Goal: Contribute content: Contribute content

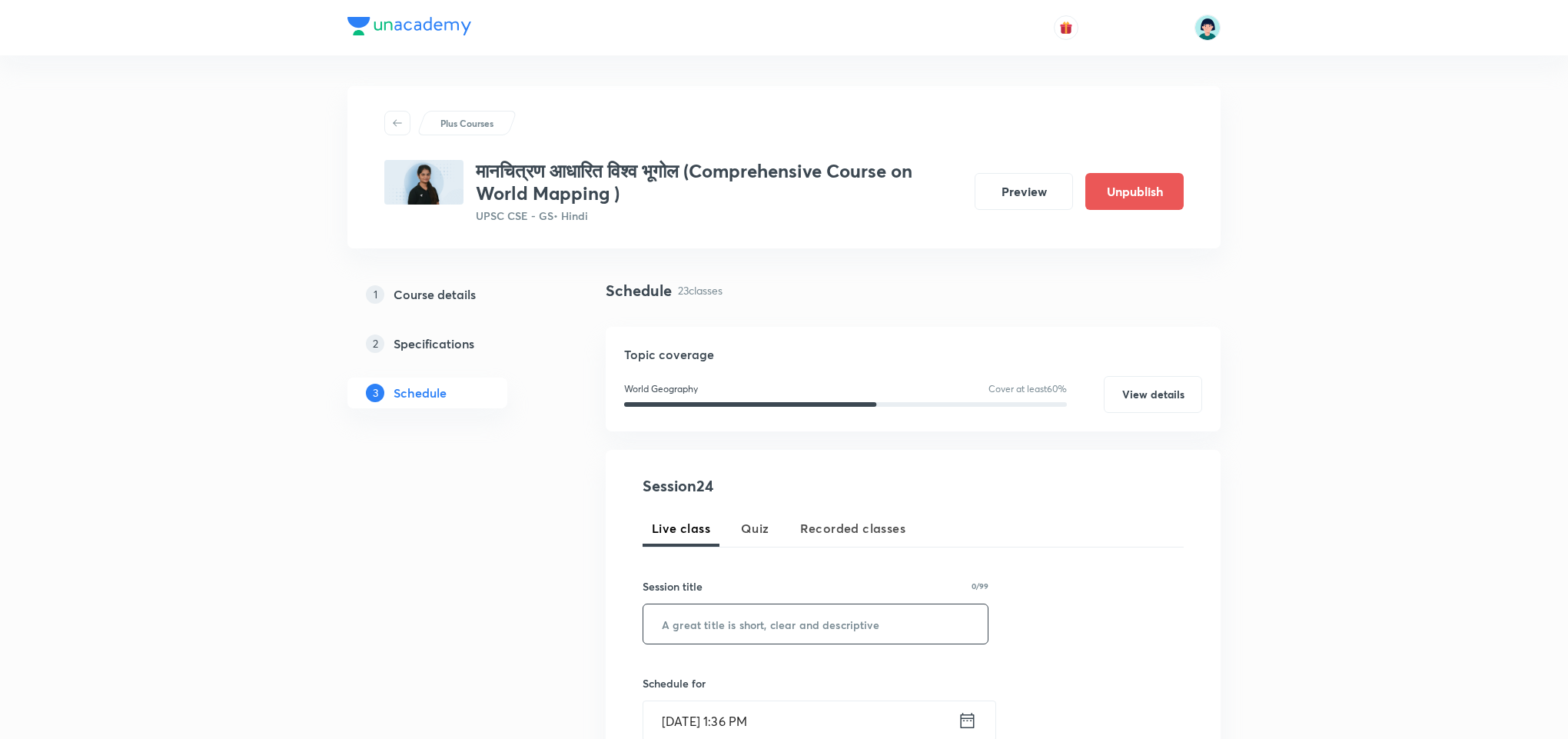
click at [790, 626] on input "text" at bounding box center [816, 623] width 345 height 39
paste input "अफ्रीका – राजनीतिक मानचित्र"
type input "अफ्रीका – राजनीतिक मानचित्र"
click at [653, 731] on input "Sep 2, 2025, 1:36 PM" at bounding box center [801, 720] width 314 height 39
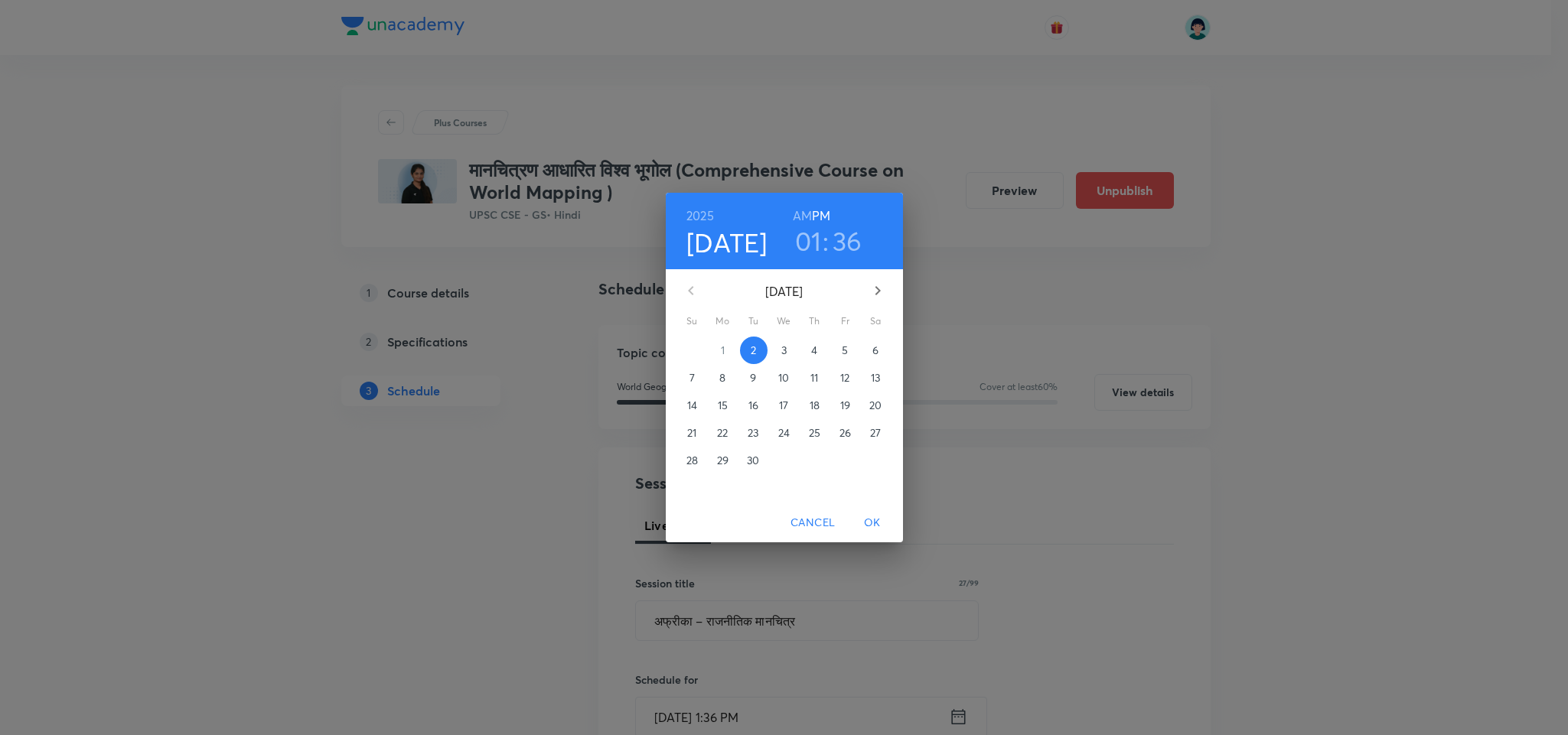
click at [811, 343] on p "4" at bounding box center [814, 351] width 6 height 15
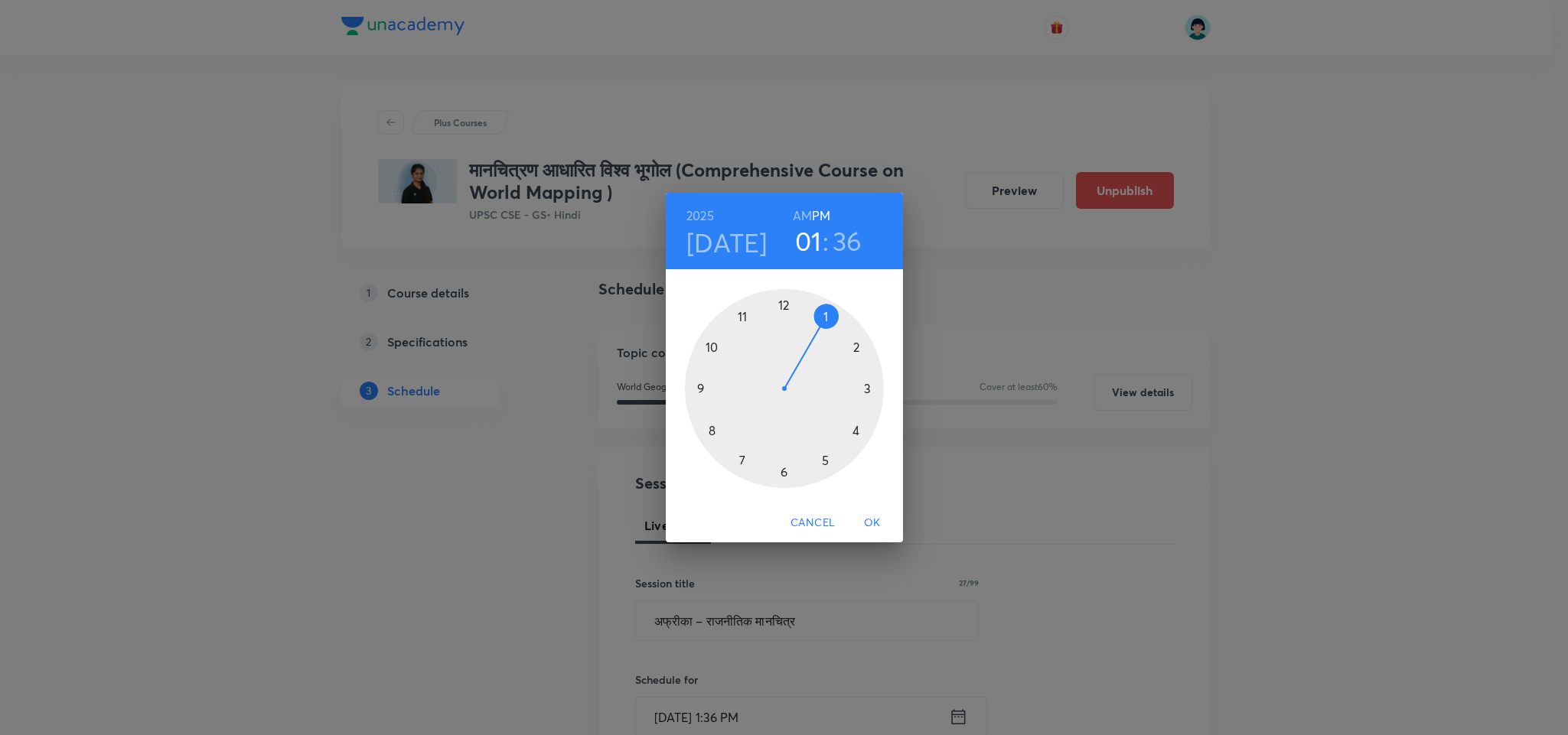
click at [698, 384] on div at bounding box center [784, 388] width 199 height 199
click at [804, 213] on h6 "AM" at bounding box center [802, 215] width 19 height 21
click at [784, 294] on div at bounding box center [784, 388] width 199 height 199
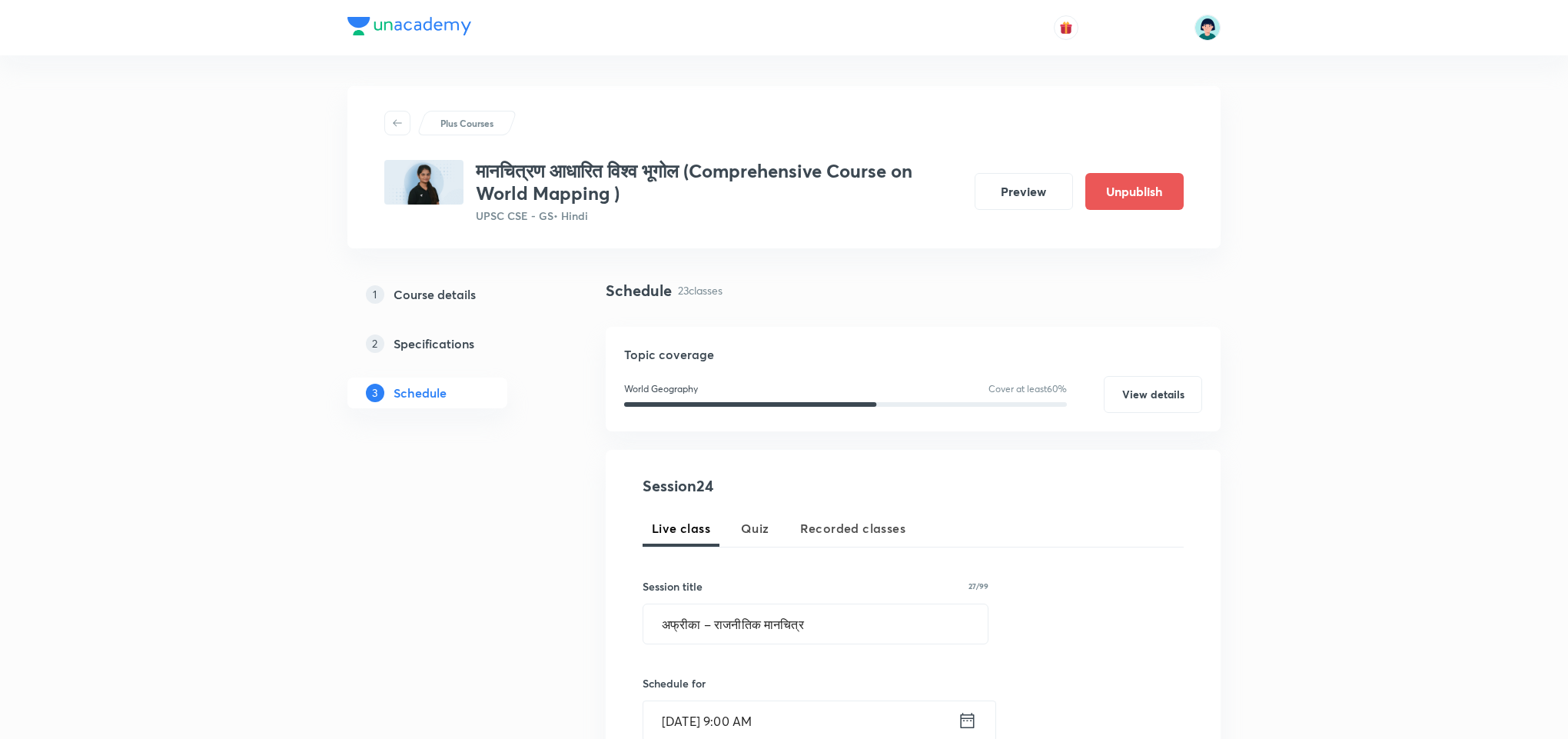
click at [1125, 575] on div "Session 24 Live class Quiz Recorded classes Session title 27/99 अफ्रीका – राजनी…" at bounding box center [913, 736] width 541 height 525
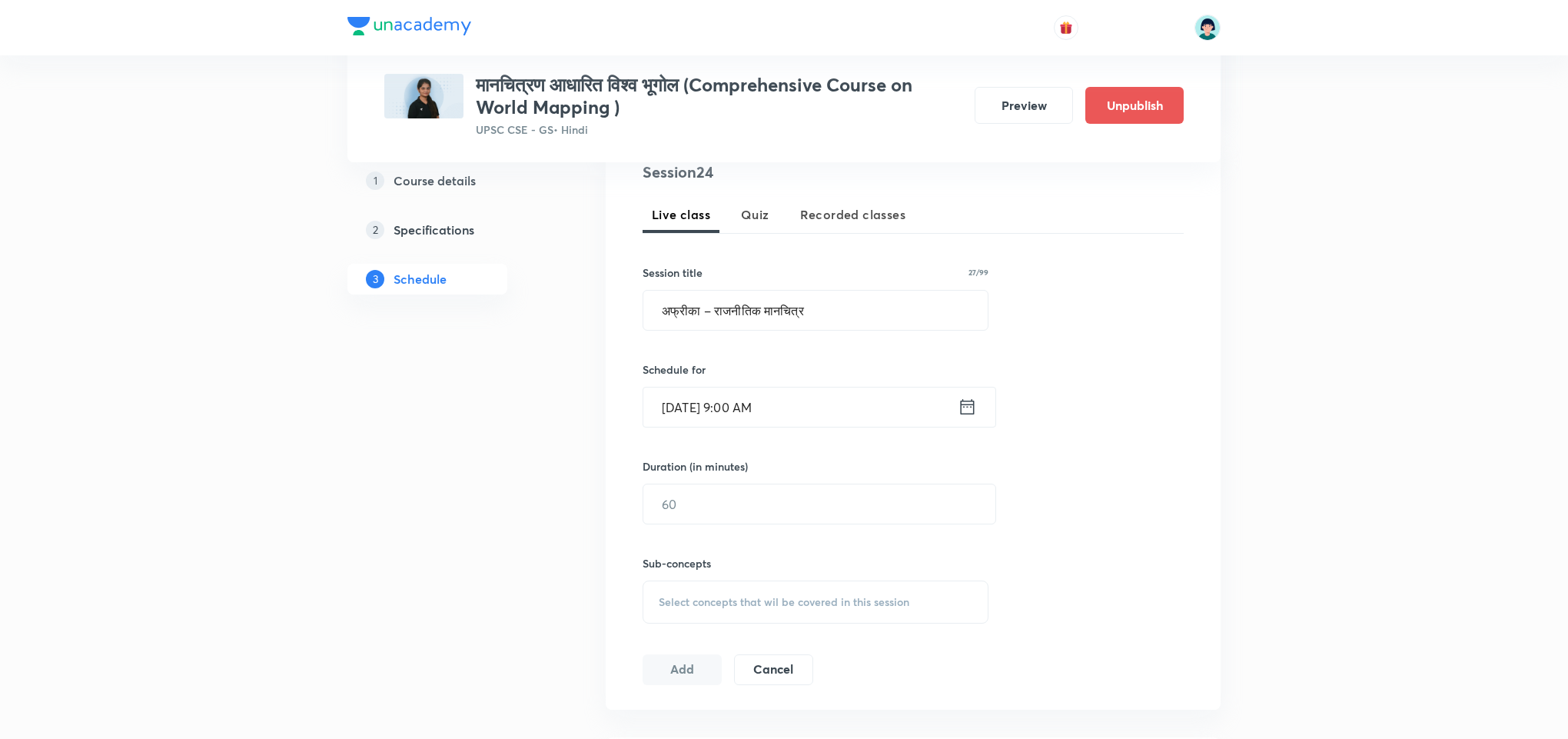
scroll to position [323, 0]
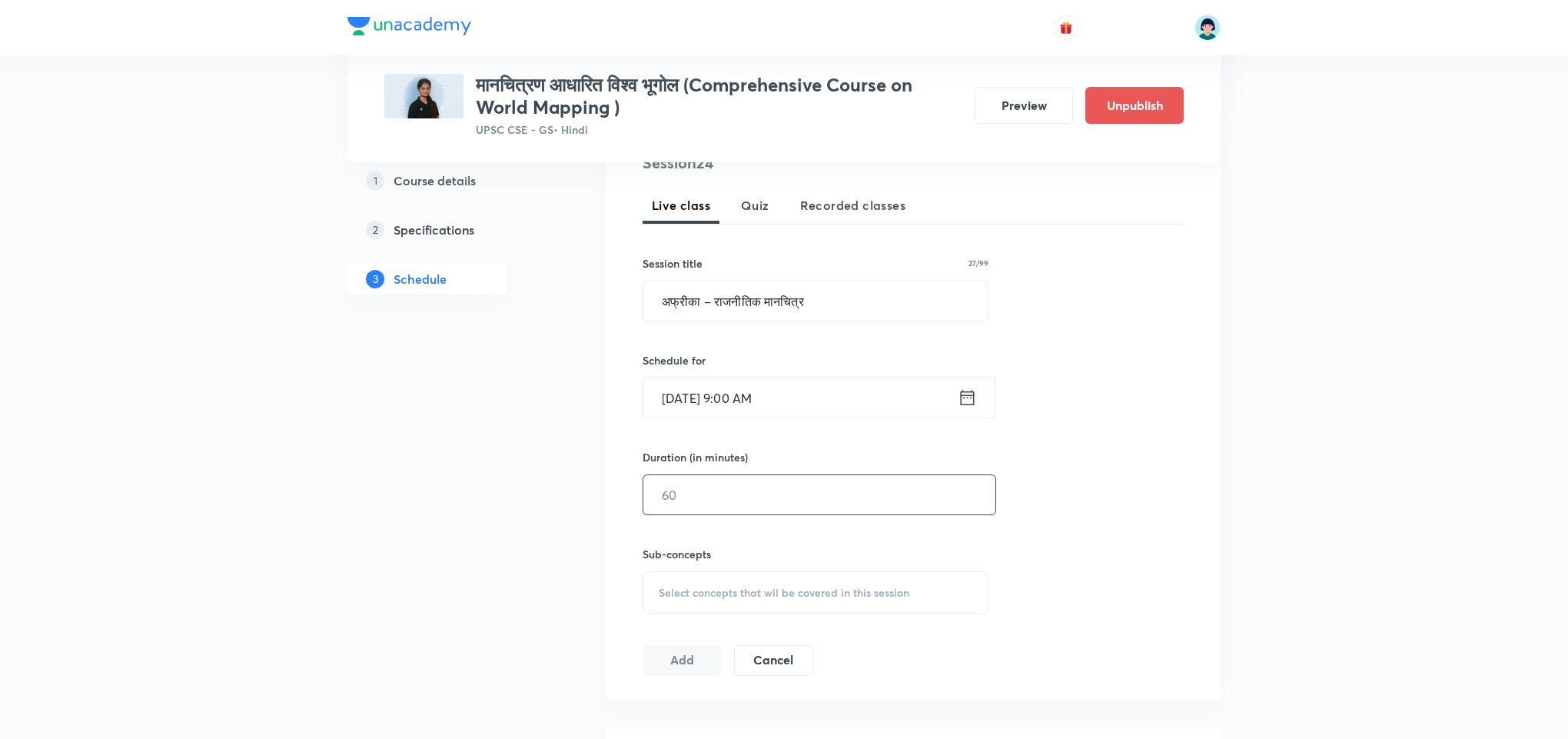
click at [752, 504] on input "text" at bounding box center [819, 494] width 352 height 39
type input "110"
click at [837, 583] on div "Select concepts that wil be covered in this session" at bounding box center [816, 593] width 346 height 43
click at [720, 714] on p "Topographic and Climatic extremes" at bounding box center [755, 721] width 156 height 32
checkbox input "true"
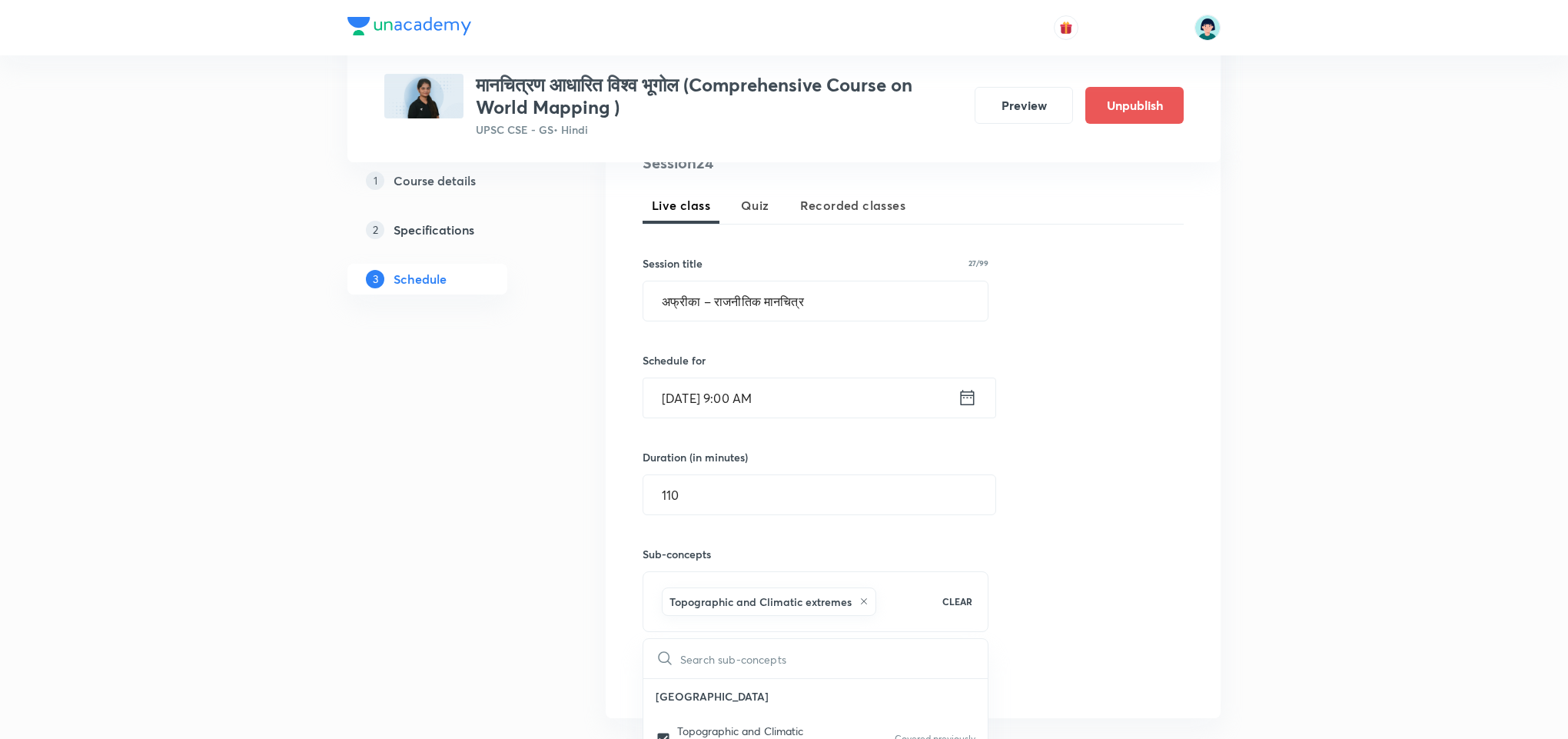
click at [1181, 439] on div "Session 24 Live class Quiz Recorded classes Session title 27/99 अफ्रीका – राजनी…" at bounding box center [913, 422] width 541 height 542
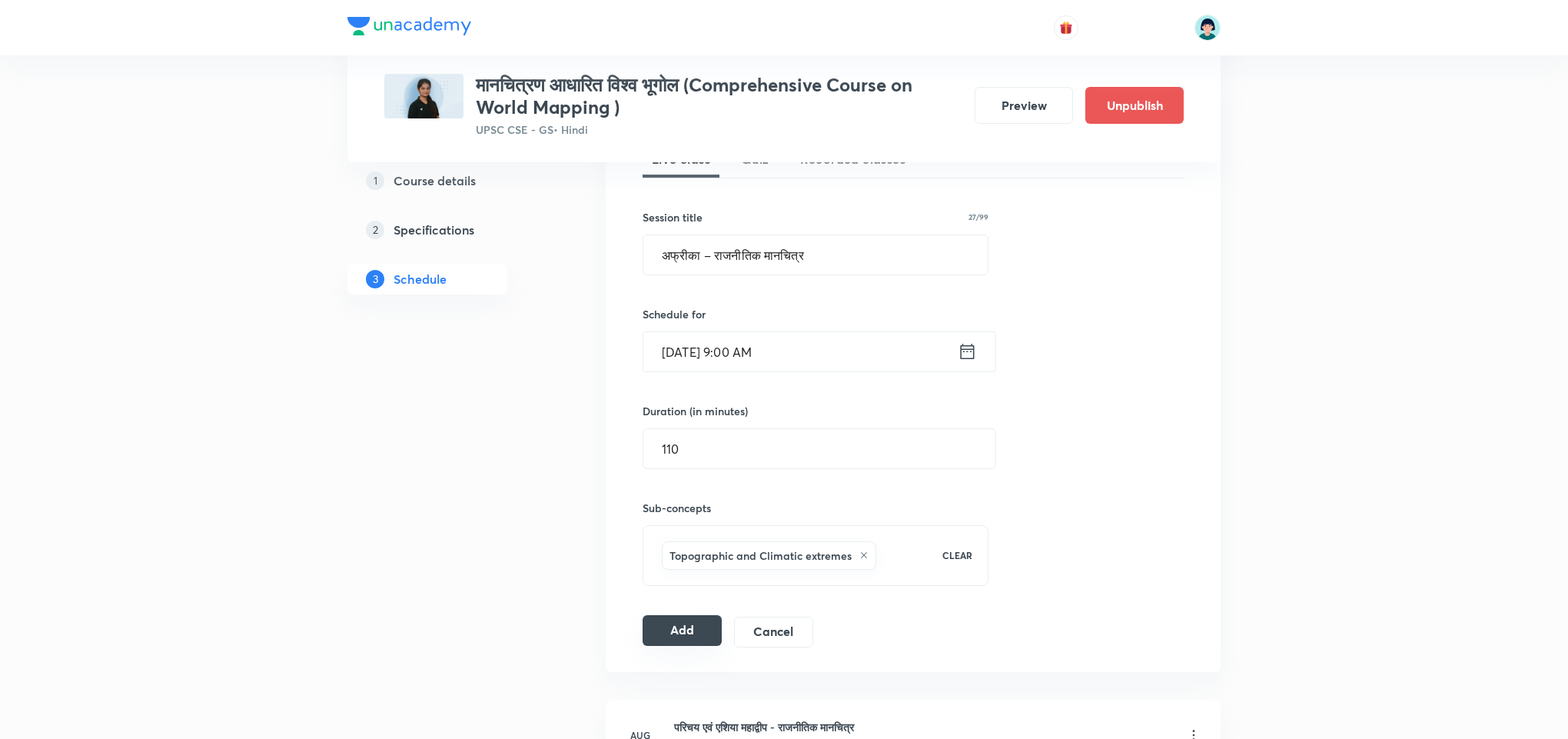
click at [680, 644] on button "Add" at bounding box center [682, 631] width 79 height 31
click at [1084, 383] on div "Session 24 Live class Quiz Recorded classes Session title 27/99 अफ्रीका – राजनी…" at bounding box center [913, 376] width 541 height 542
click at [680, 601] on div "Session 24 Live class Quiz Recorded classes Session title 27/99 अफ्रीका – राजनी…" at bounding box center [913, 376] width 541 height 542
click at [683, 616] on div "Session 24 Live class Quiz Recorded classes Session title 27/99 अफ्रीका – राजनी…" at bounding box center [913, 376] width 541 height 542
click at [695, 646] on button "Add" at bounding box center [682, 631] width 79 height 31
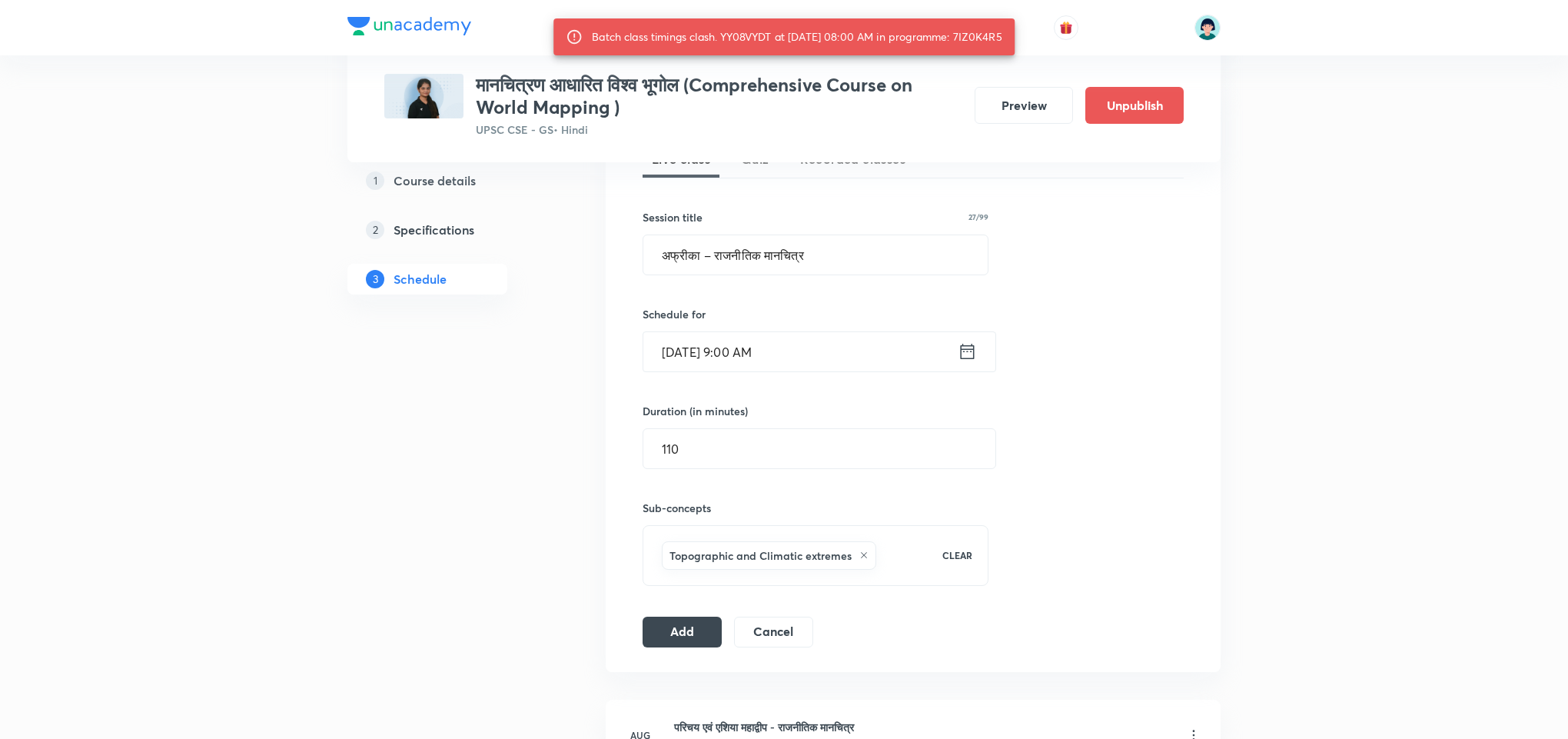
click at [752, 352] on input "Sep 4, 2025, 9:00 AM" at bounding box center [801, 351] width 314 height 39
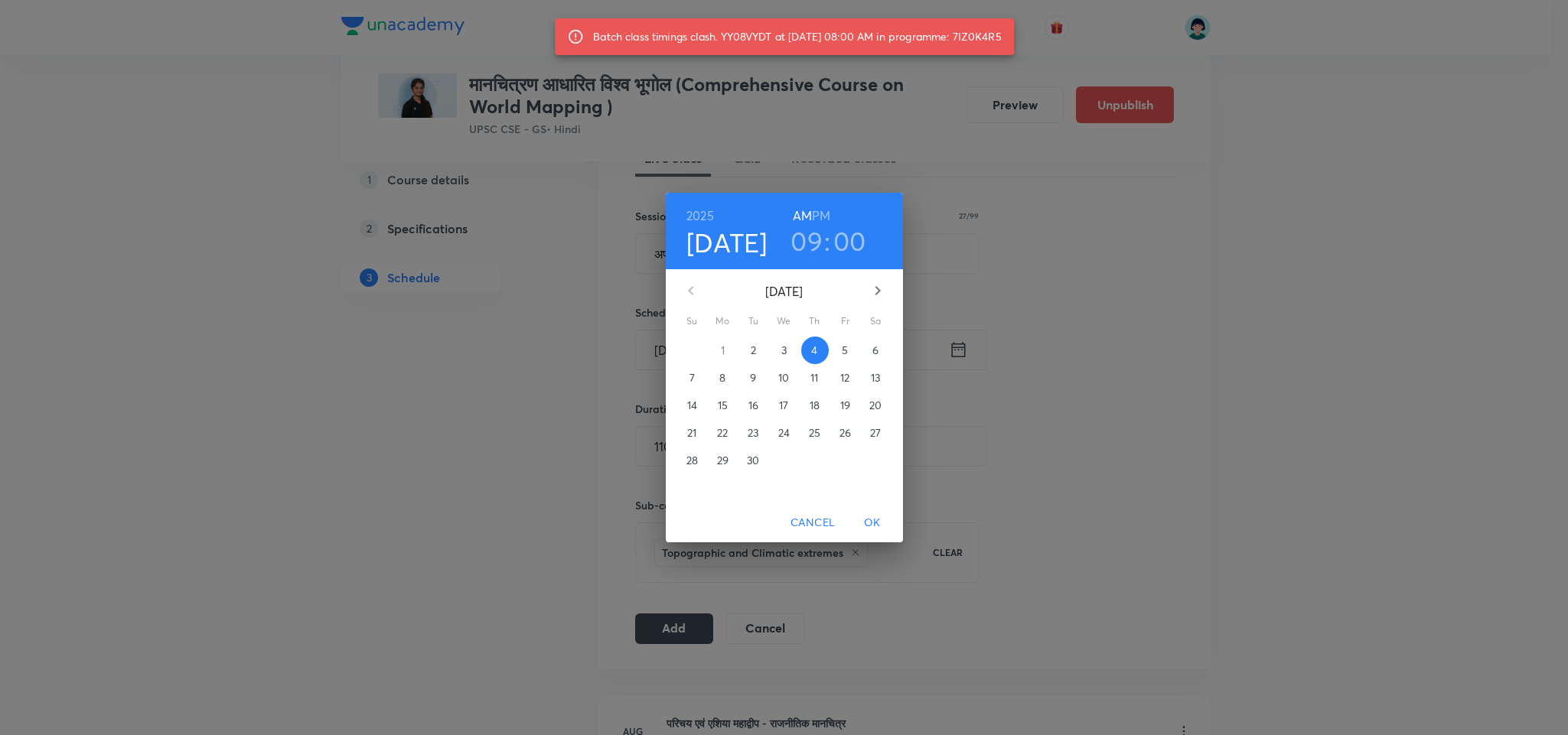
click at [842, 248] on h3 "00" at bounding box center [850, 241] width 33 height 32
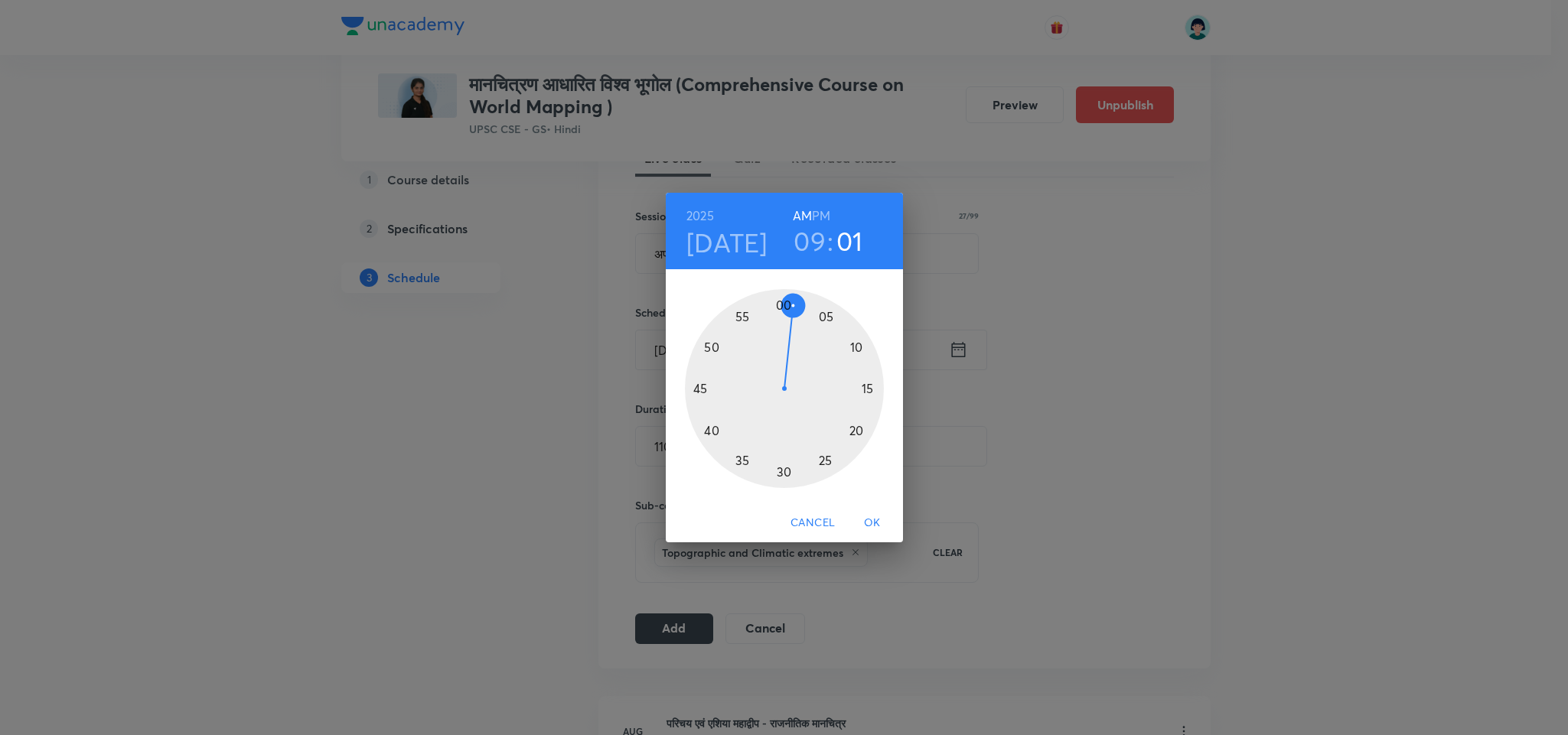
click at [793, 308] on div at bounding box center [784, 388] width 199 height 199
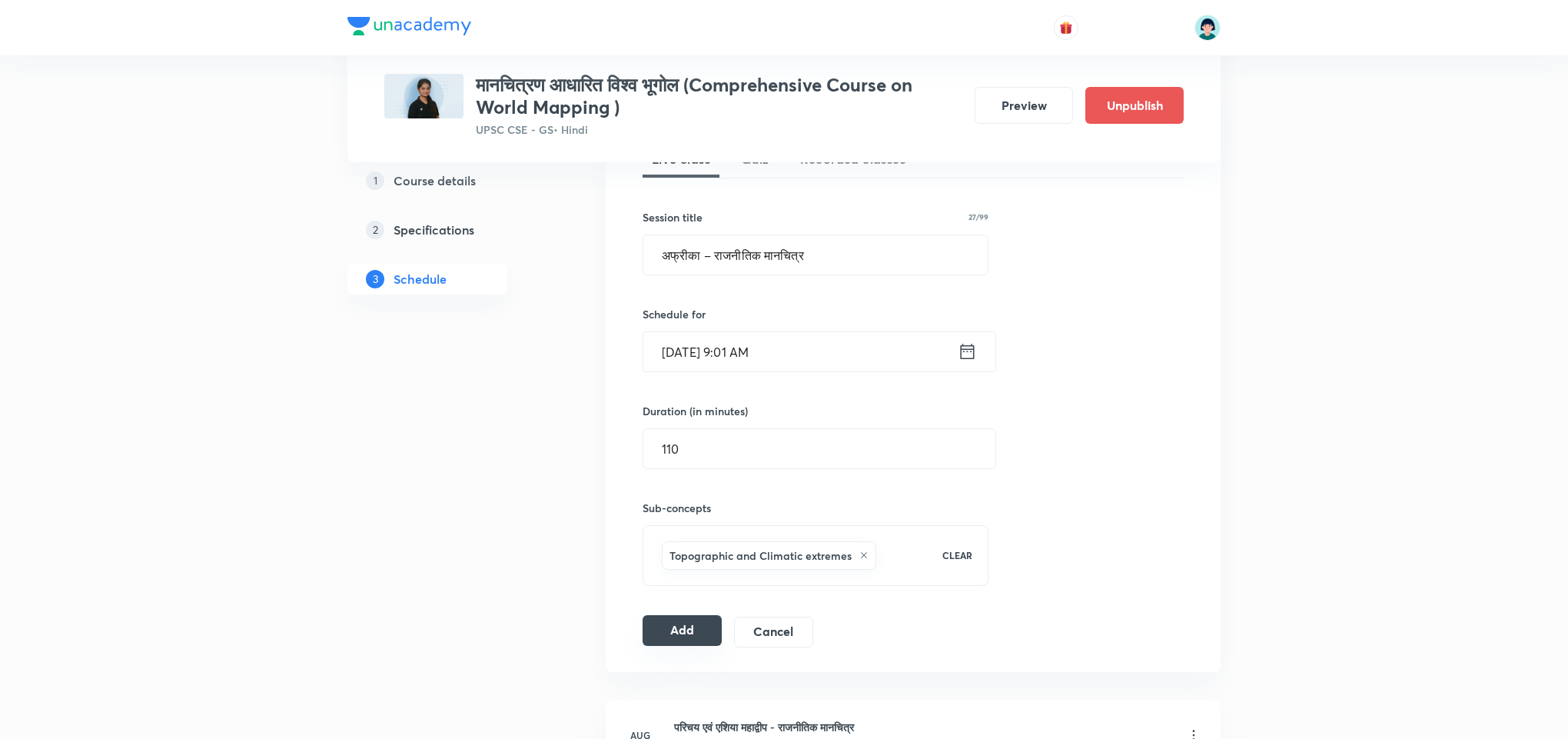
click at [678, 637] on button "Add" at bounding box center [682, 631] width 79 height 31
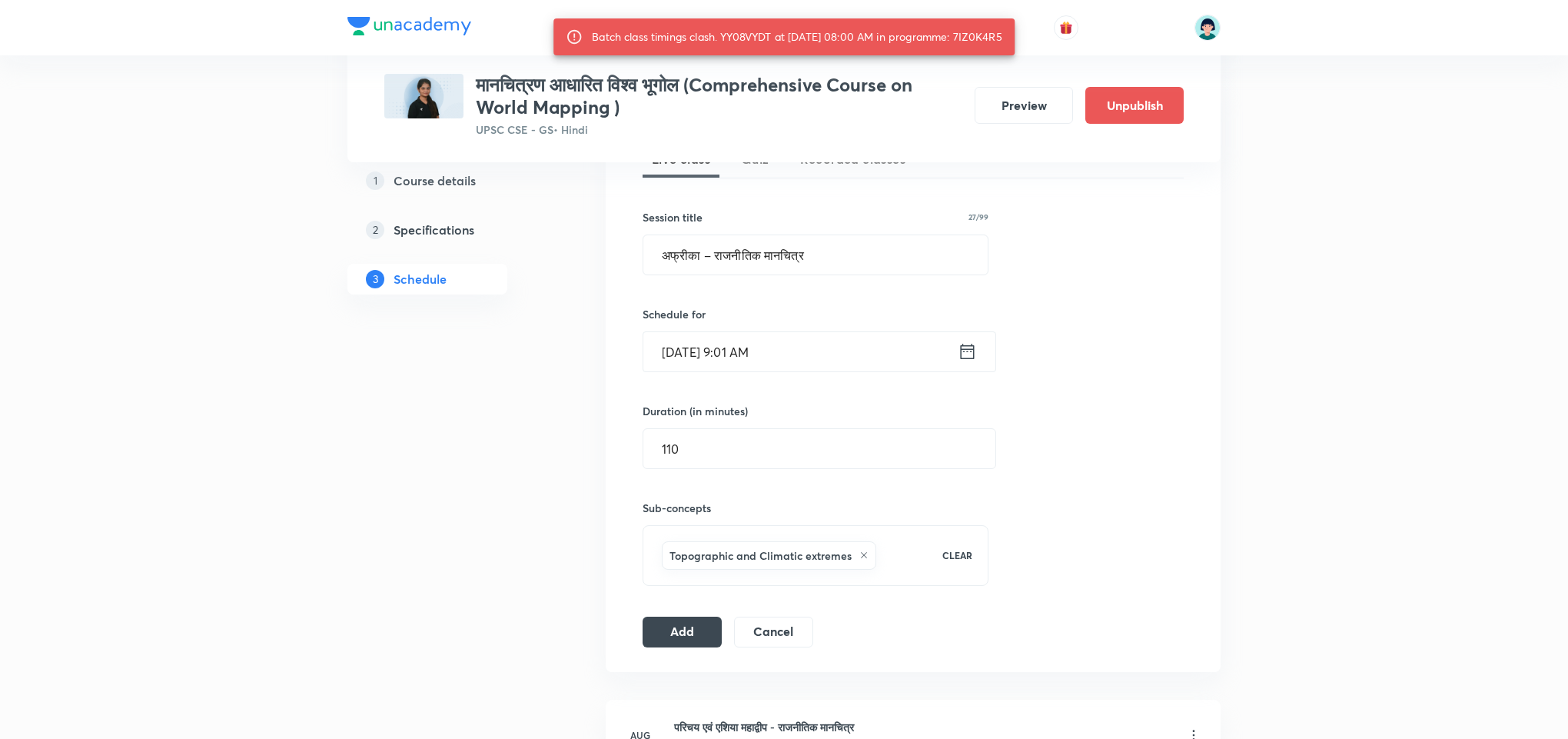
click at [725, 340] on input "Sep 4, 2025, 9:01 AM" at bounding box center [801, 351] width 314 height 39
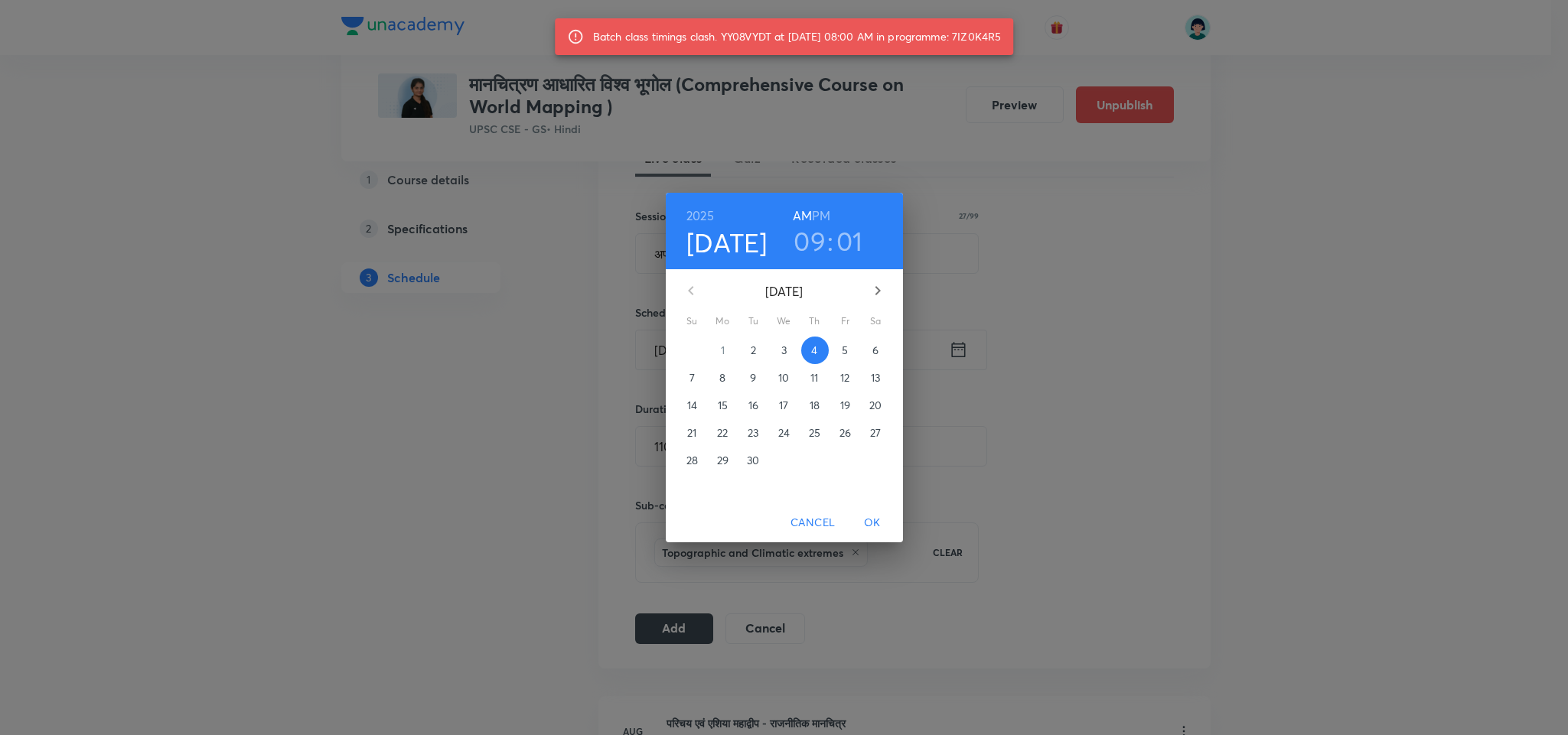
click at [803, 255] on h3 "09" at bounding box center [809, 241] width 32 height 32
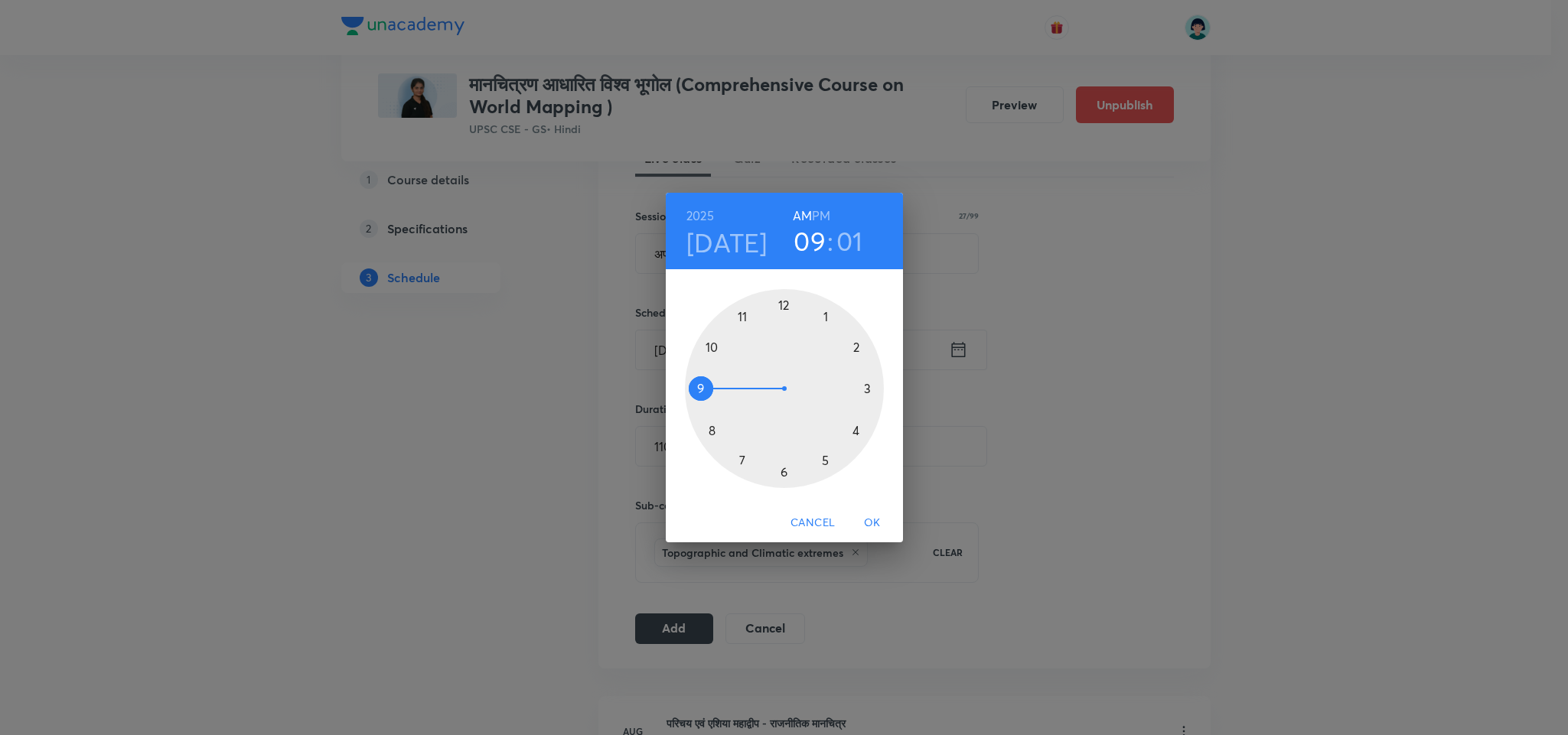
click at [714, 336] on div at bounding box center [784, 388] width 199 height 199
click at [822, 315] on div at bounding box center [784, 388] width 199 height 199
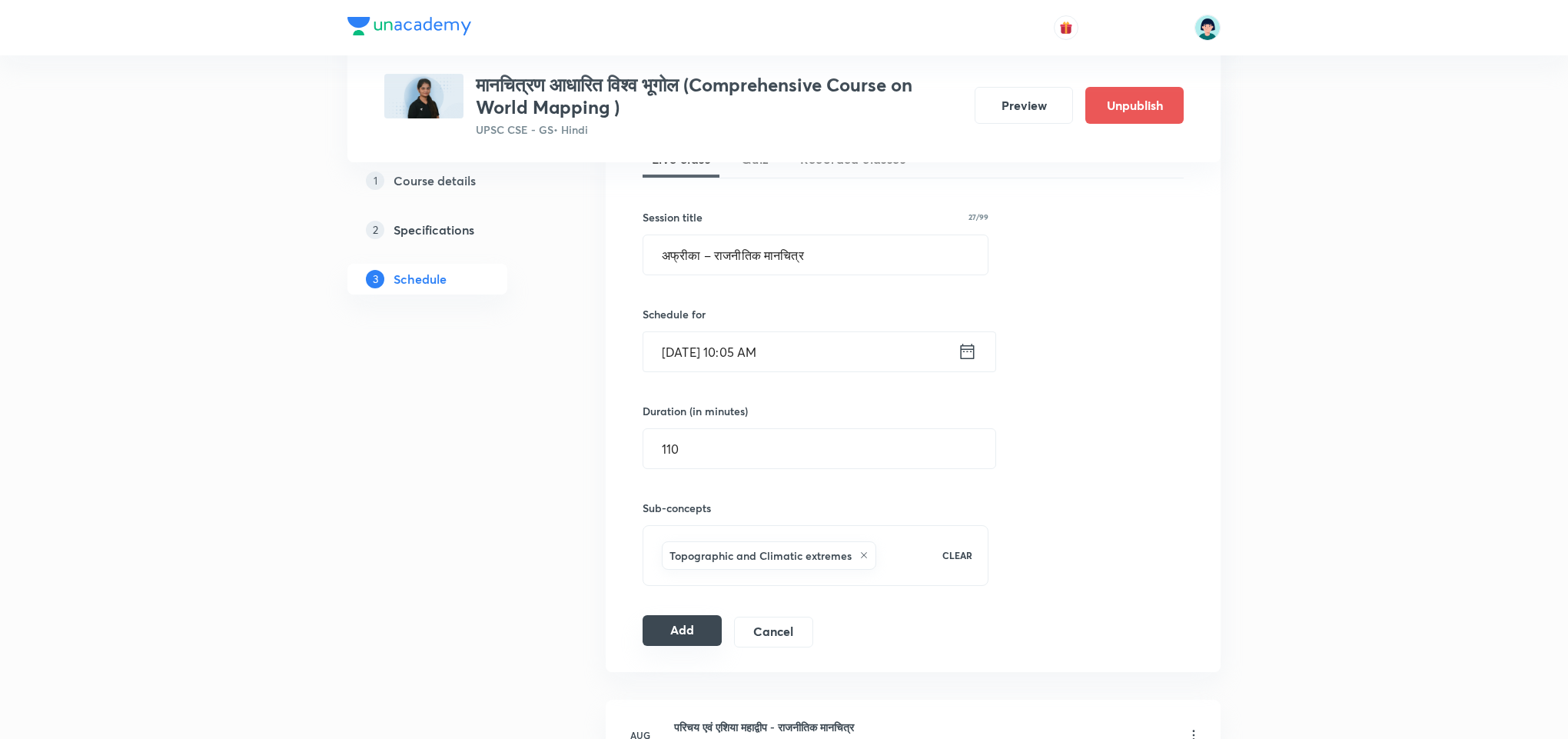
click at [678, 621] on button "Add" at bounding box center [682, 631] width 79 height 31
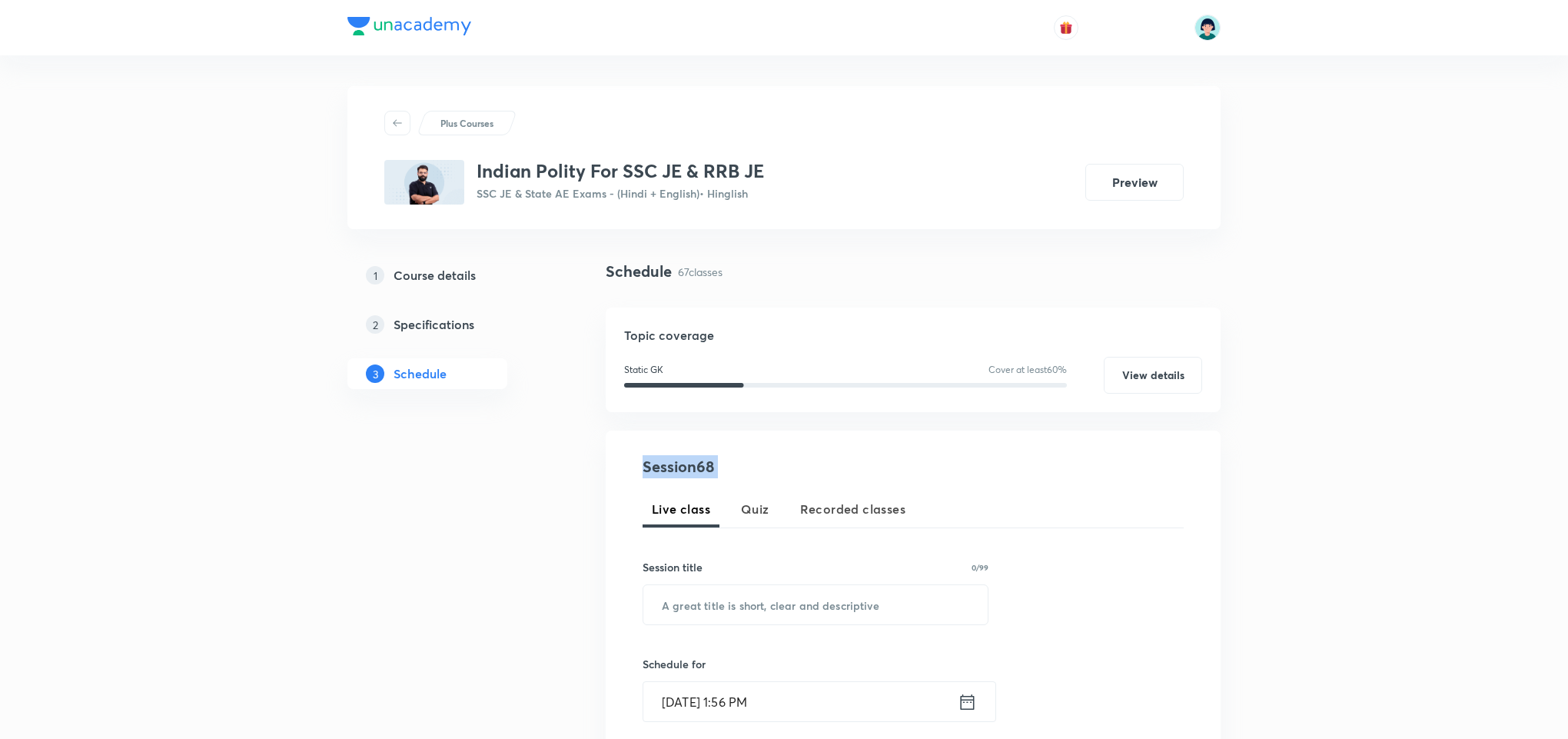
click at [706, 473] on h4 "Session 68" at bounding box center [783, 467] width 281 height 23
click at [674, 467] on h4 "Session 68" at bounding box center [783, 467] width 281 height 23
drag, startPoint x: 674, startPoint y: 467, endPoint x: 741, endPoint y: 462, distance: 67.2
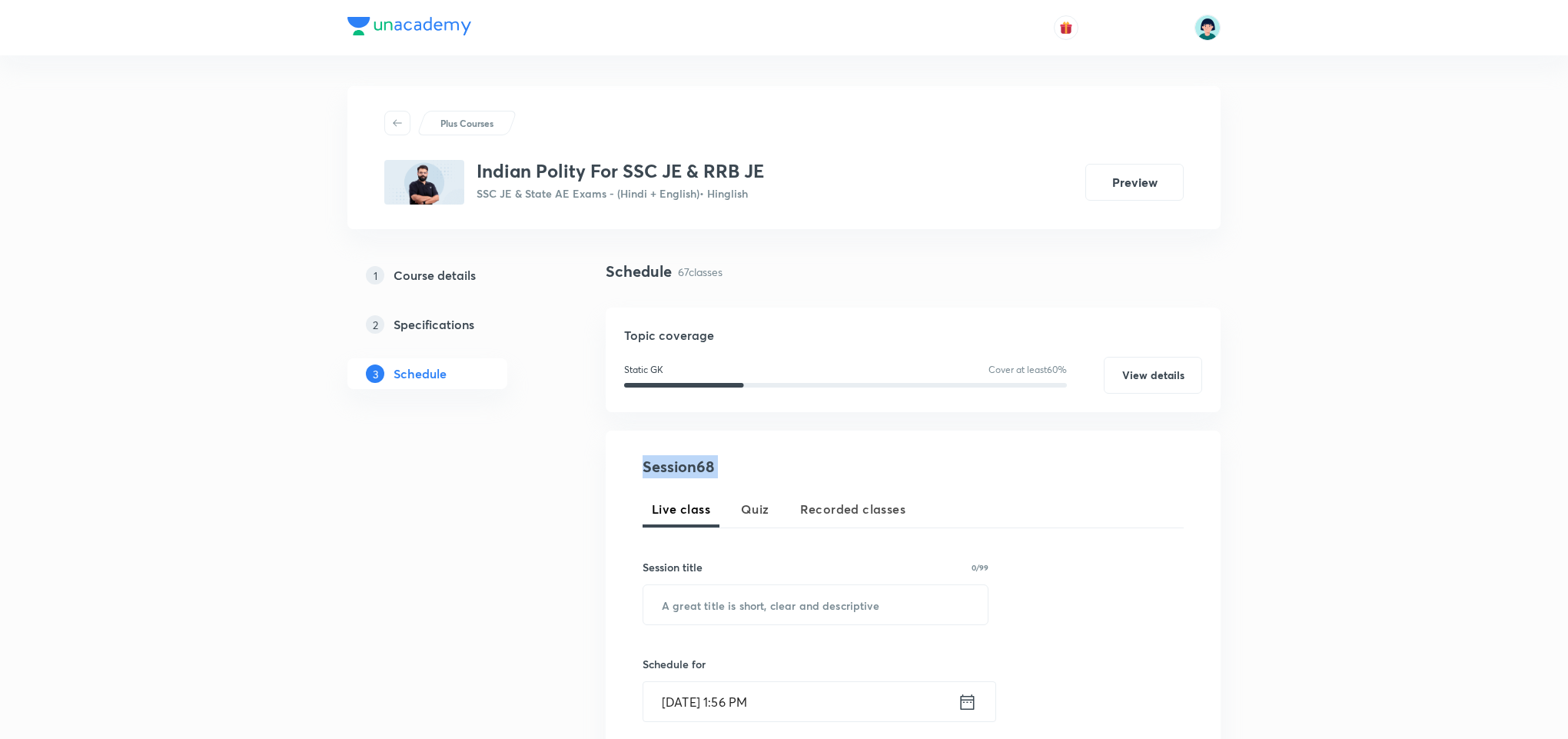
click at [741, 462] on h4 "Session 68" at bounding box center [783, 467] width 281 height 23
click at [690, 469] on h4 "Session 68" at bounding box center [783, 467] width 281 height 23
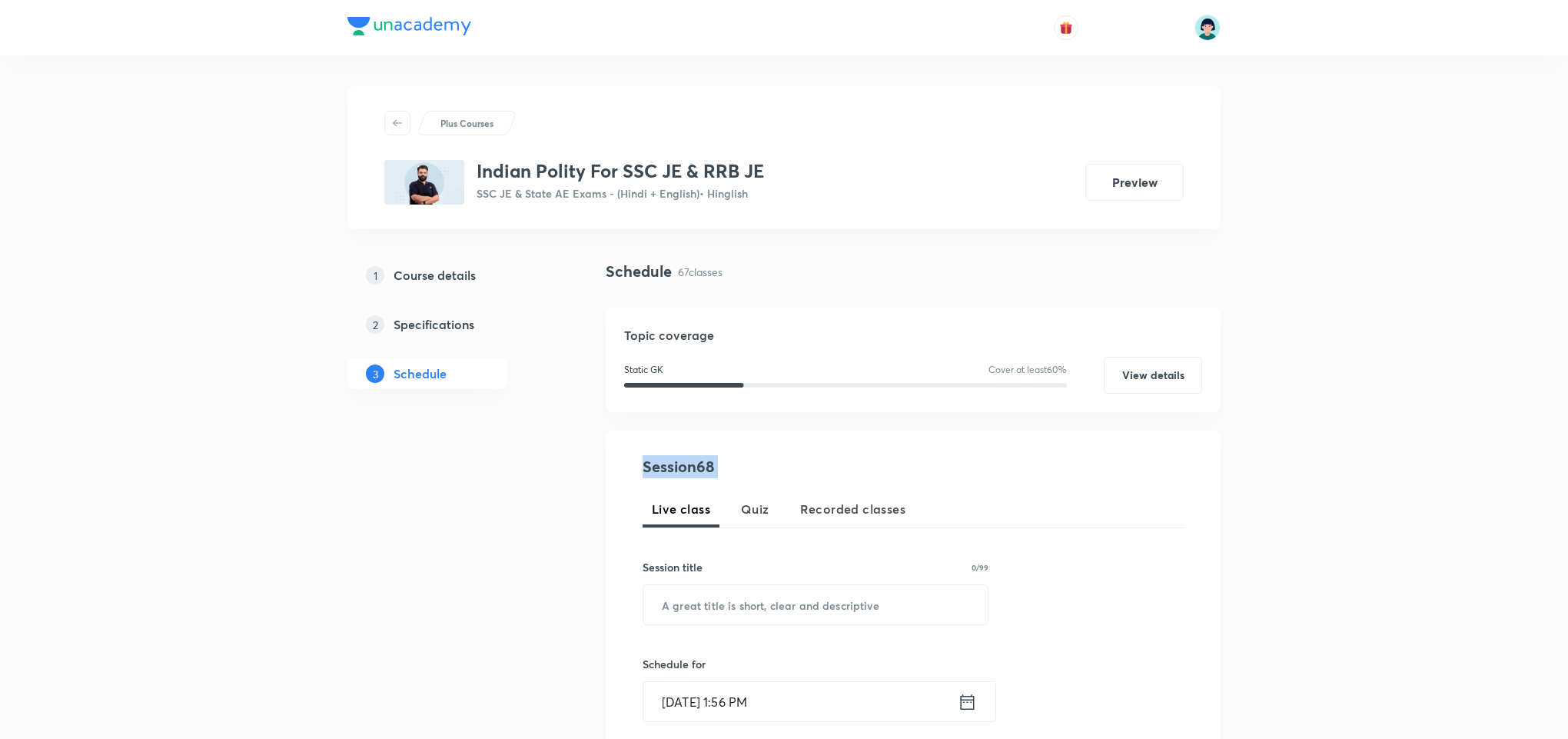
click at [611, 500] on div "Session 68 Live class Quiz Recorded classes Session title 0/99 ​ Schedule for S…" at bounding box center [913, 717] width 615 height 574
click at [740, 602] on input "text" at bounding box center [816, 604] width 345 height 39
paste input "Indian polity part - 58"
click at [708, 616] on input "Indian polity part - 58" at bounding box center [816, 604] width 345 height 39
type input "Indian Polity Part - 58"
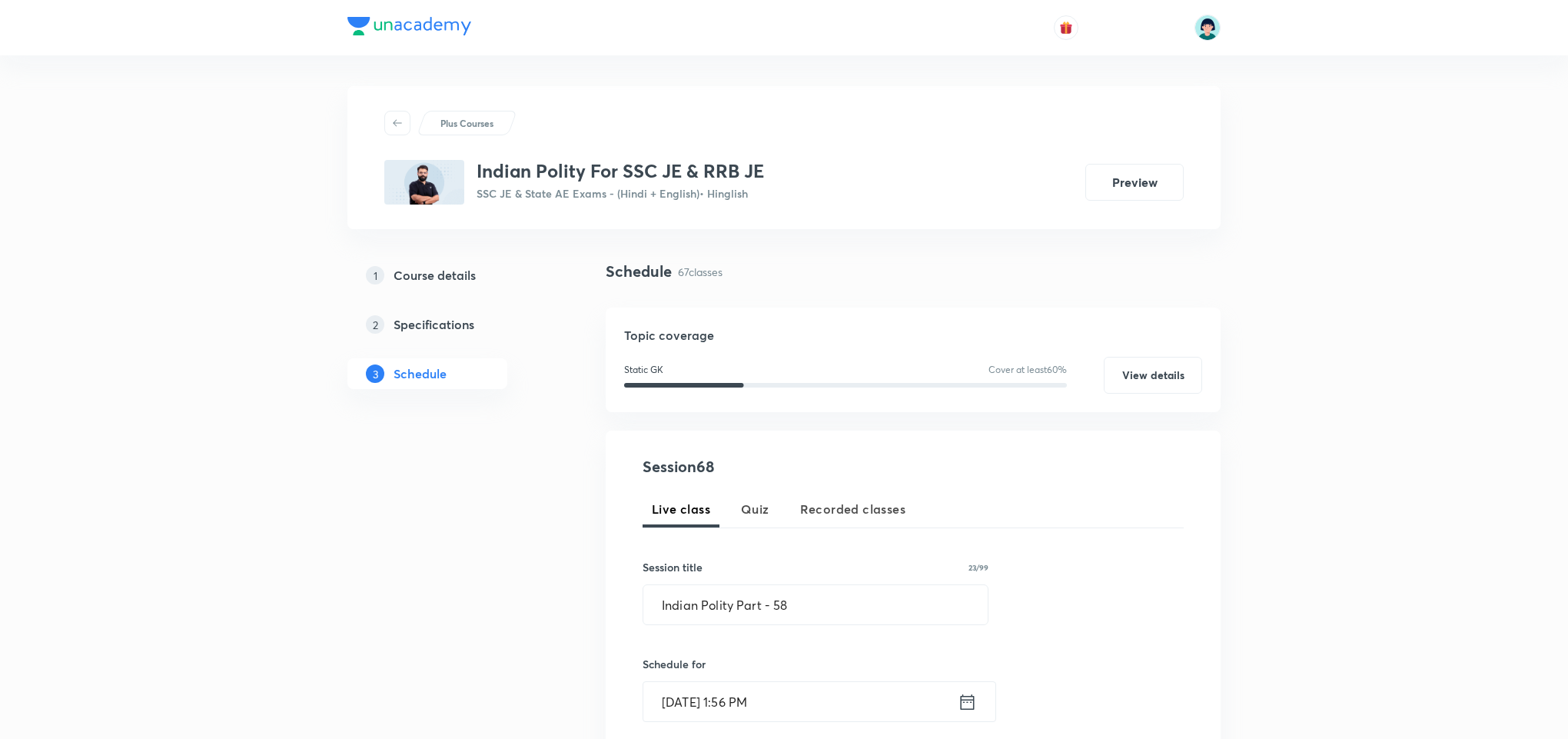
click at [708, 697] on input "Sep 2, 2025, 1:56 PM" at bounding box center [801, 701] width 314 height 39
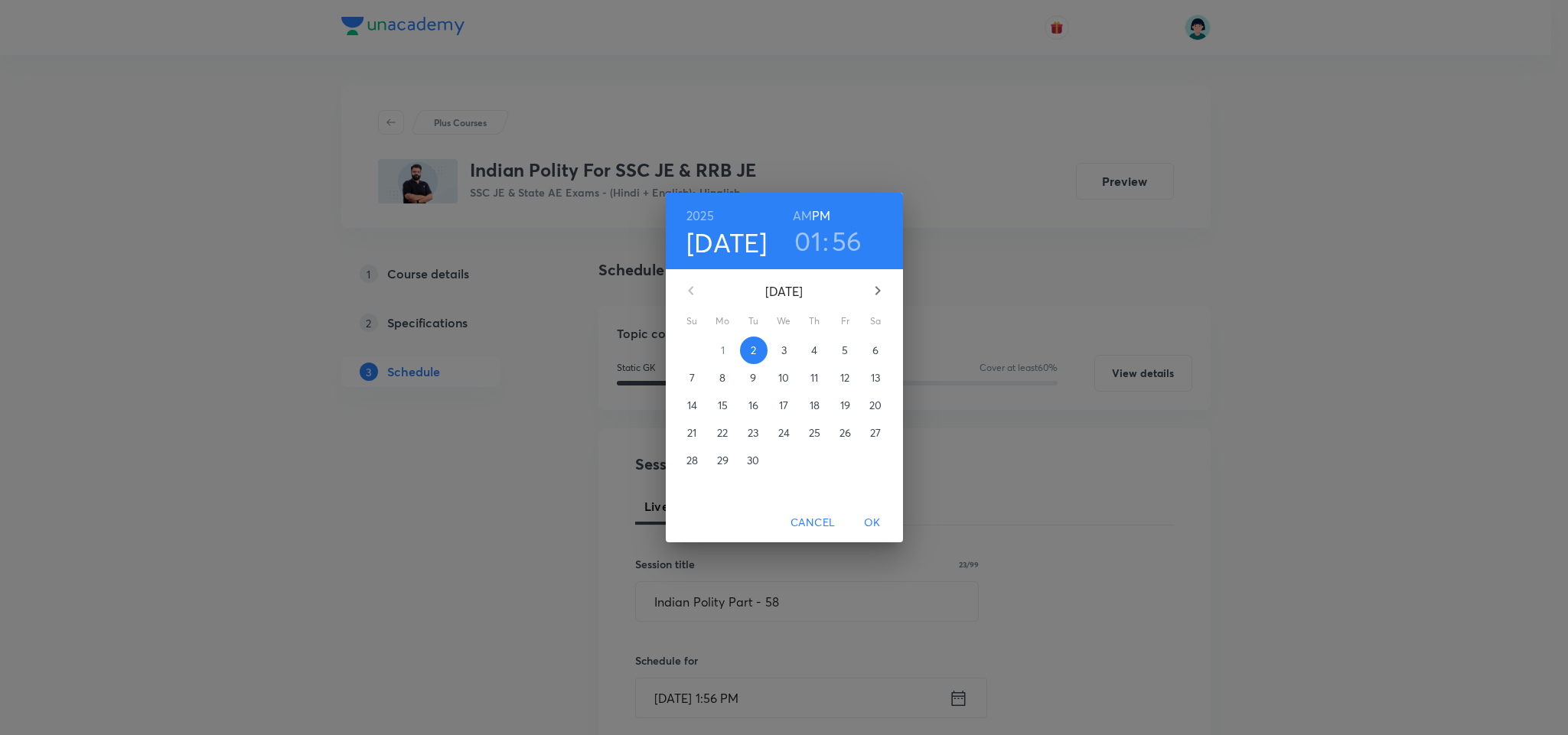
click at [806, 255] on h3 "01" at bounding box center [807, 241] width 27 height 32
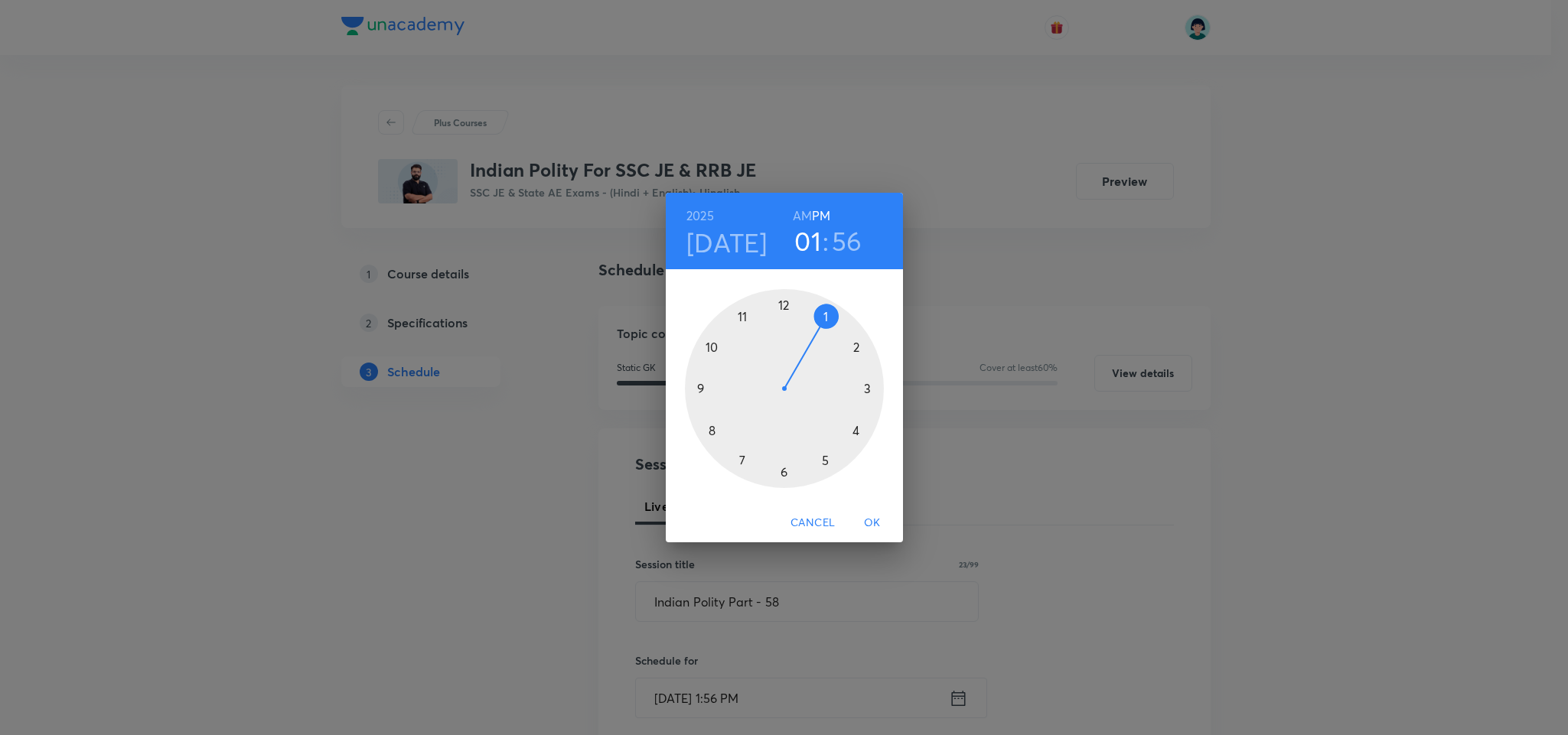
click at [710, 430] on div at bounding box center [784, 388] width 199 height 199
click at [779, 471] on div at bounding box center [784, 388] width 199 height 199
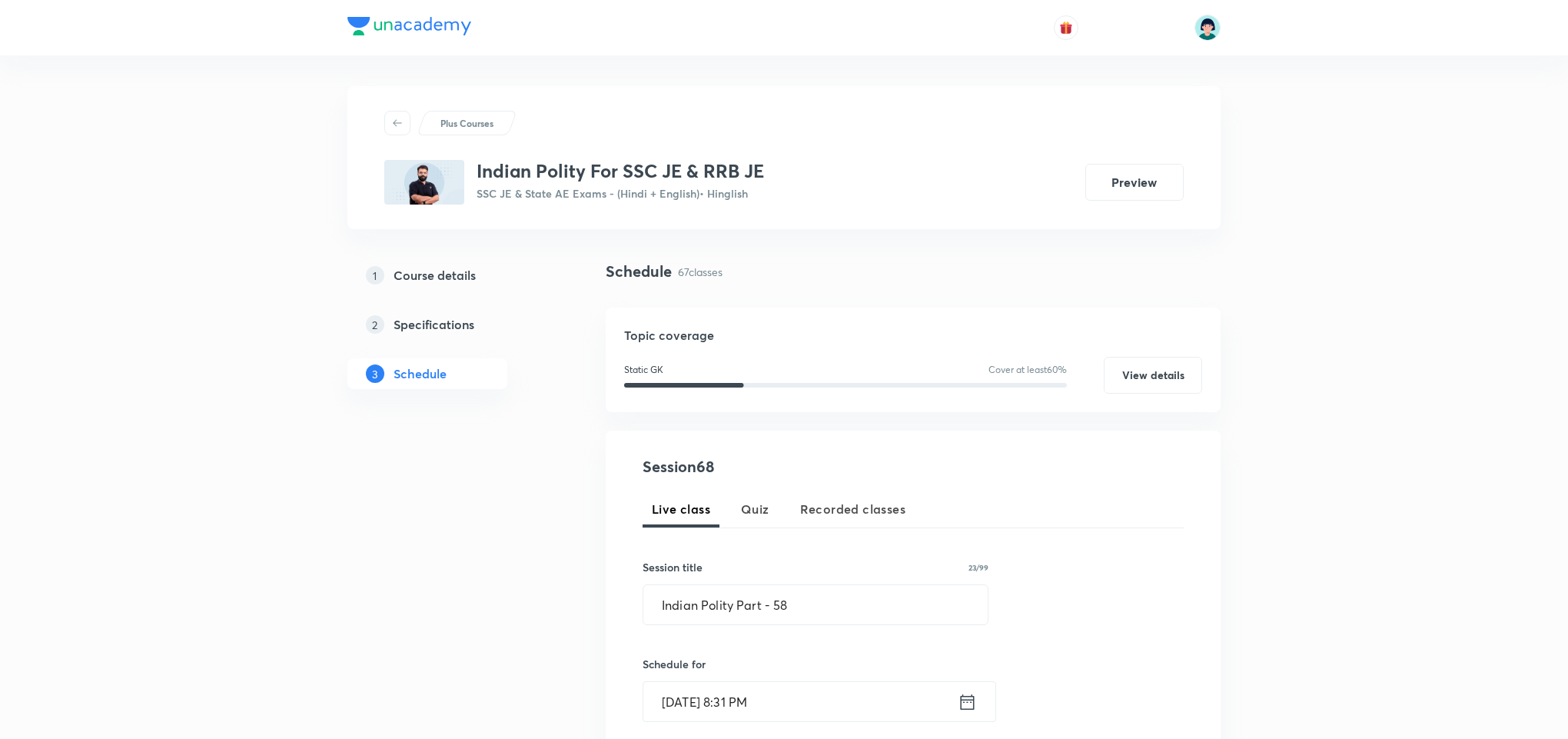
click at [989, 529] on div "Session 68 Live class Quiz Recorded classes Session title 23/99 Indian Polity P…" at bounding box center [913, 717] width 541 height 525
click at [738, 713] on input "Sep 2, 2025, 8:31 PM" at bounding box center [801, 701] width 314 height 39
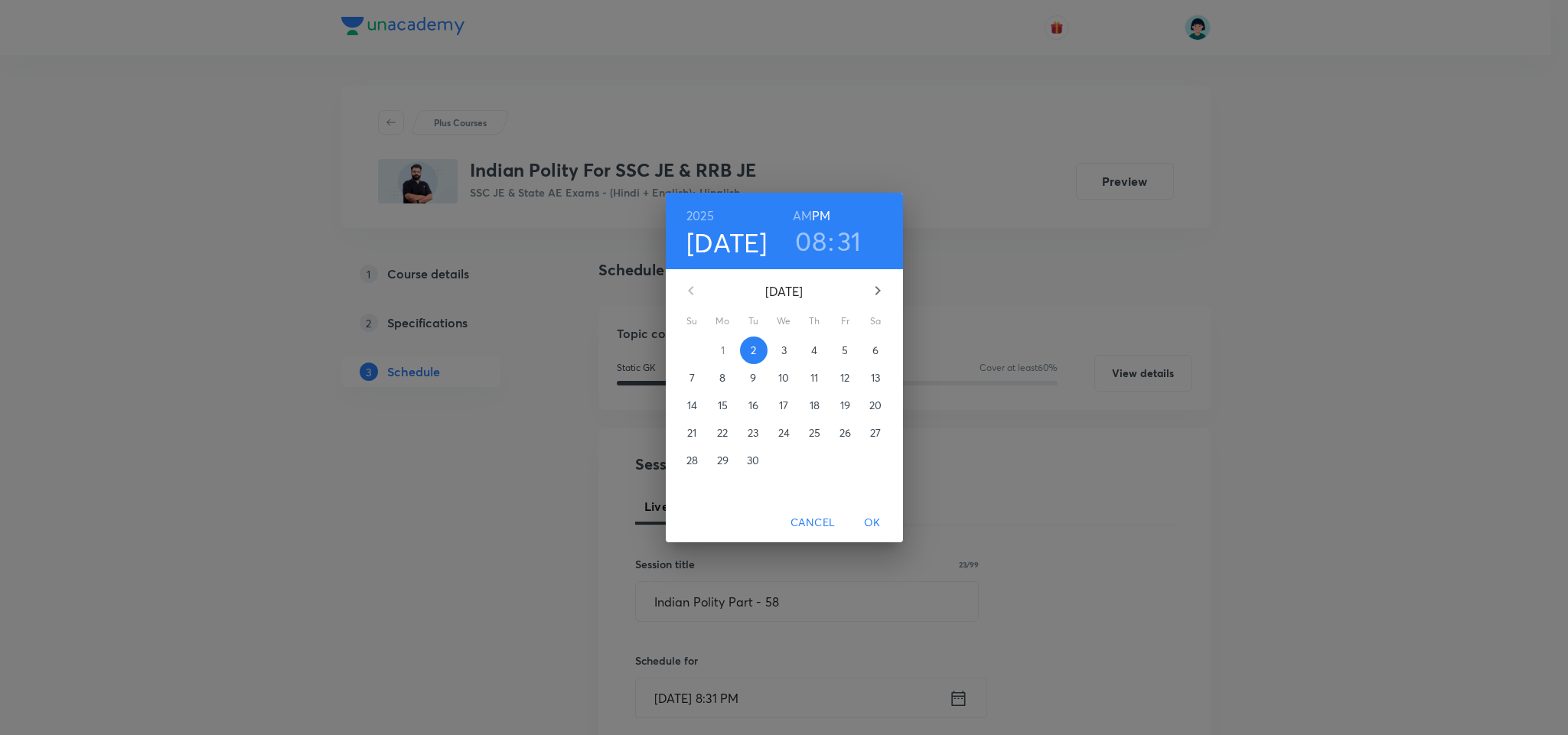
click at [843, 253] on h3 "31" at bounding box center [849, 241] width 24 height 32
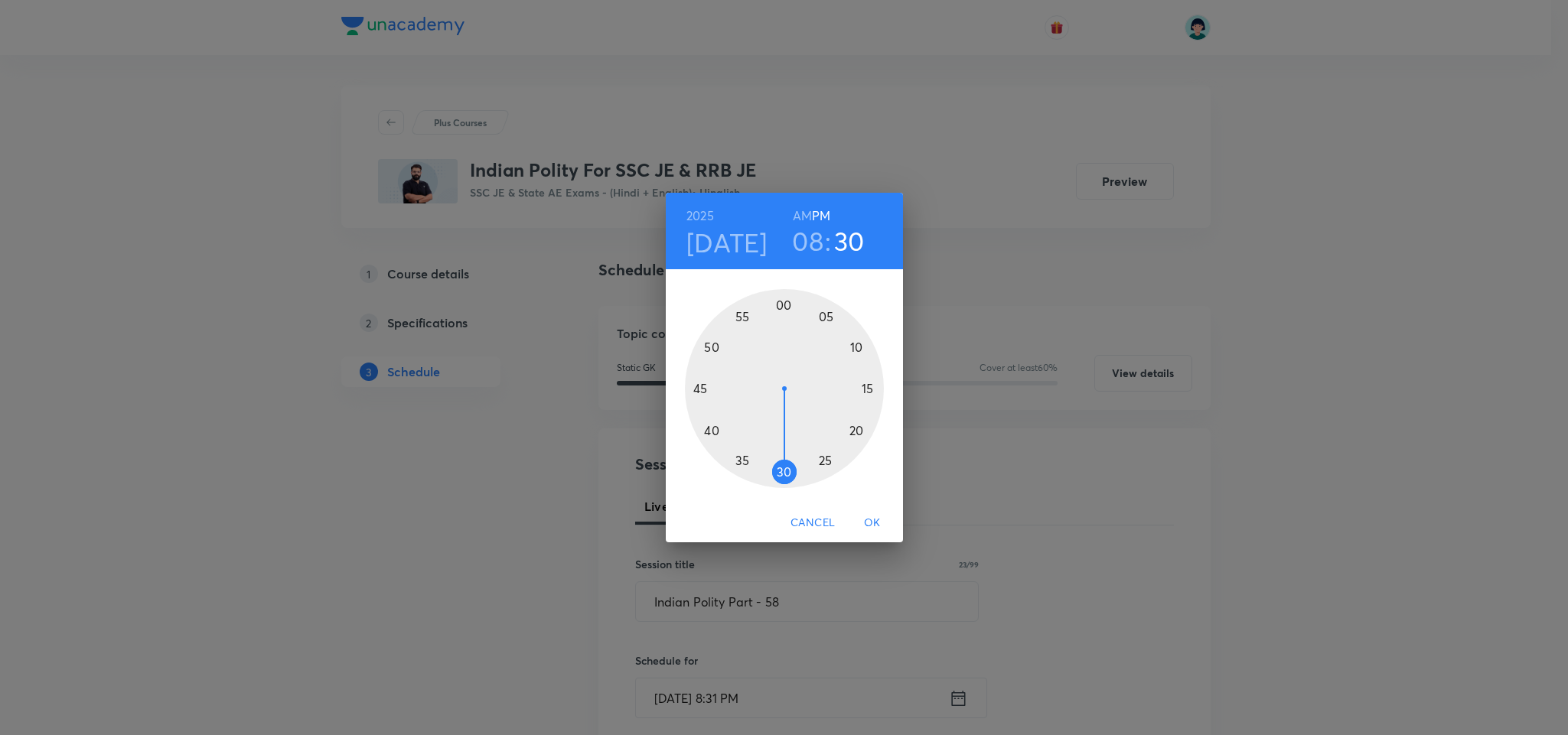
drag, startPoint x: 773, startPoint y: 477, endPoint x: 781, endPoint y: 480, distance: 8.5
click at [781, 480] on div at bounding box center [784, 388] width 199 height 199
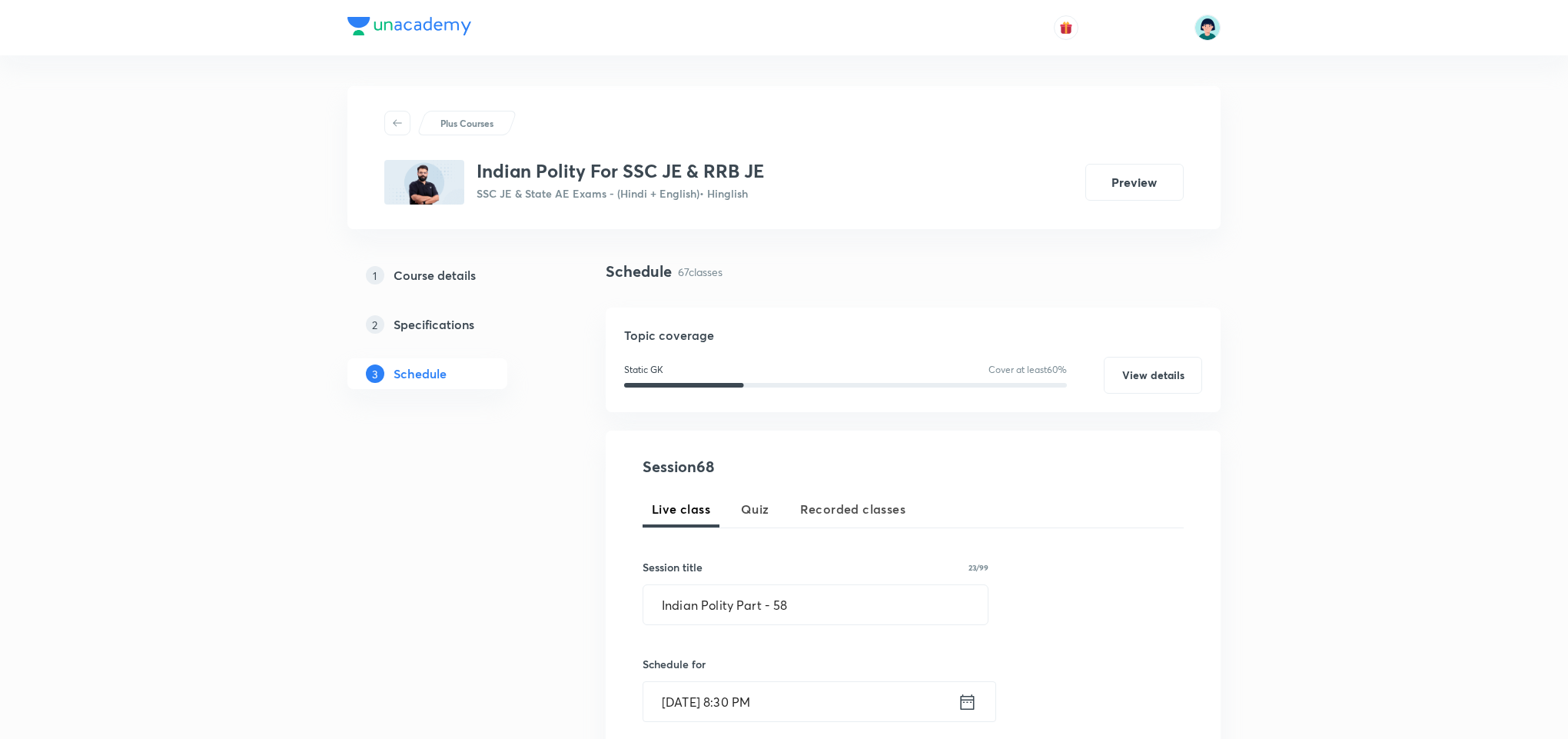
click at [1144, 553] on div "Session 68 Live class Quiz Recorded classes Session title 23/99 Indian Polity P…" at bounding box center [913, 717] width 541 height 525
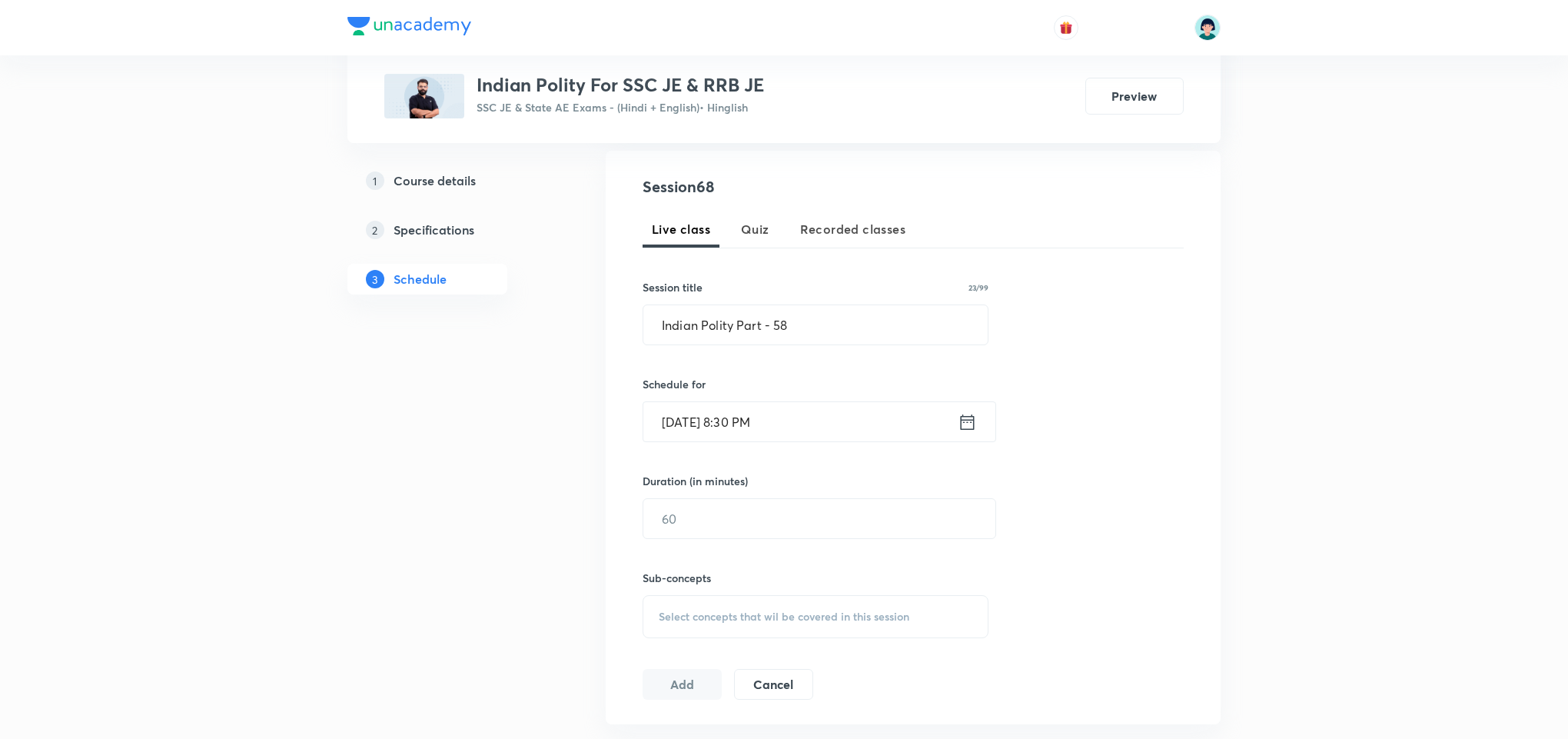
scroll to position [323, 0]
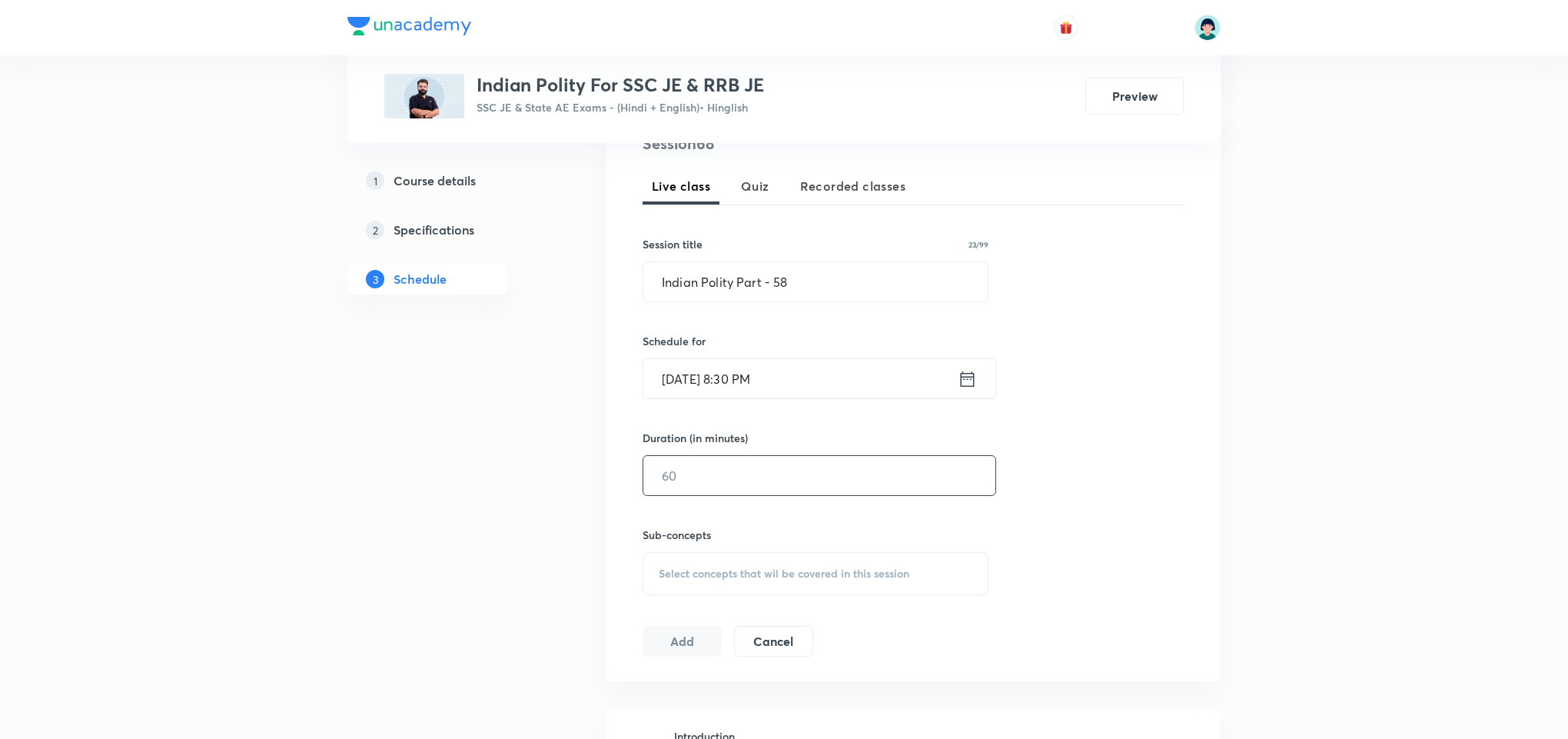
click at [803, 476] on input "text" at bounding box center [819, 475] width 352 height 39
type input "60"
click at [890, 584] on div "Select concepts that wil be covered in this session" at bounding box center [816, 574] width 346 height 43
click at [738, 698] on div "Botany Covered previously" at bounding box center [816, 694] width 345 height 35
checkbox input "true"
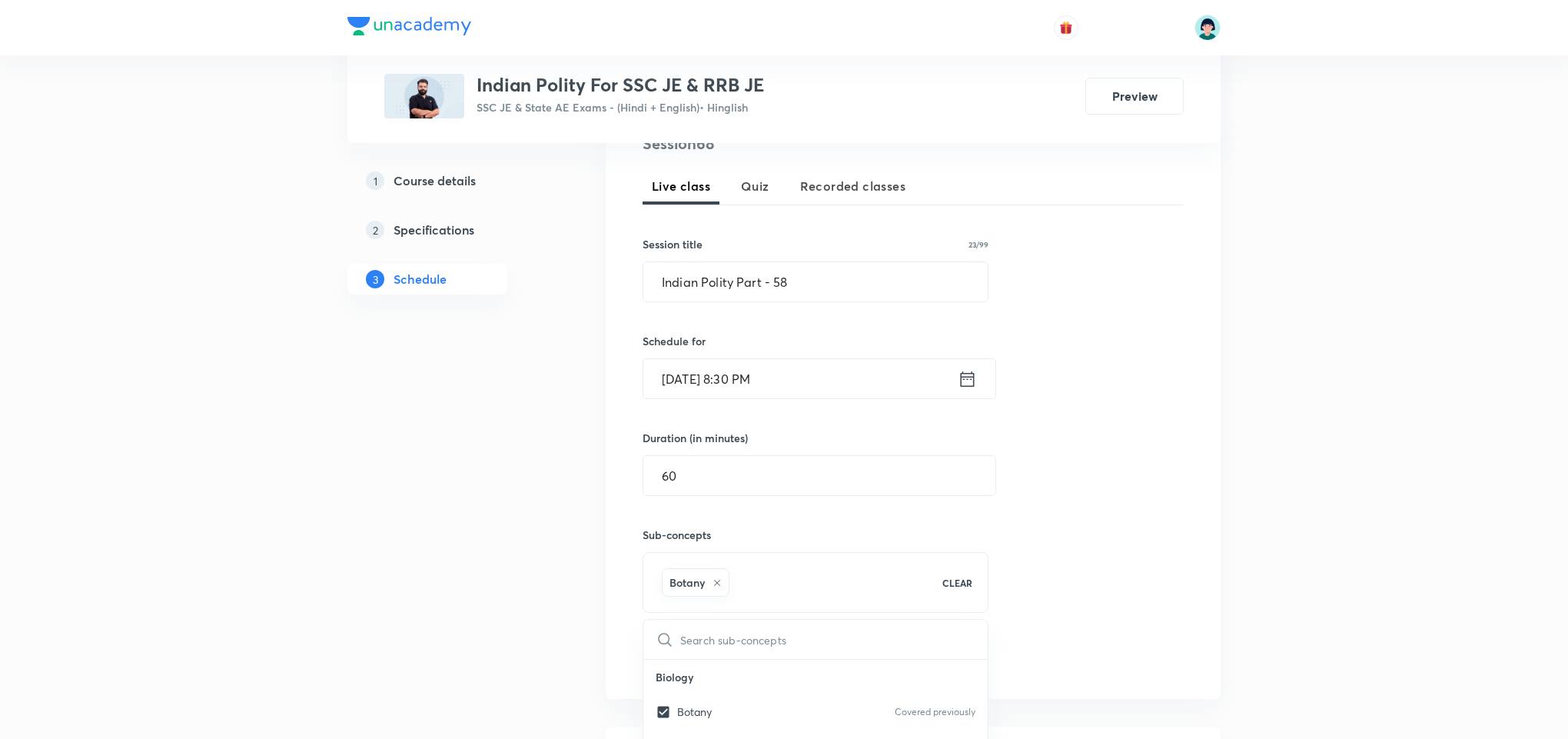
click at [1185, 429] on div "Session 68 Live class Quiz Recorded classes Session title 23/99 Indian Polity P…" at bounding box center [913, 404] width 615 height 591
click at [693, 656] on button "Add" at bounding box center [682, 658] width 79 height 31
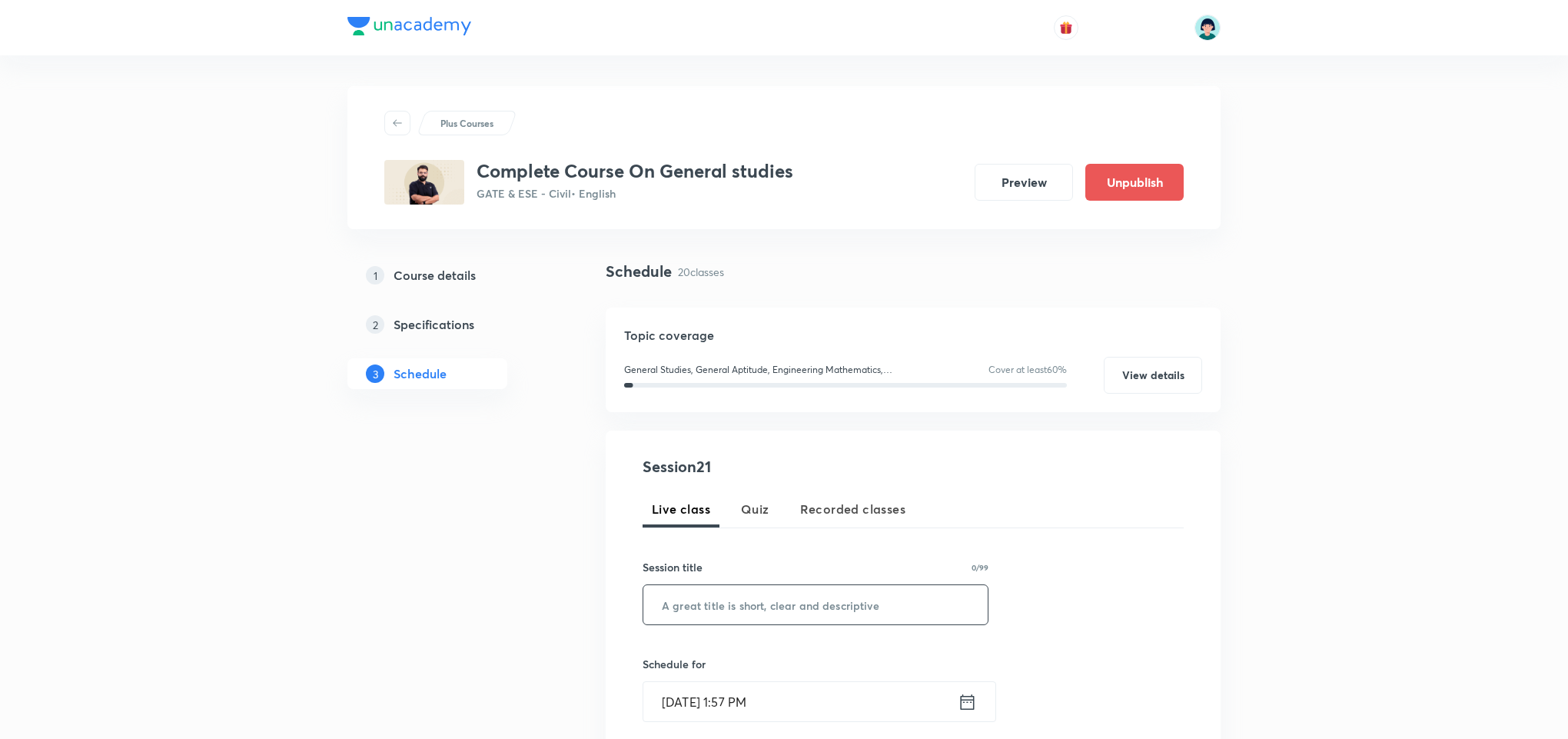
click at [790, 591] on input "text" at bounding box center [816, 604] width 345 height 39
paste input "science tech part - 1"
type input "Science Tech Part - 1"
click at [697, 701] on input "Sep 2, 2025, 1:57 PM" at bounding box center [801, 701] width 314 height 39
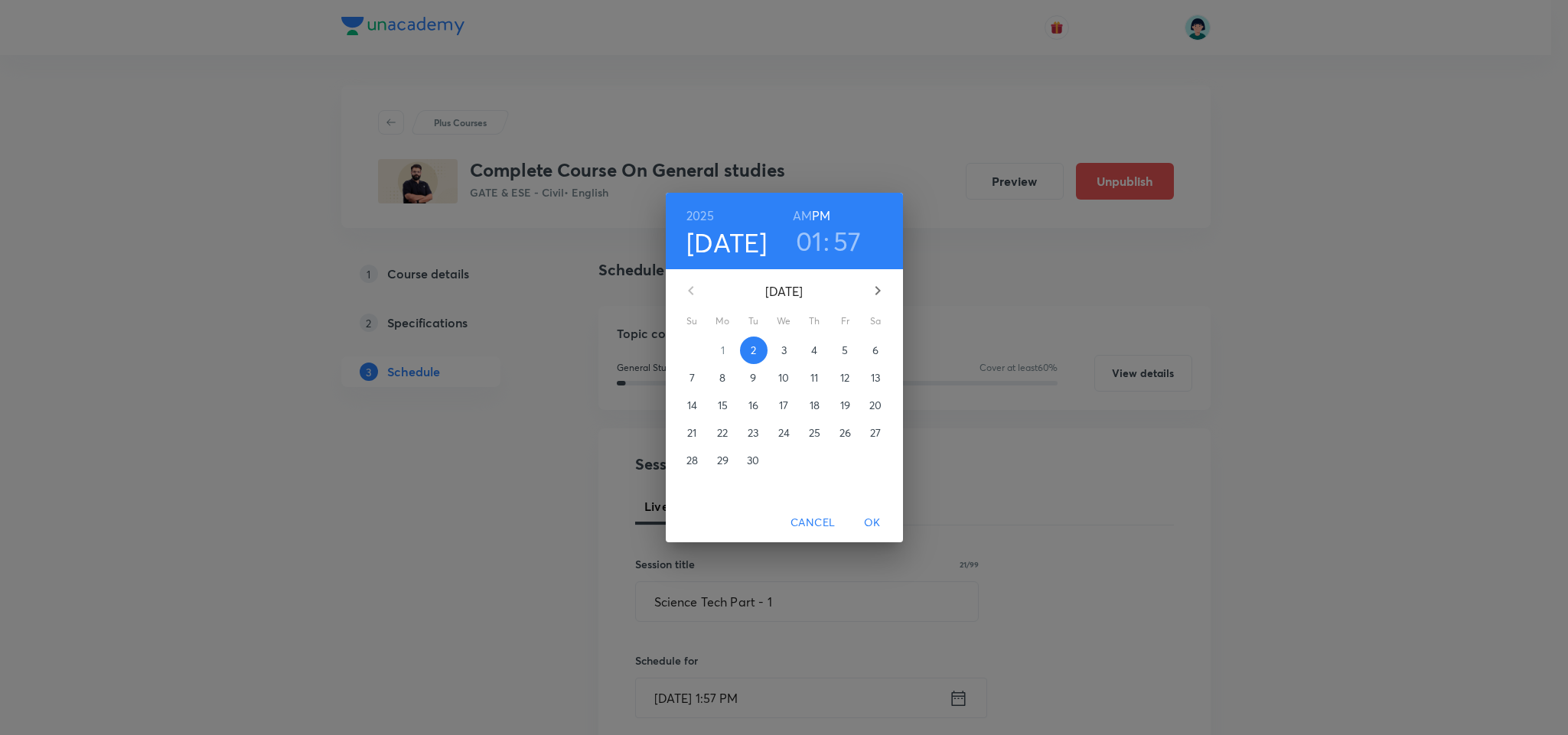
click at [809, 346] on span "4" at bounding box center [815, 351] width 28 height 15
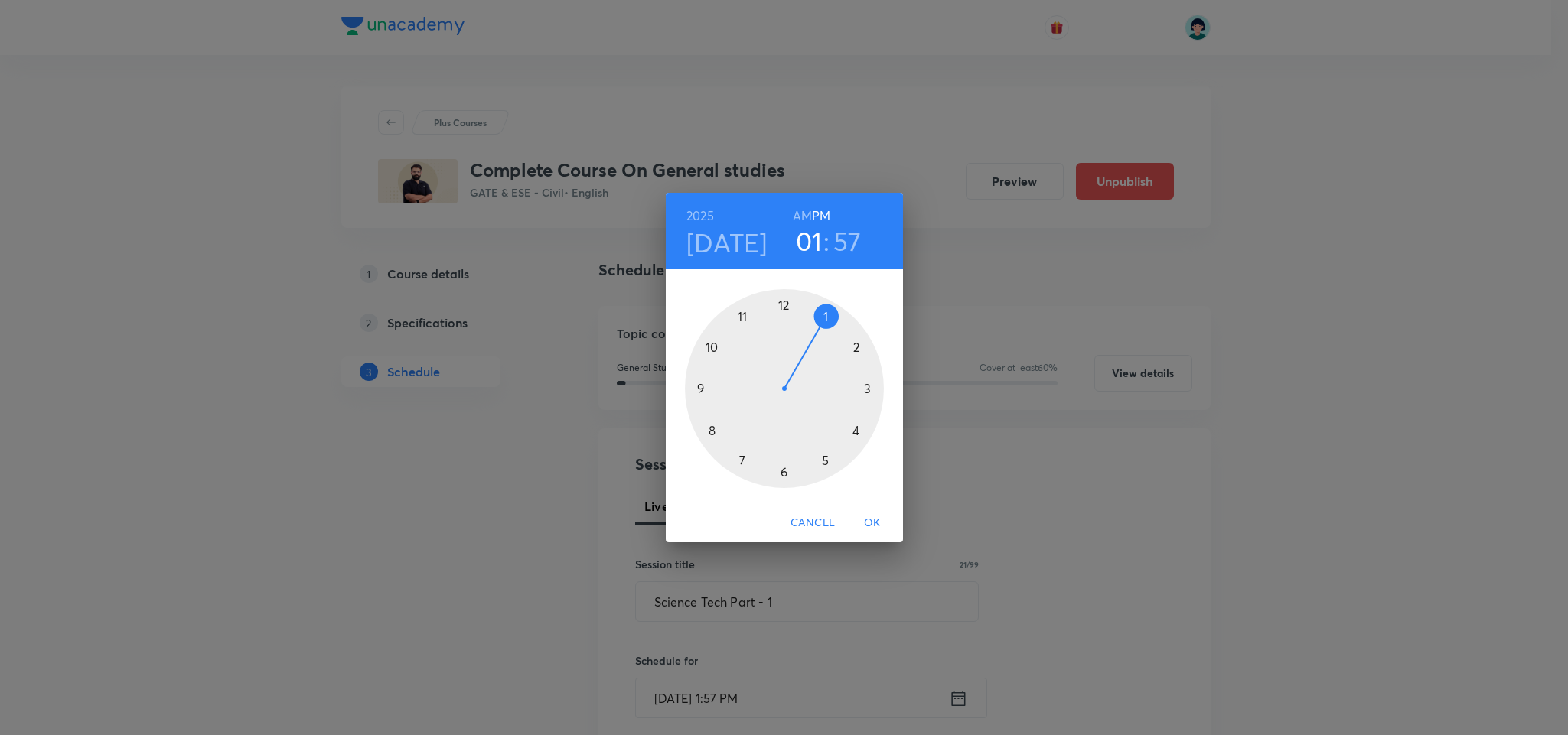
click at [701, 382] on div at bounding box center [784, 388] width 199 height 199
click at [799, 211] on h6 "AM" at bounding box center [802, 215] width 19 height 21
click at [784, 301] on div at bounding box center [784, 388] width 199 height 199
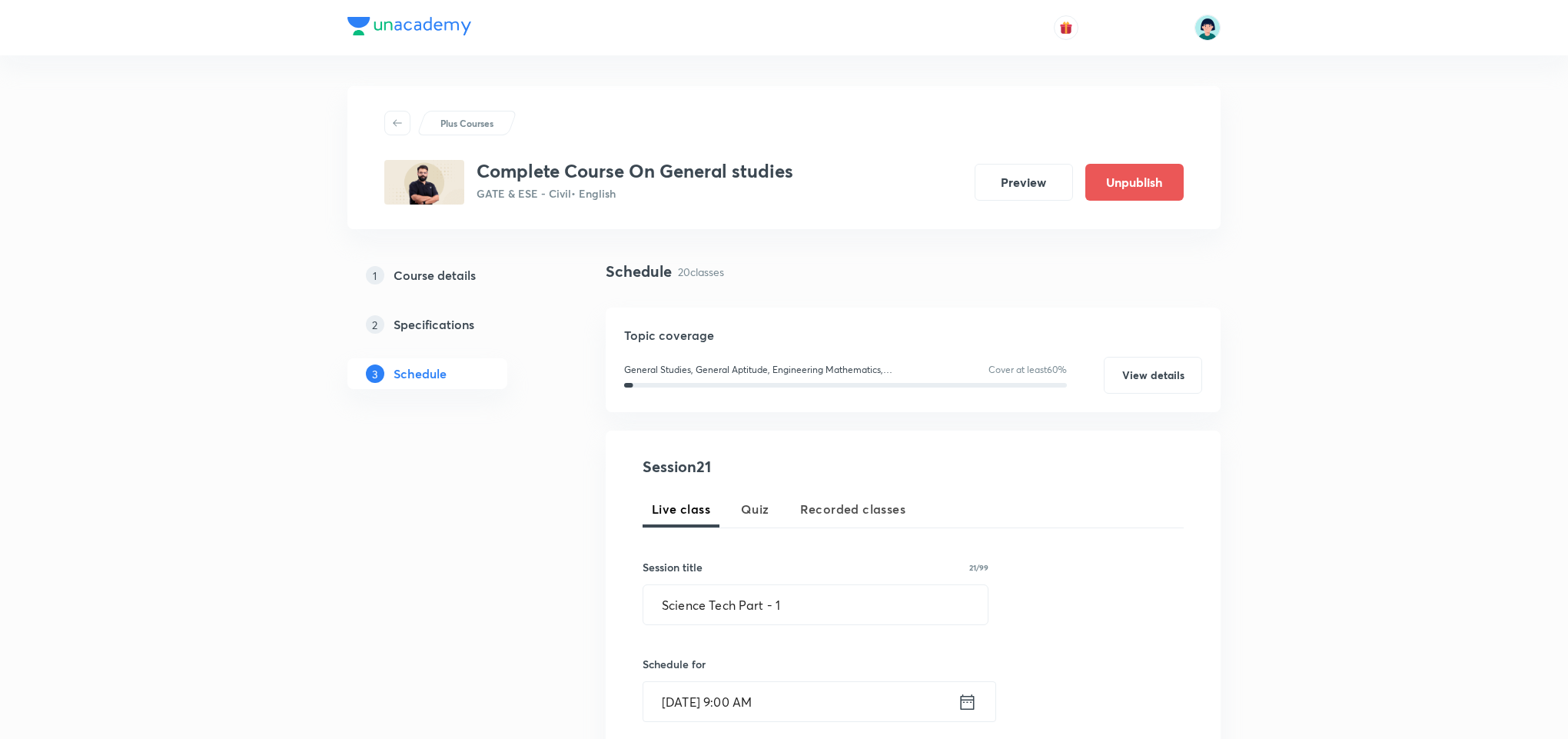
click at [1152, 556] on div "Session 21 Live class Quiz Recorded classes Session title 21/99 Science Tech Pa…" at bounding box center [913, 717] width 541 height 525
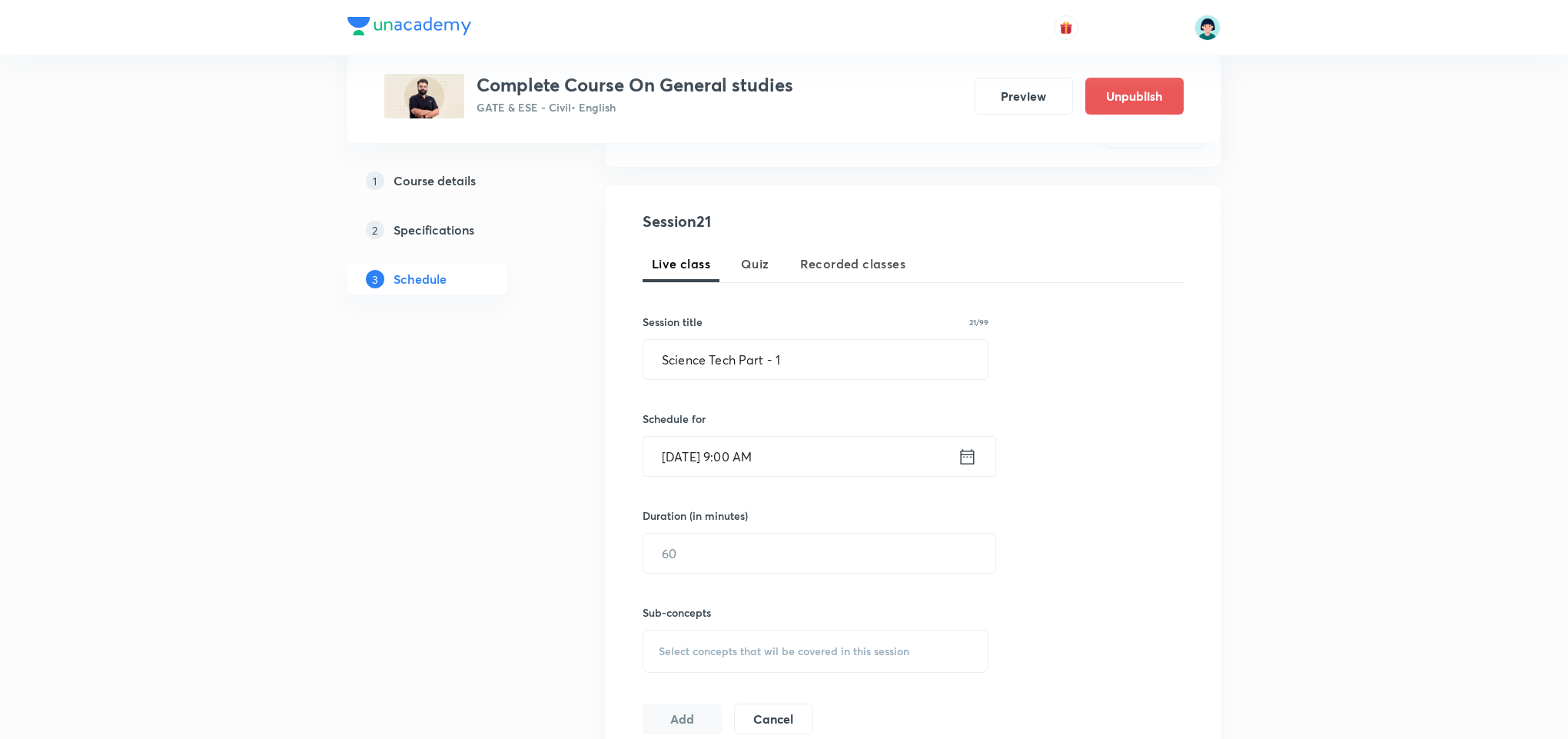
scroll to position [323, 0]
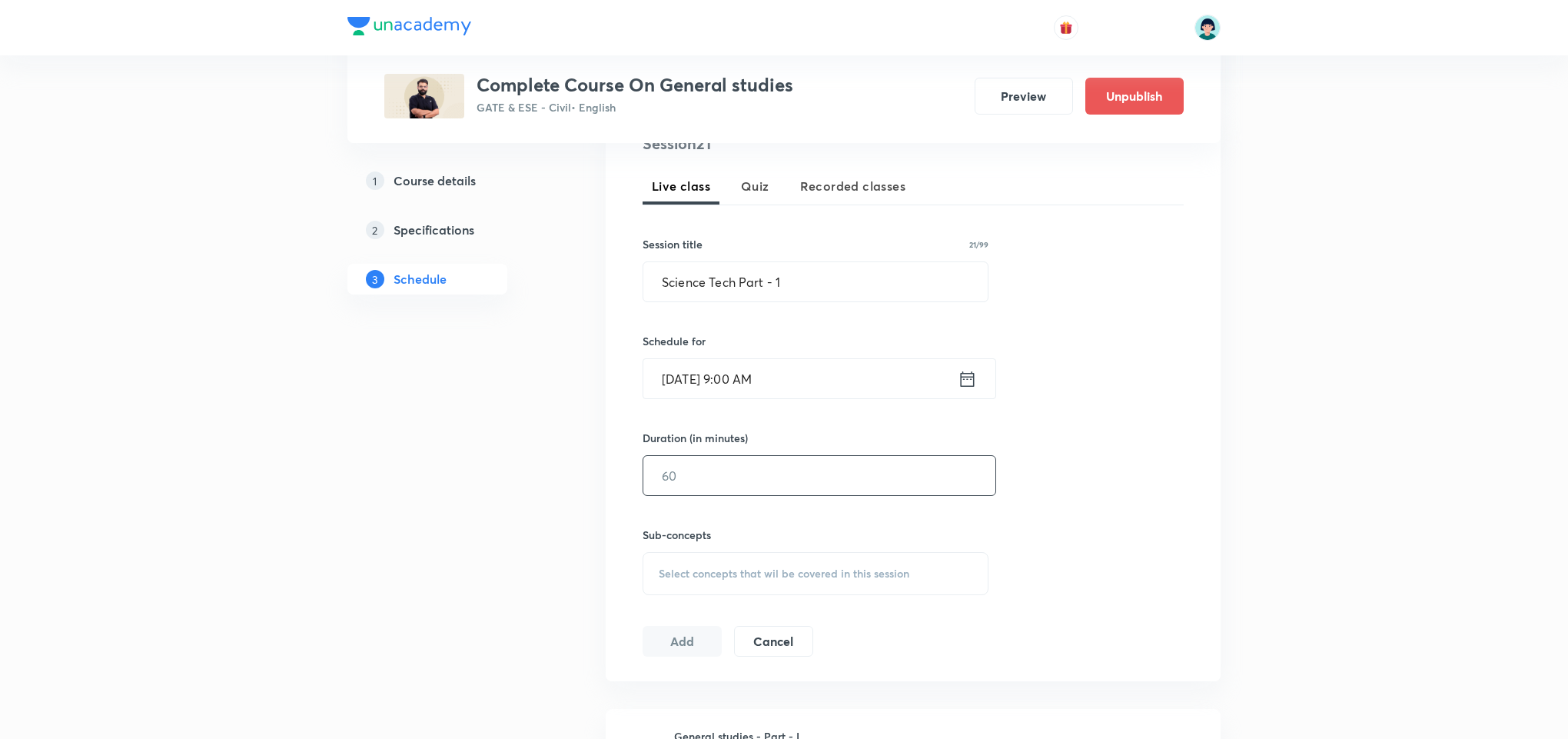
click at [822, 481] on input "text" at bounding box center [819, 475] width 352 height 39
type input "60"
click at [784, 589] on div "Select concepts that wil be covered in this session" at bounding box center [816, 574] width 346 height 43
click at [747, 691] on p "Energy Resources: Conservation & Utilisation" at bounding box center [755, 702] width 156 height 32
checkbox input "true"
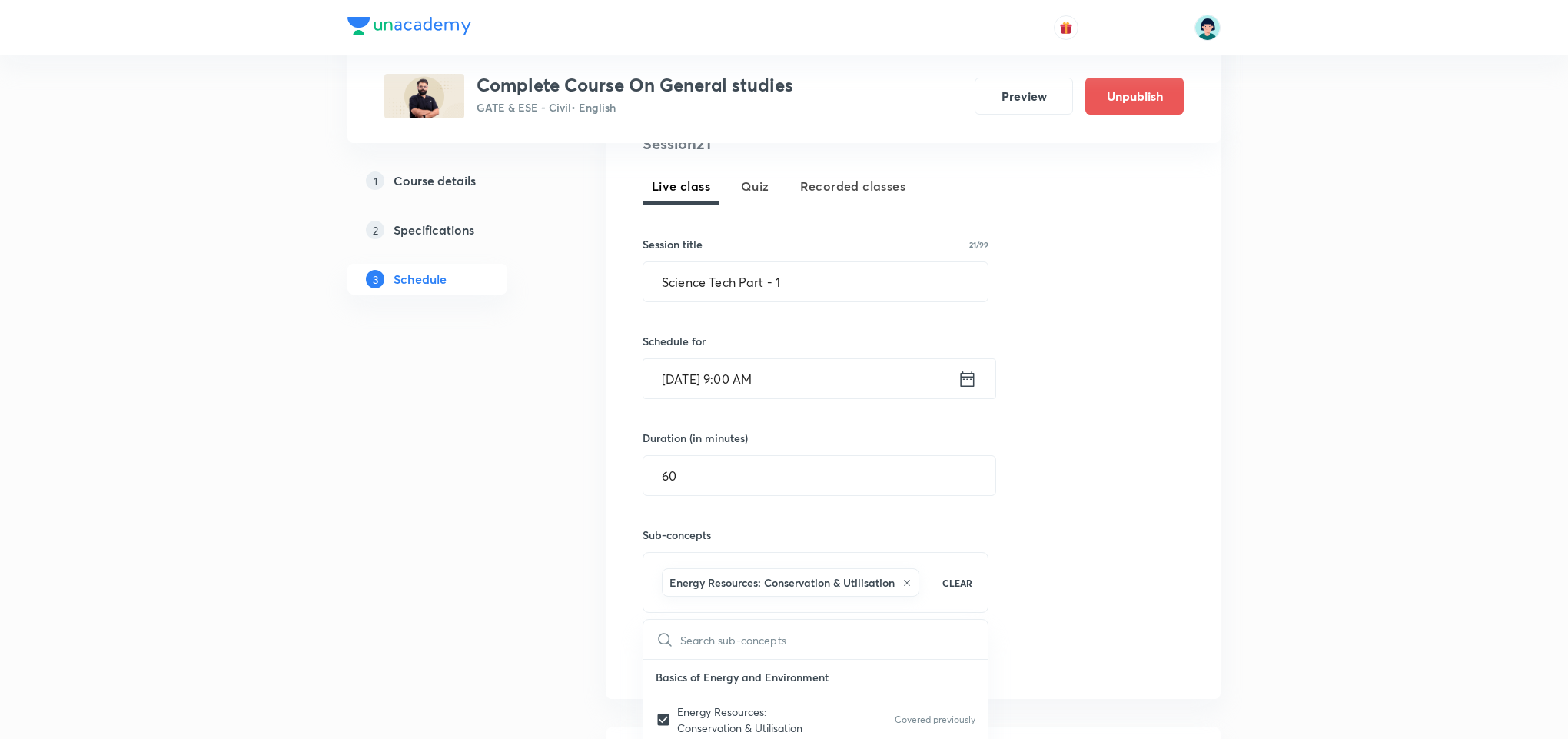
click at [824, 293] on input "Science Tech Part - 1" at bounding box center [816, 281] width 345 height 39
click at [699, 646] on div "Session 21 Live class Quiz Recorded classes Session title 21/99 Science Tech Pa…" at bounding box center [913, 403] width 541 height 542
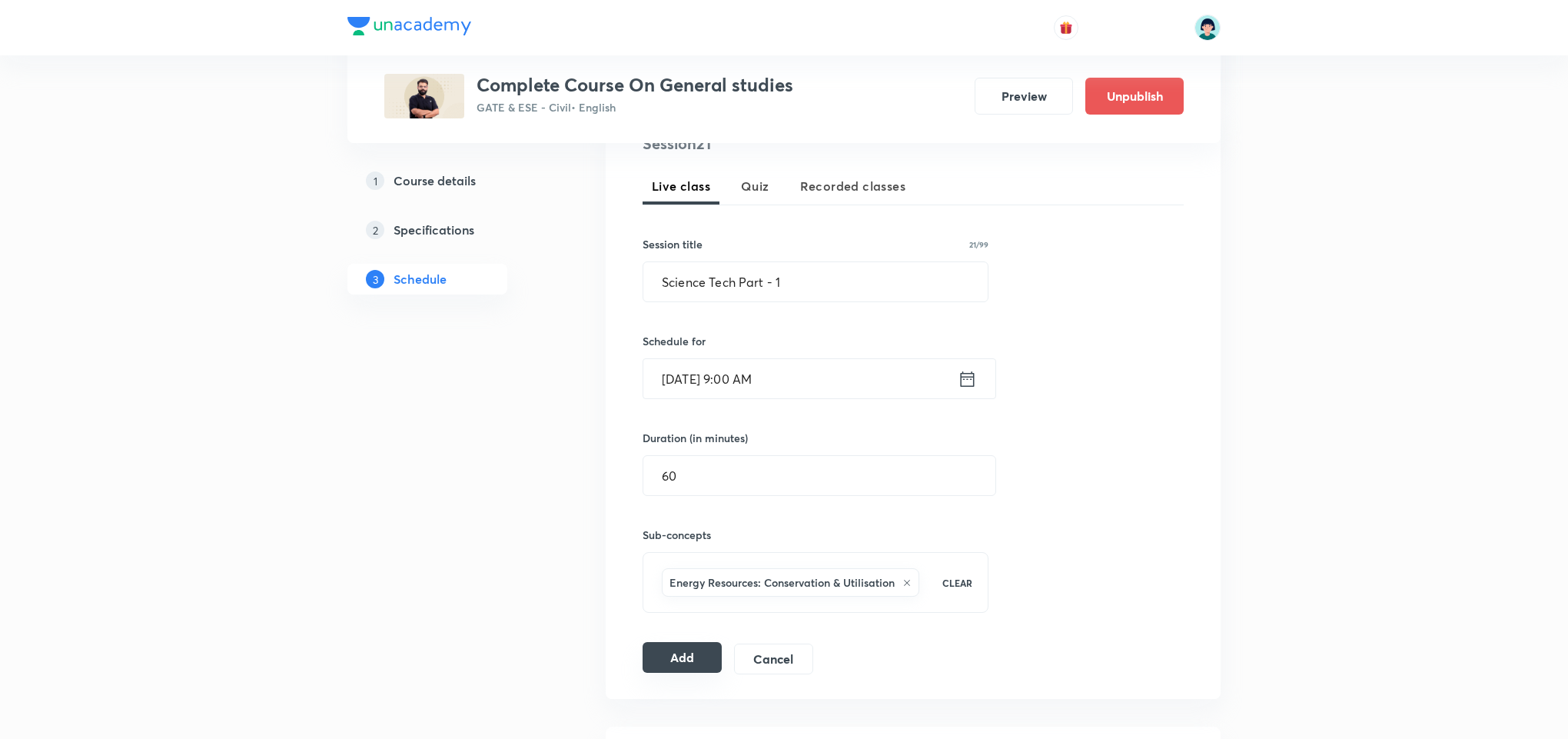
click at [697, 653] on button "Add" at bounding box center [682, 658] width 79 height 31
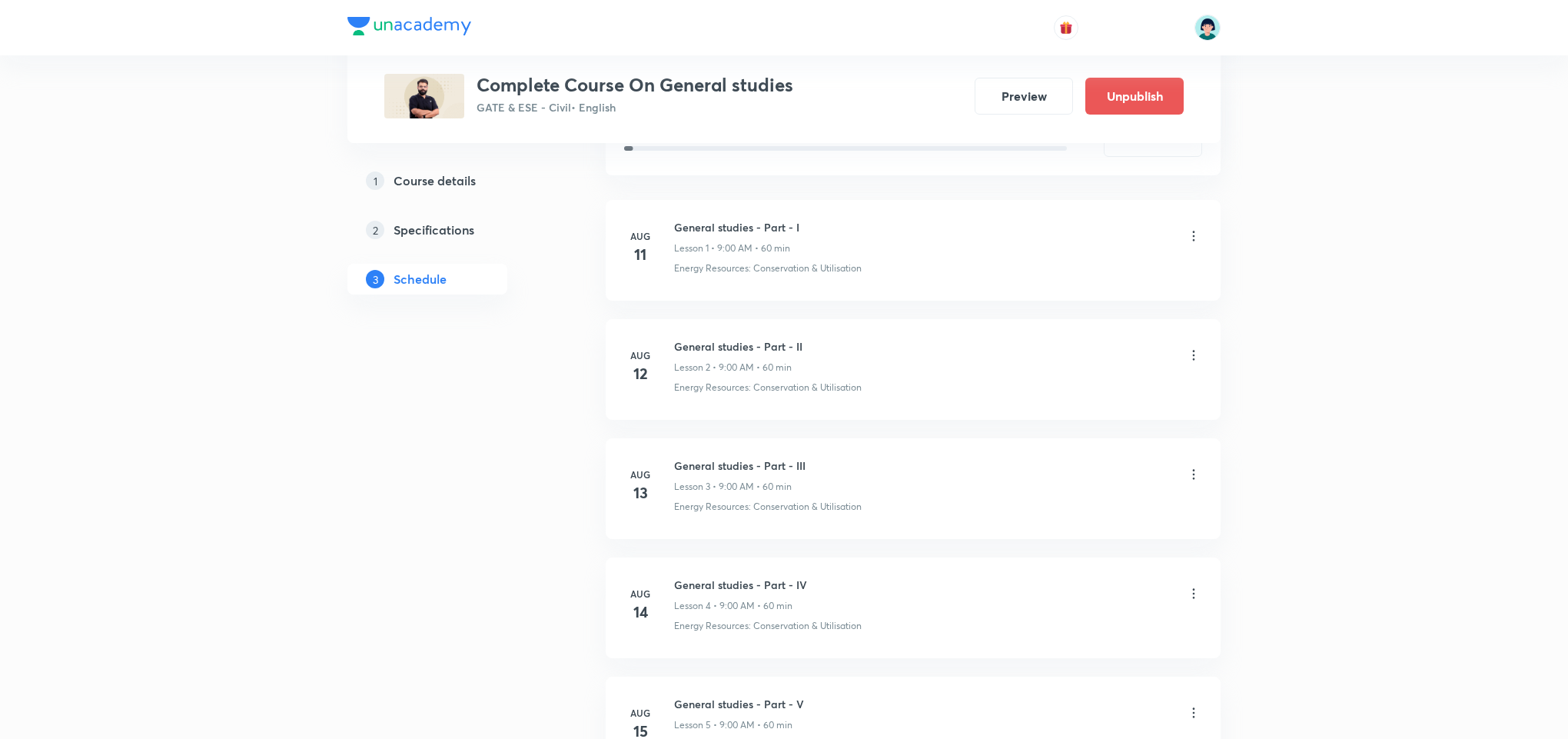
scroll to position [10, 0]
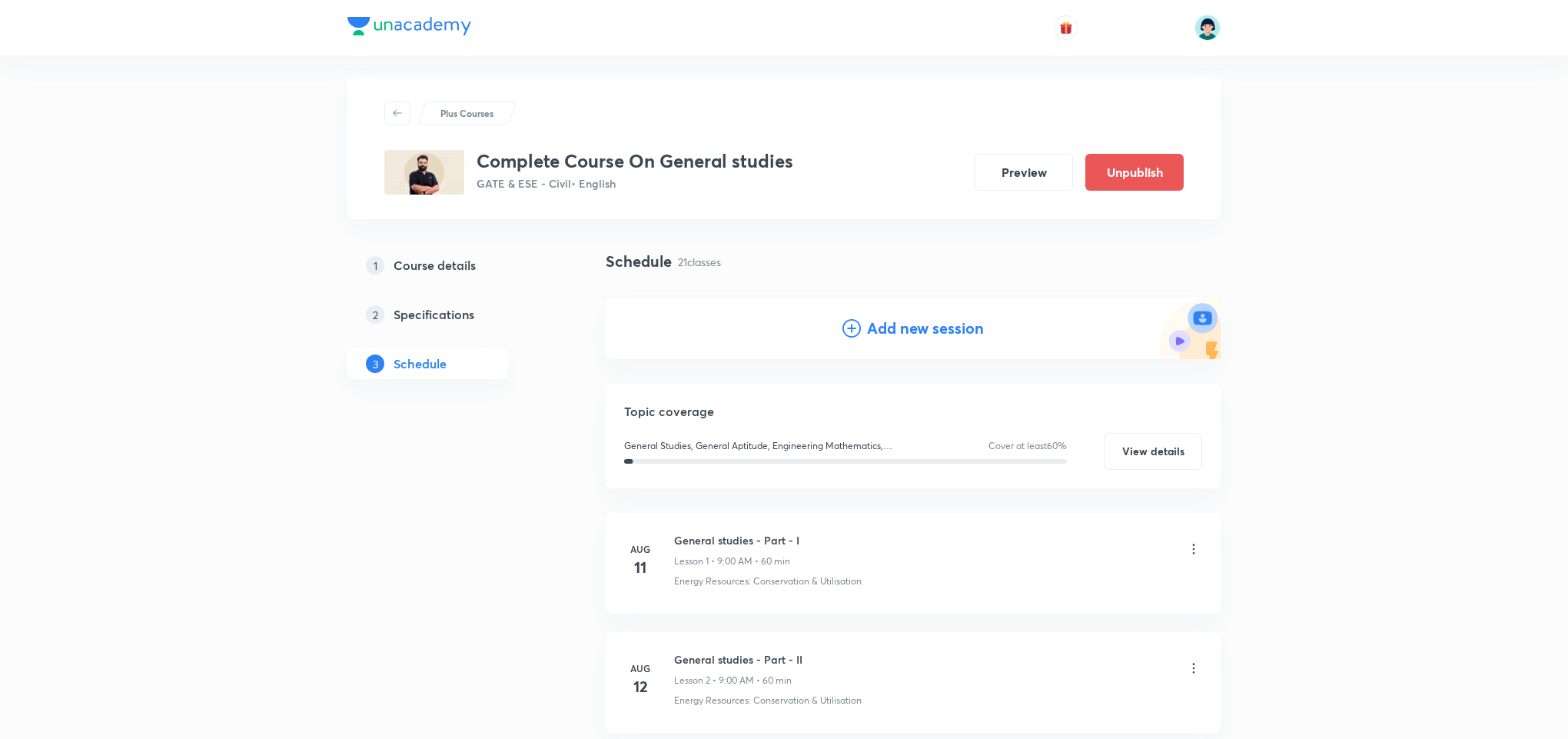
click at [894, 326] on h4 "Add new session" at bounding box center [924, 328] width 117 height 23
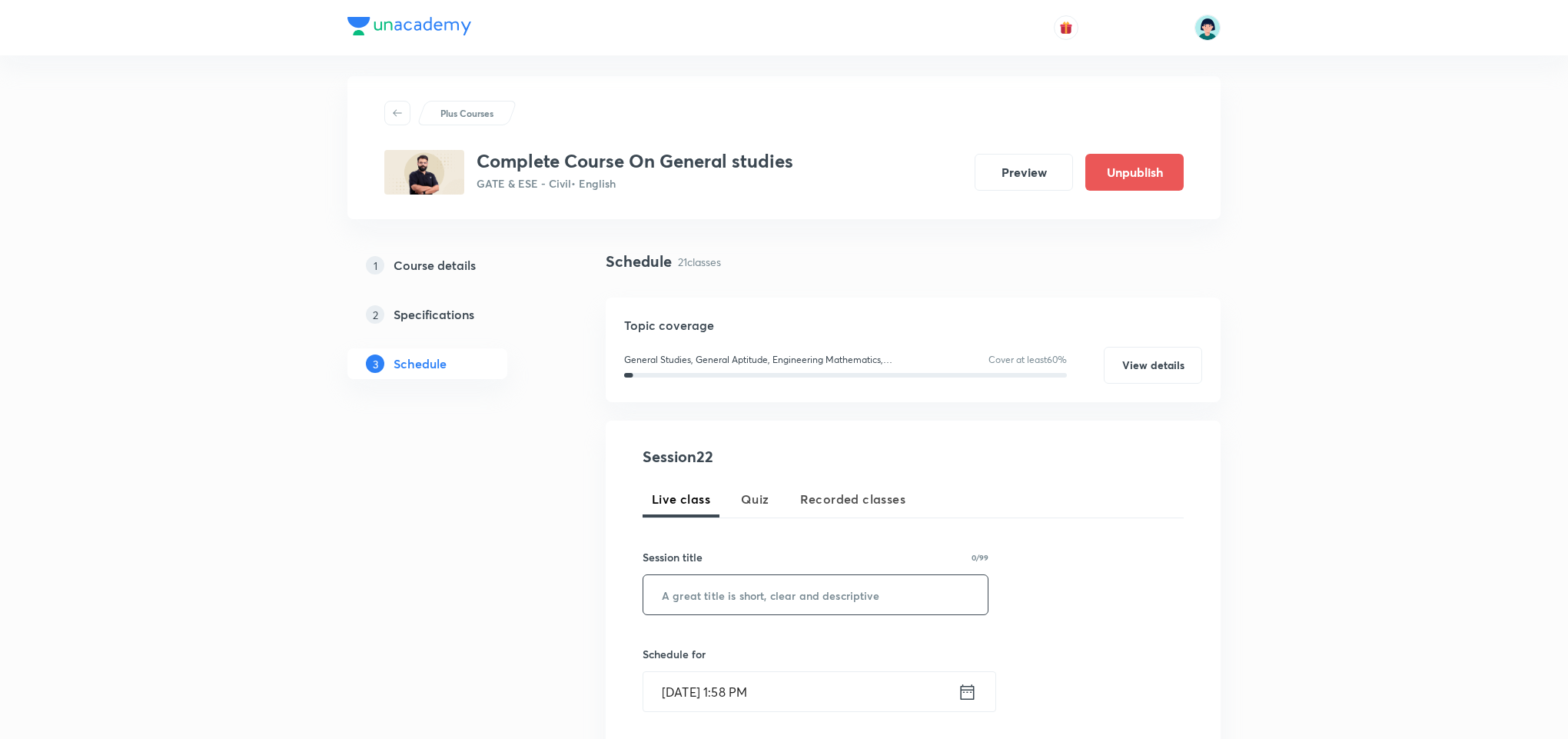
click at [769, 586] on input "text" at bounding box center [816, 594] width 345 height 39
paste input "Science Tech Part - 1"
type input "Science Tech Part - 2"
click at [704, 690] on input "Sep 2, 2025, 1:58 PM" at bounding box center [801, 691] width 314 height 39
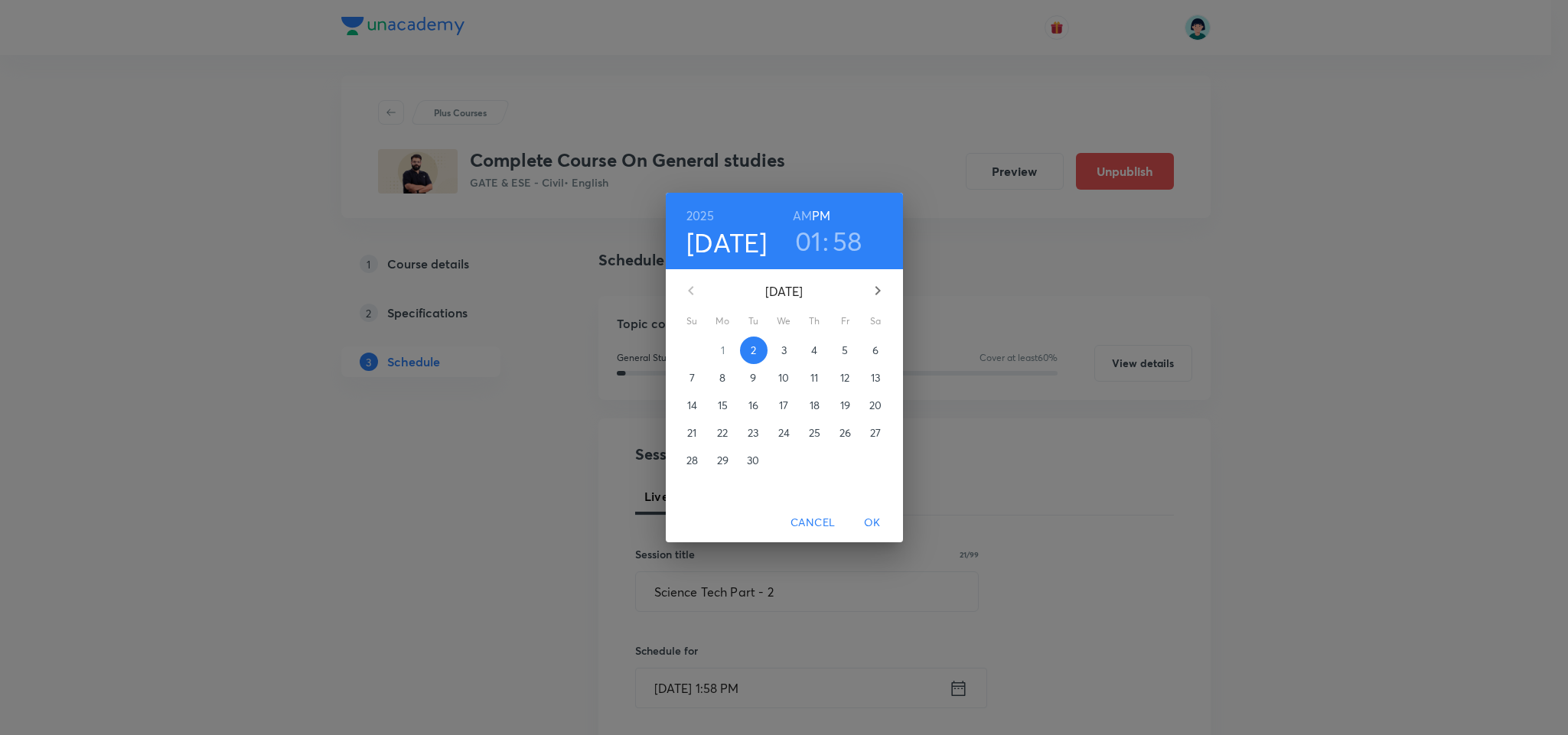
click at [861, 358] on div "6" at bounding box center [876, 350] width 31 height 28
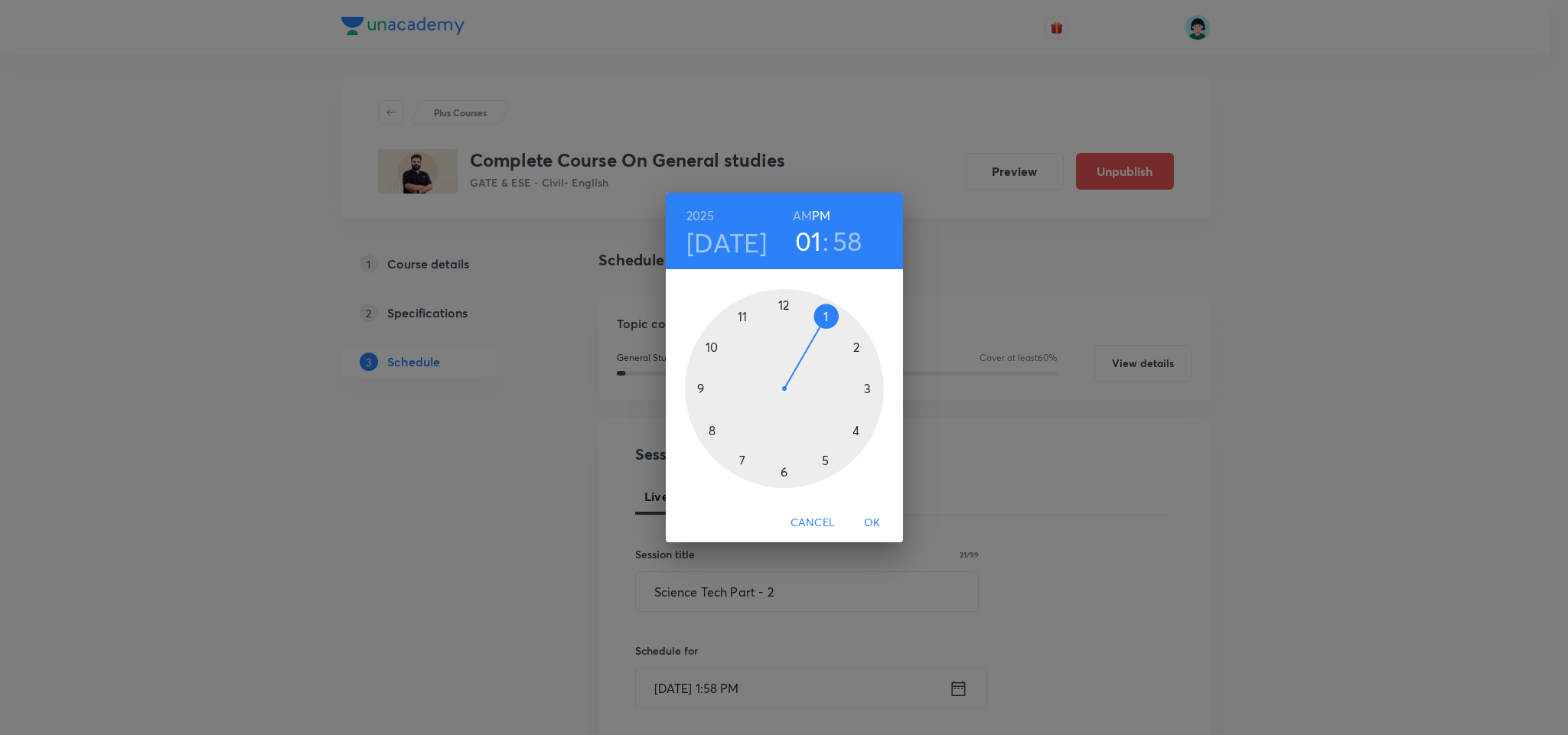
click at [707, 388] on div at bounding box center [784, 388] width 199 height 199
click at [806, 210] on h6 "AM" at bounding box center [802, 215] width 19 height 21
click at [784, 303] on div at bounding box center [784, 388] width 199 height 199
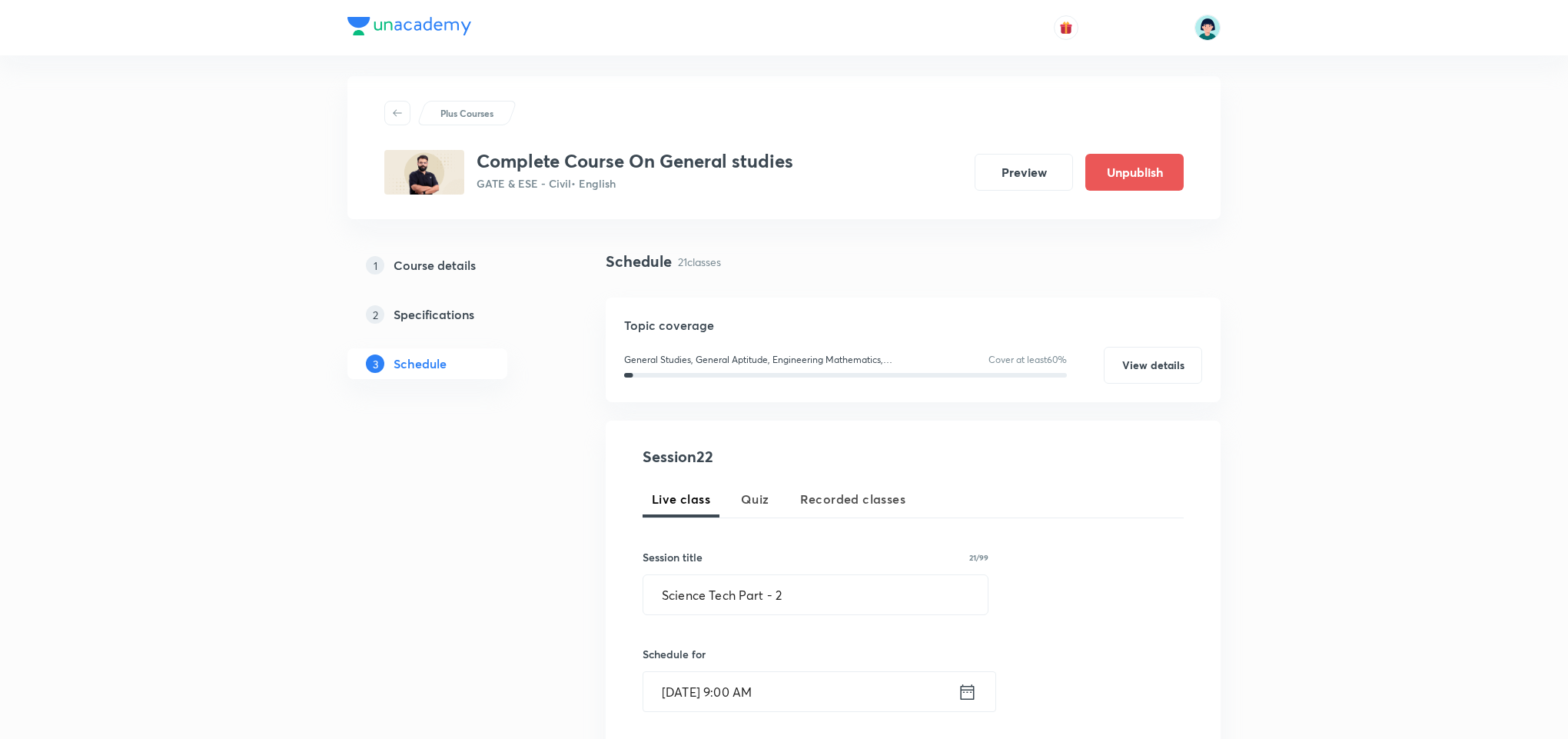
click at [1093, 481] on div "Live class Quiz Recorded classes" at bounding box center [913, 499] width 541 height 37
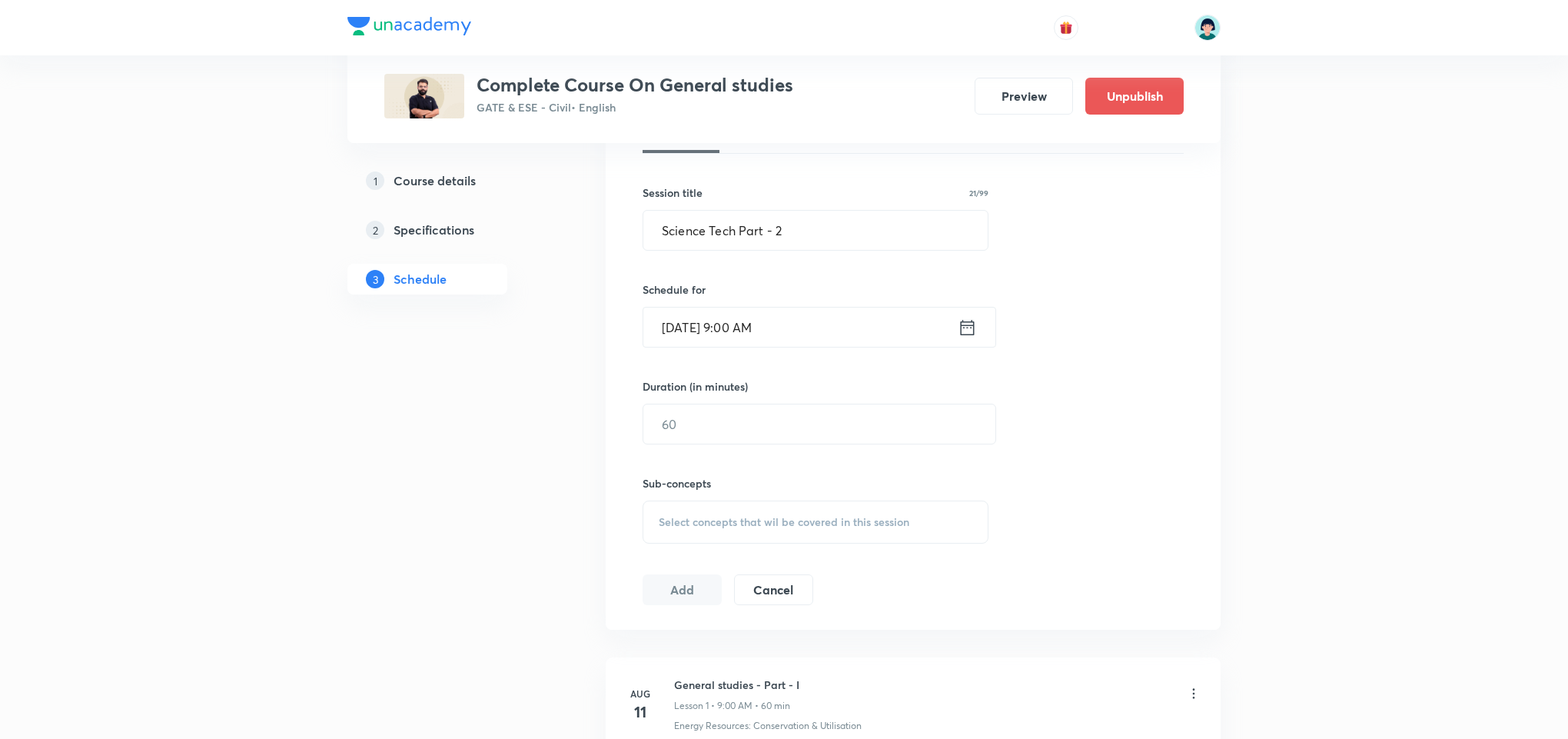
scroll to position [379, 0]
click at [718, 443] on div "Sub-concepts Select concepts that wil be covered in this session" at bounding box center [816, 489] width 346 height 99
click at [678, 415] on input "text" at bounding box center [819, 419] width 352 height 39
type input "60"
click at [812, 559] on div "Session 22 Live class Quiz Recorded classes Session title 21/99 Science Tech Pa…" at bounding box center [913, 338] width 541 height 525
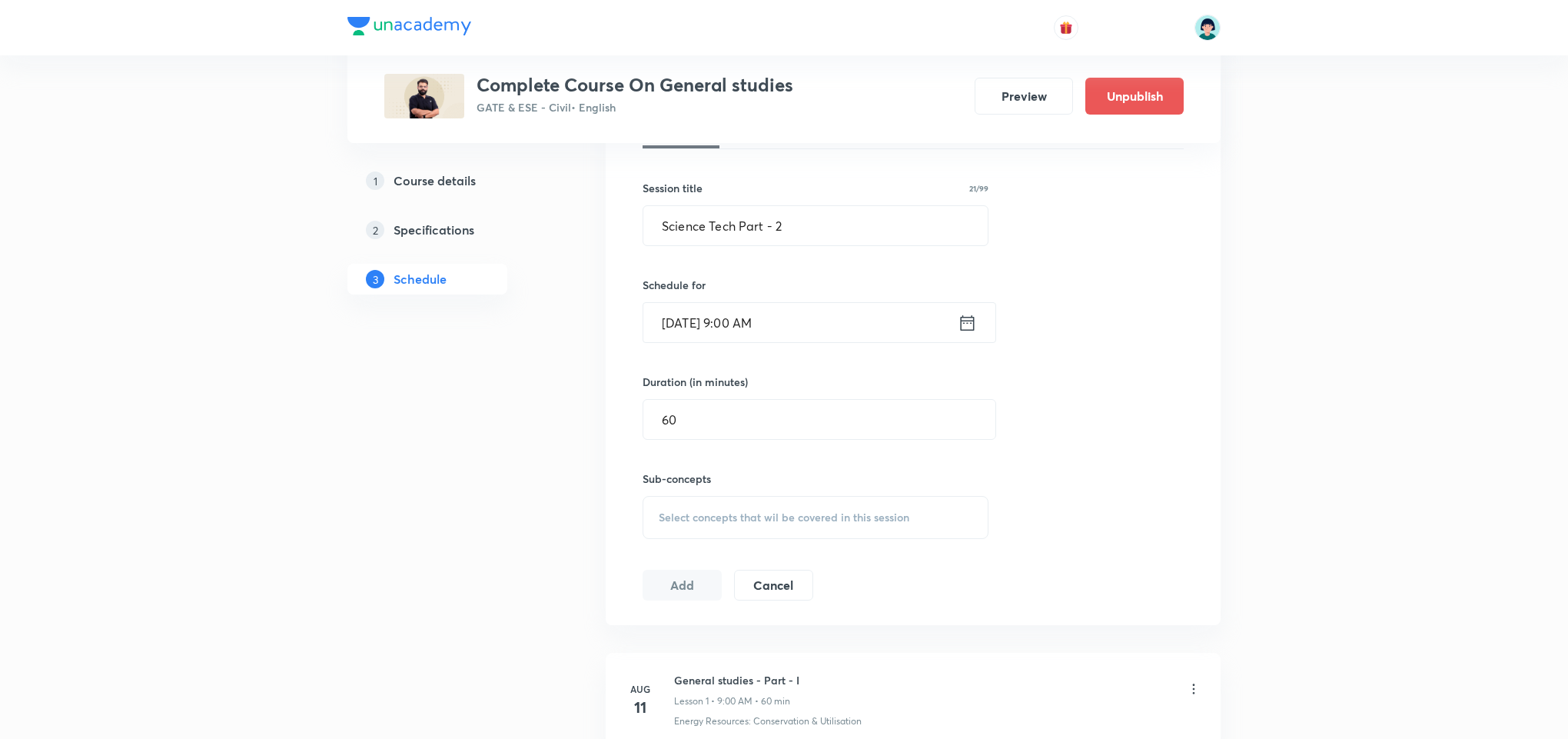
click at [879, 526] on div "Select concepts that wil be covered in this session" at bounding box center [816, 518] width 346 height 43
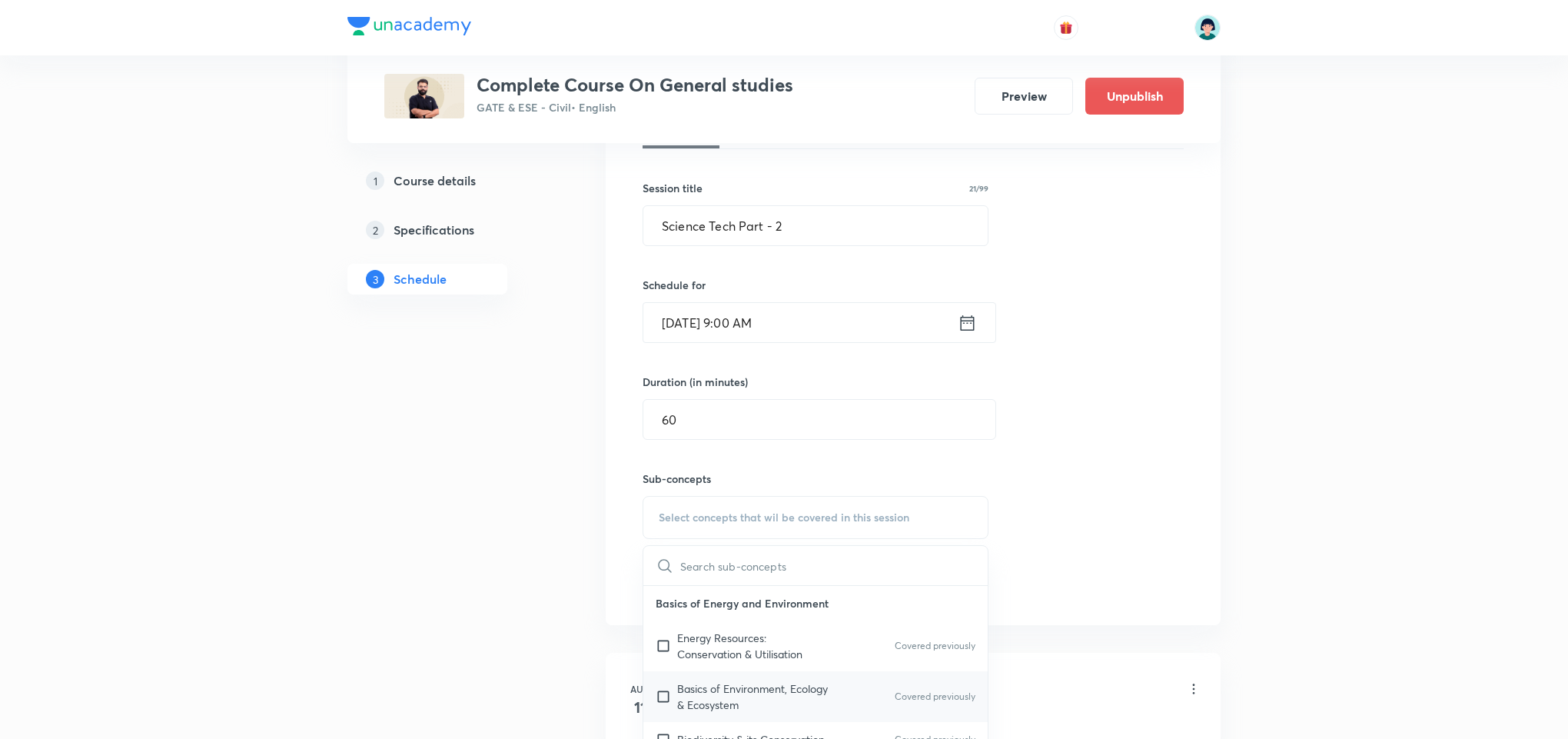
click at [801, 710] on p "Basics of Environment, Ecology & Ecosystem" at bounding box center [755, 696] width 156 height 32
checkbox input "true"
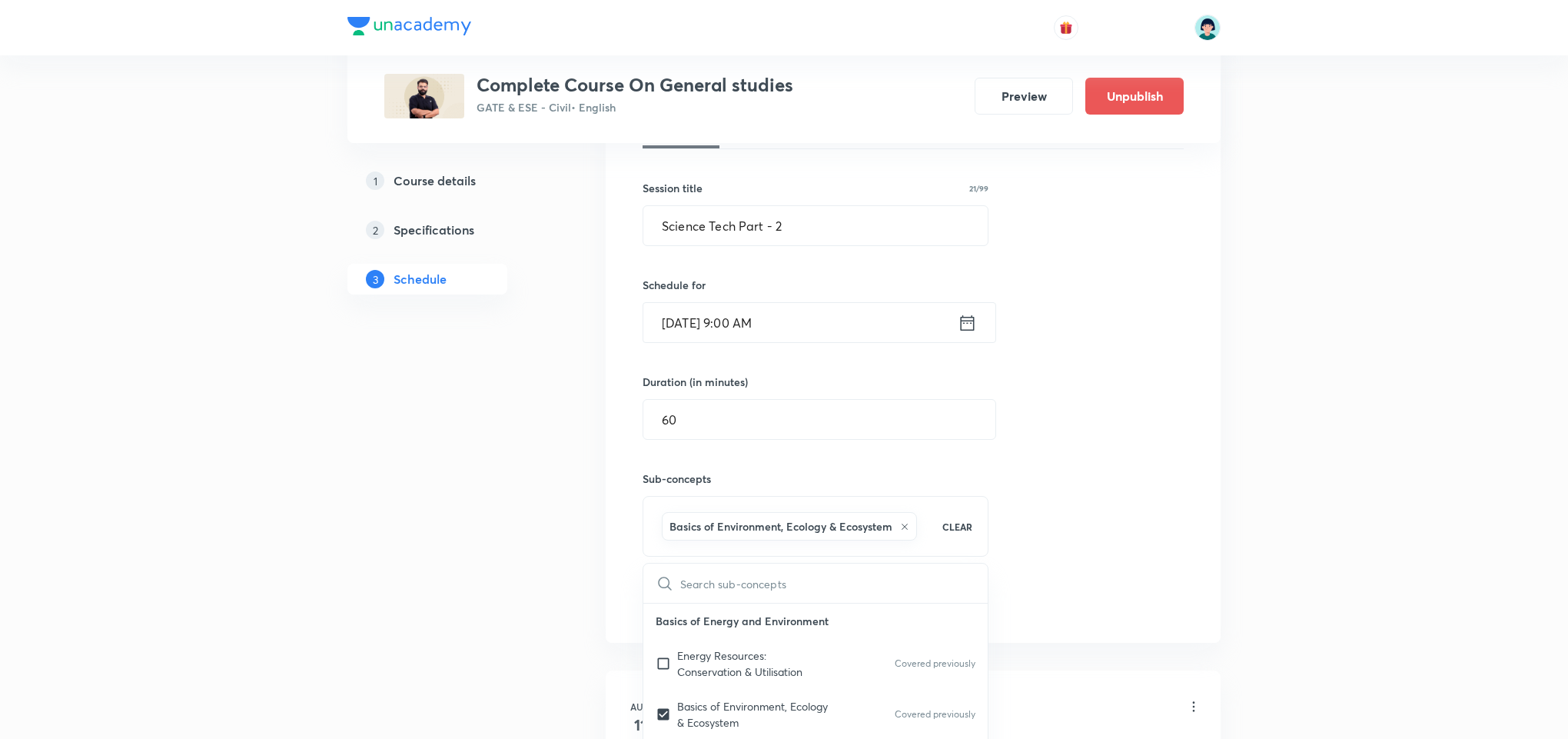
click at [1118, 445] on div "Session 22 Live class Quiz Recorded classes Session title 21/99 Science Tech Pa…" at bounding box center [913, 347] width 541 height 542
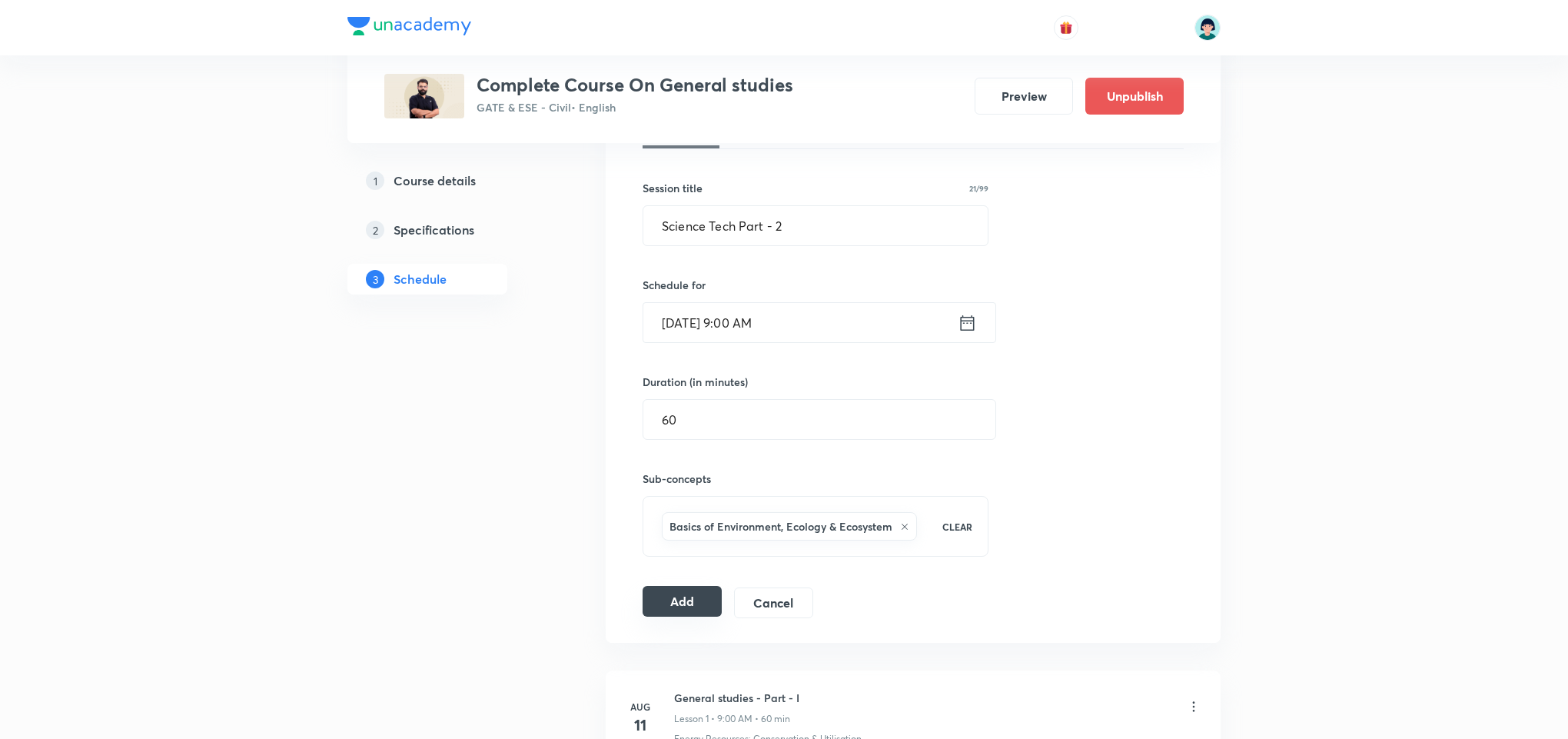
click at [688, 598] on button "Add" at bounding box center [682, 602] width 79 height 31
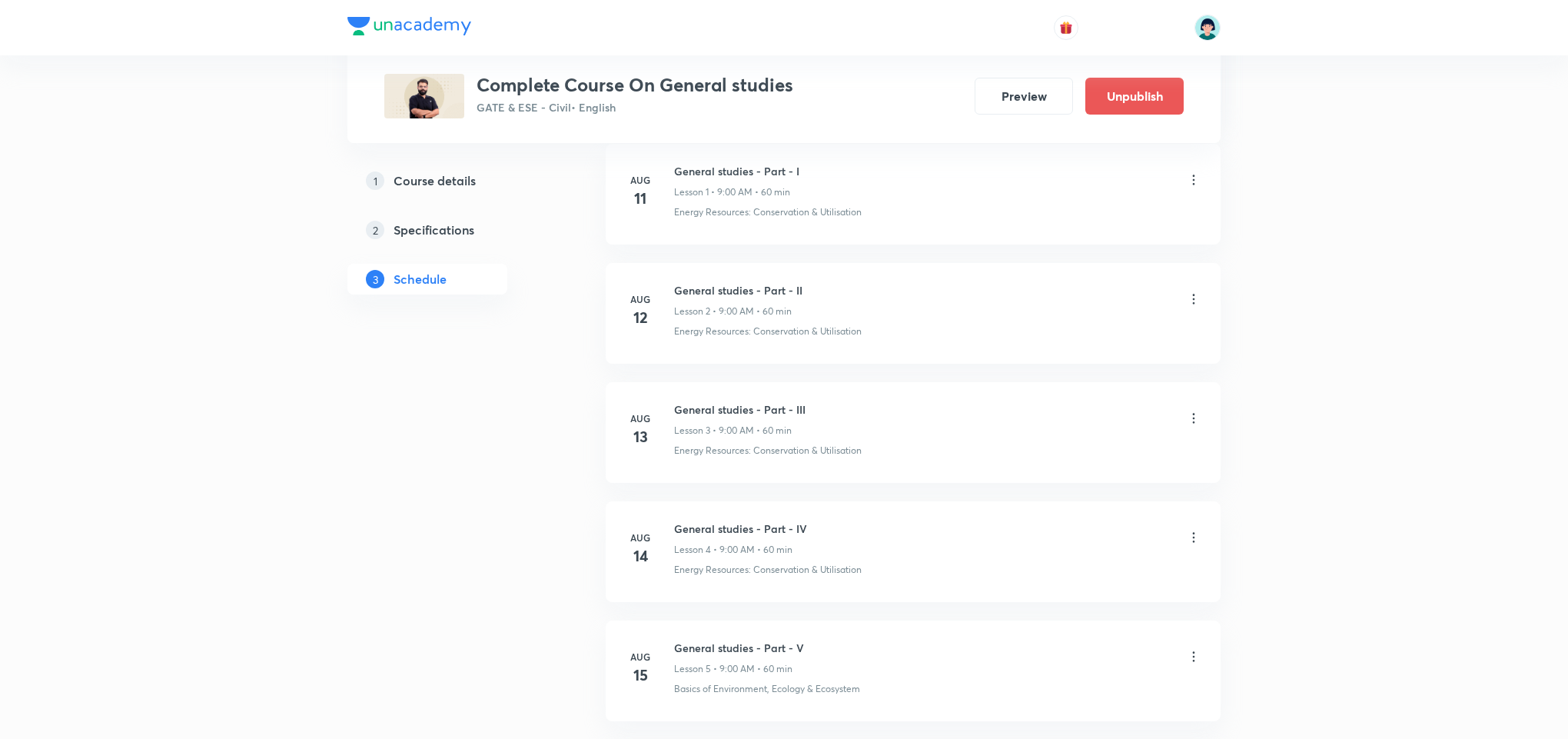
scroll to position [122, 0]
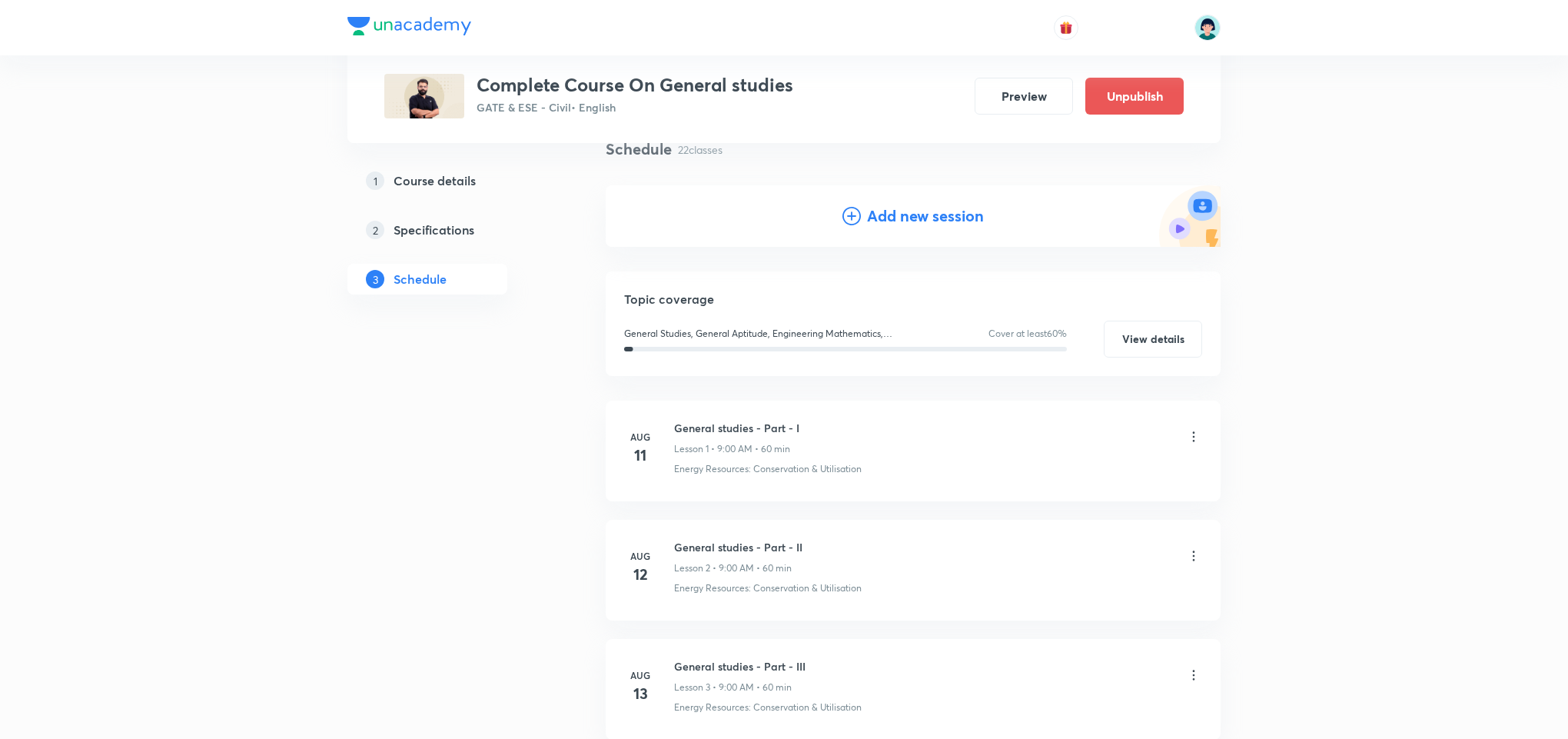
click at [895, 197] on div "Add new session" at bounding box center [913, 215] width 615 height 61
click at [898, 201] on div "Add new session" at bounding box center [913, 215] width 615 height 61
click at [907, 210] on h4 "Add new session" at bounding box center [924, 216] width 117 height 23
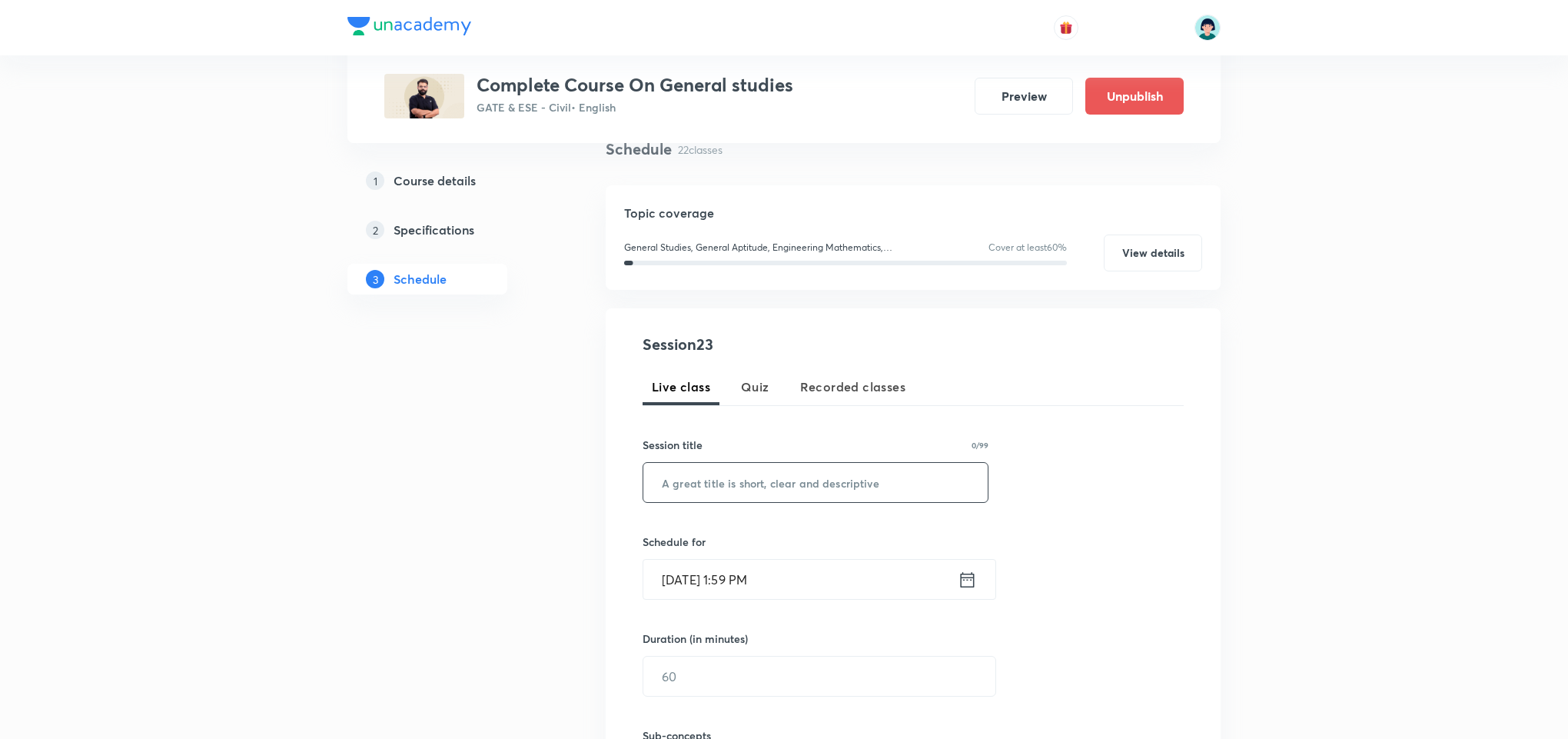
click at [752, 492] on input "text" at bounding box center [816, 482] width 345 height 39
paste input "Science Tech Part - 1"
type input "Science Tech Part - 3"
click at [689, 573] on input "Sep 2, 2025, 1:59 PM" at bounding box center [801, 579] width 314 height 39
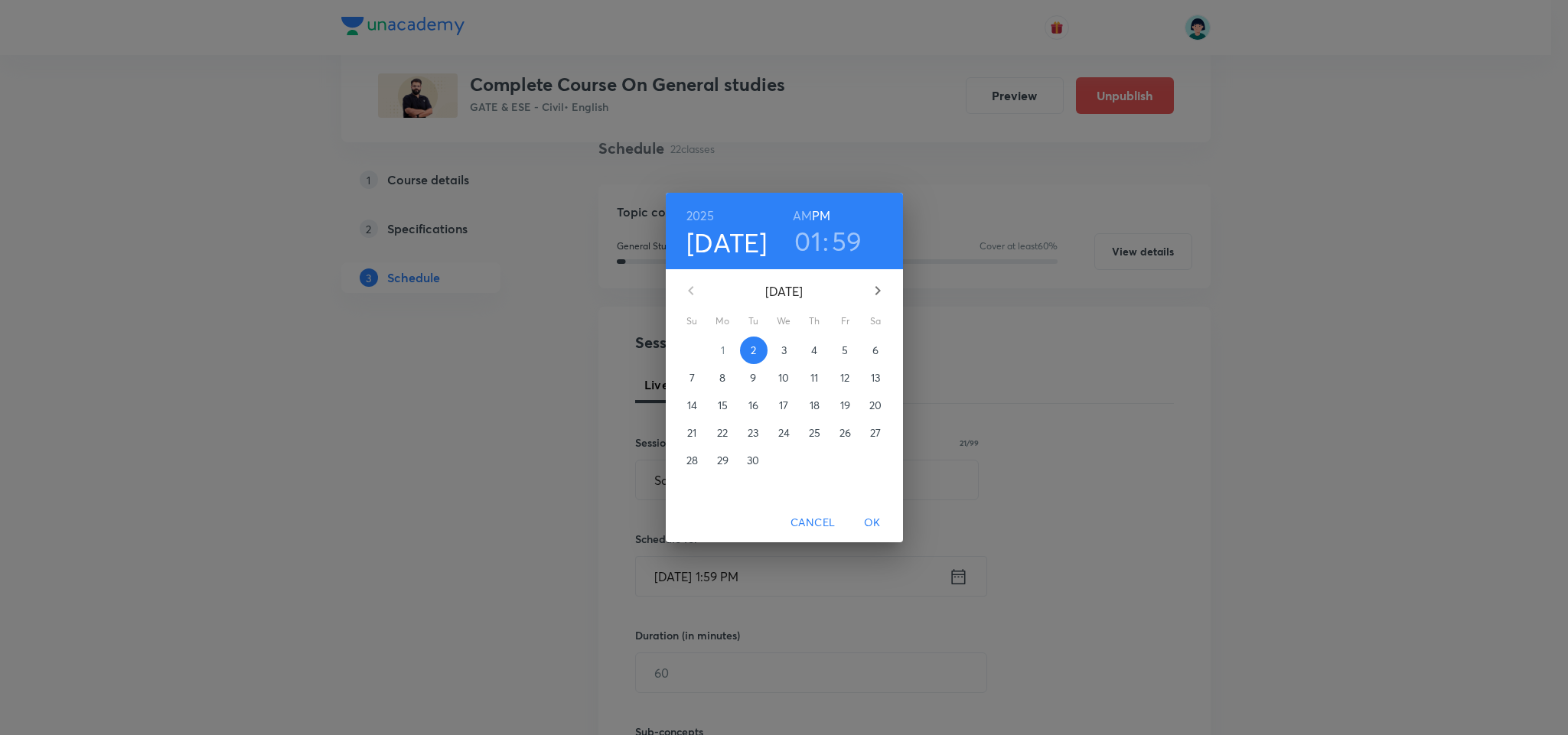
click at [698, 388] on button "7" at bounding box center [692, 377] width 28 height 28
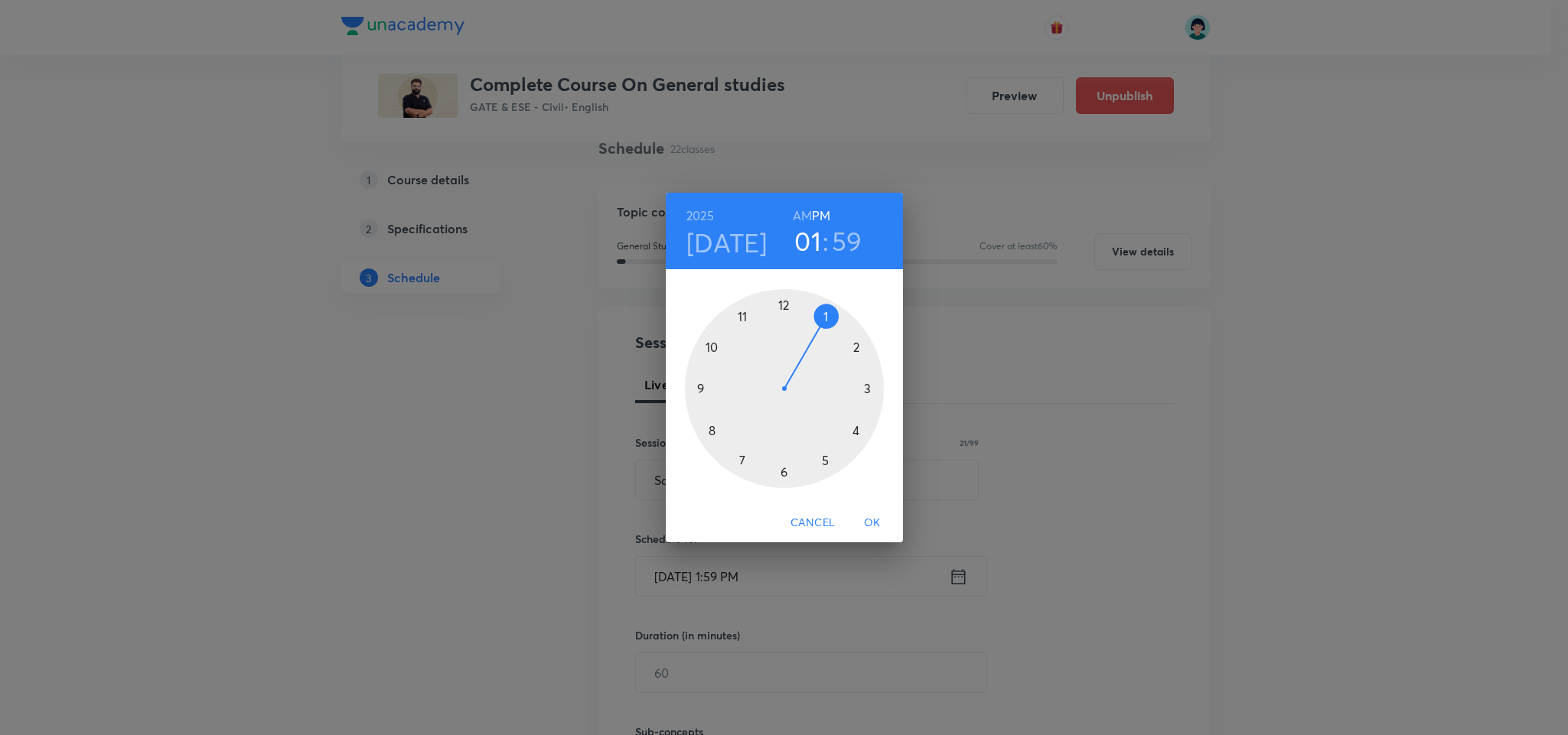
click at [698, 389] on div at bounding box center [784, 388] width 199 height 199
click at [799, 221] on h6 "AM" at bounding box center [802, 215] width 19 height 21
click at [785, 306] on div at bounding box center [784, 388] width 199 height 199
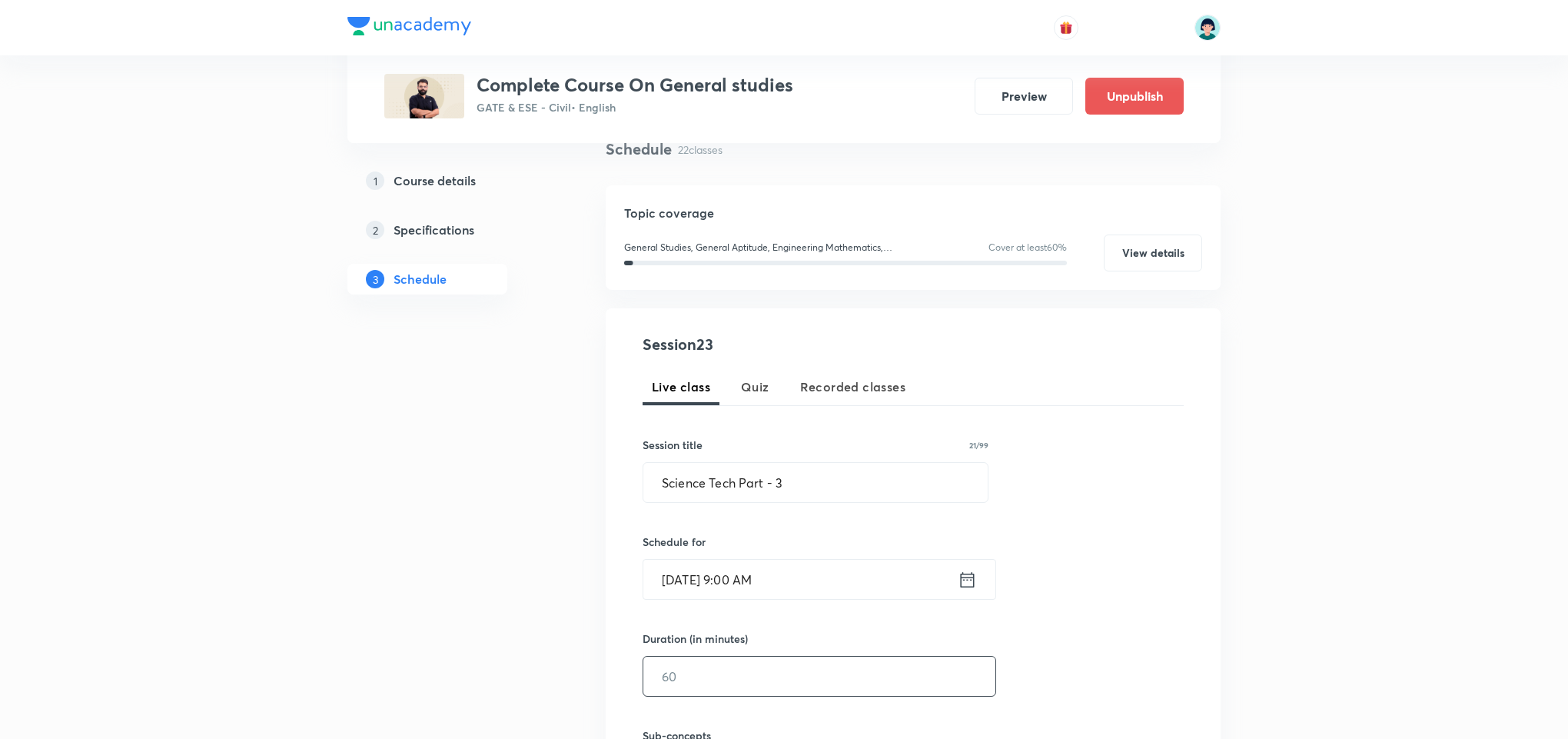
click at [752, 680] on input "text" at bounding box center [819, 676] width 352 height 39
type input "60"
click at [1077, 457] on div "Session 23 Live class Quiz Recorded classes Session title 21/99 Science Tech Pa…" at bounding box center [913, 595] width 541 height 525
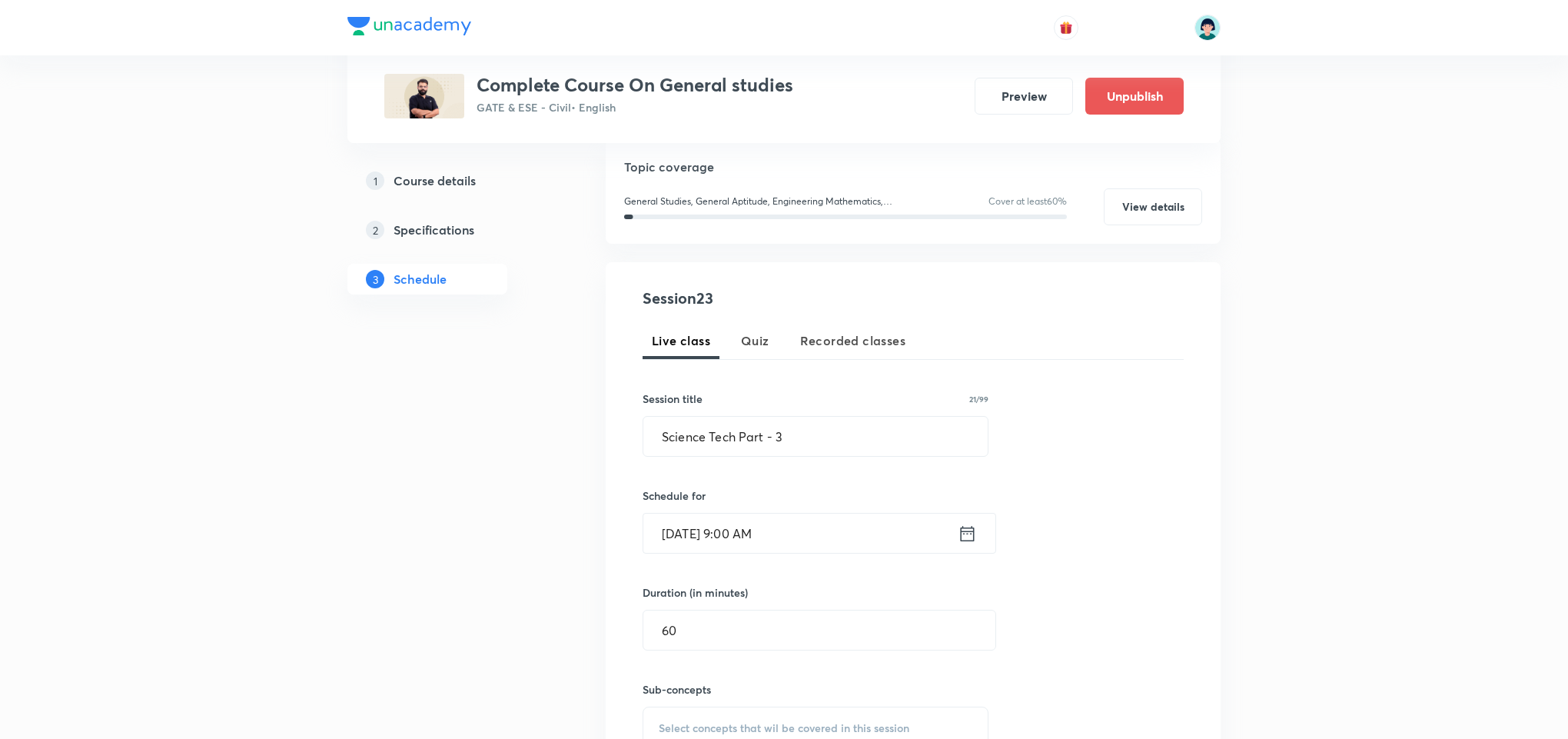
scroll to position [353, 0]
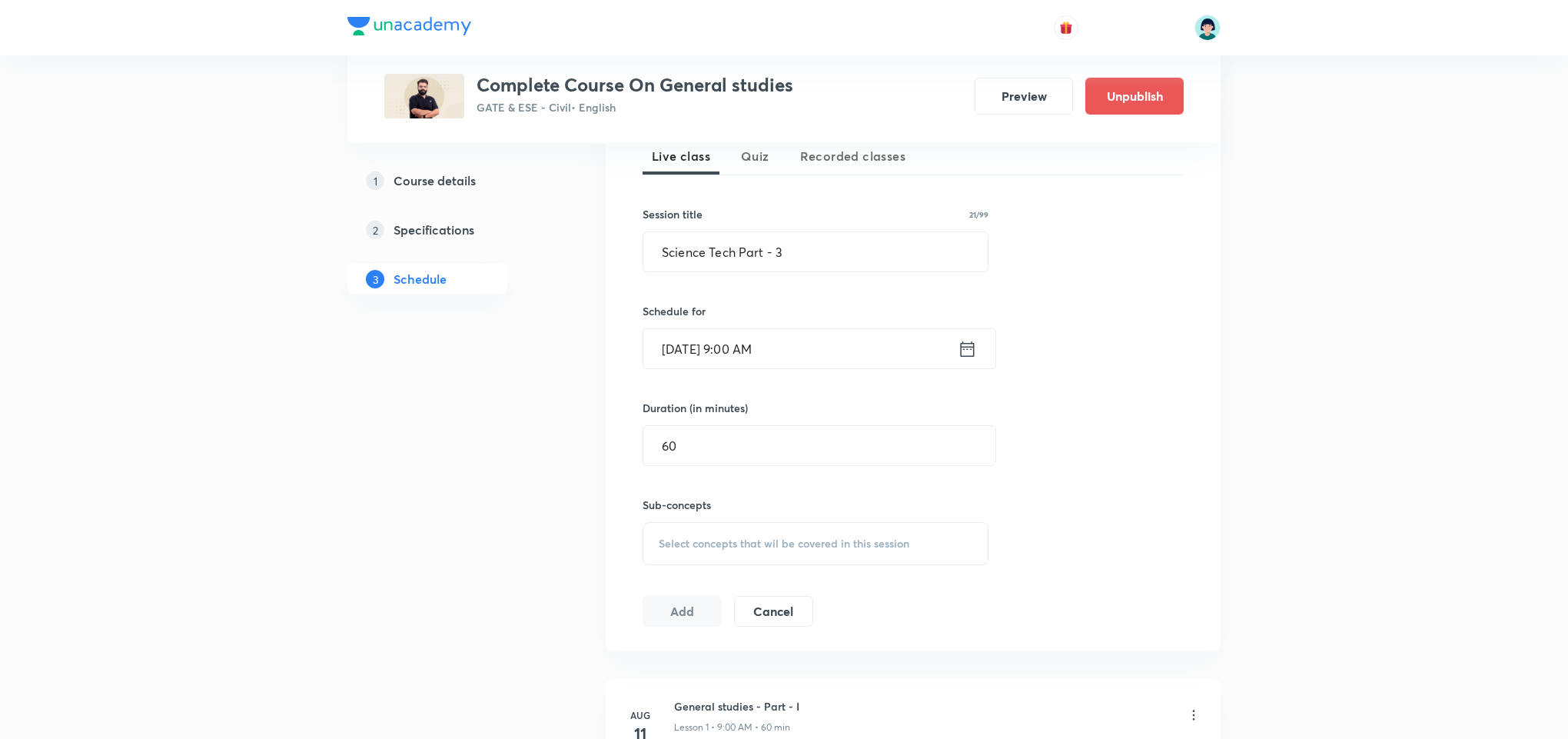
click at [860, 547] on span "Select concepts that wil be covered in this session" at bounding box center [784, 544] width 251 height 12
click at [796, 701] on div "Basics of Environment, Ecology & Ecosystem Covered previously" at bounding box center [816, 723] width 345 height 51
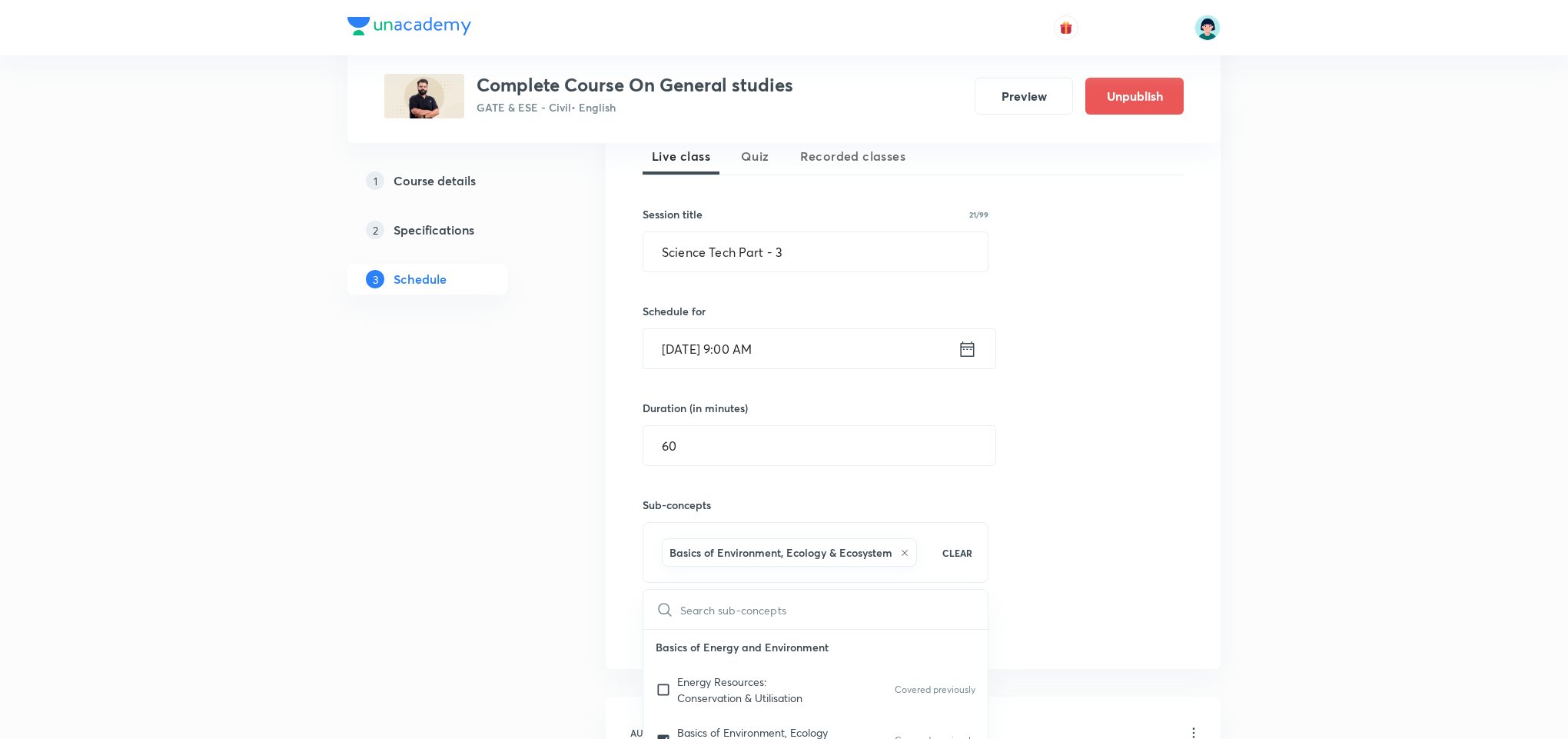
checkbox input "true"
click at [1133, 449] on div "Session 23 Live class Quiz Recorded classes Session title 21/99 Science Tech Pa…" at bounding box center [913, 373] width 541 height 542
click at [686, 621] on button "Add" at bounding box center [682, 628] width 79 height 31
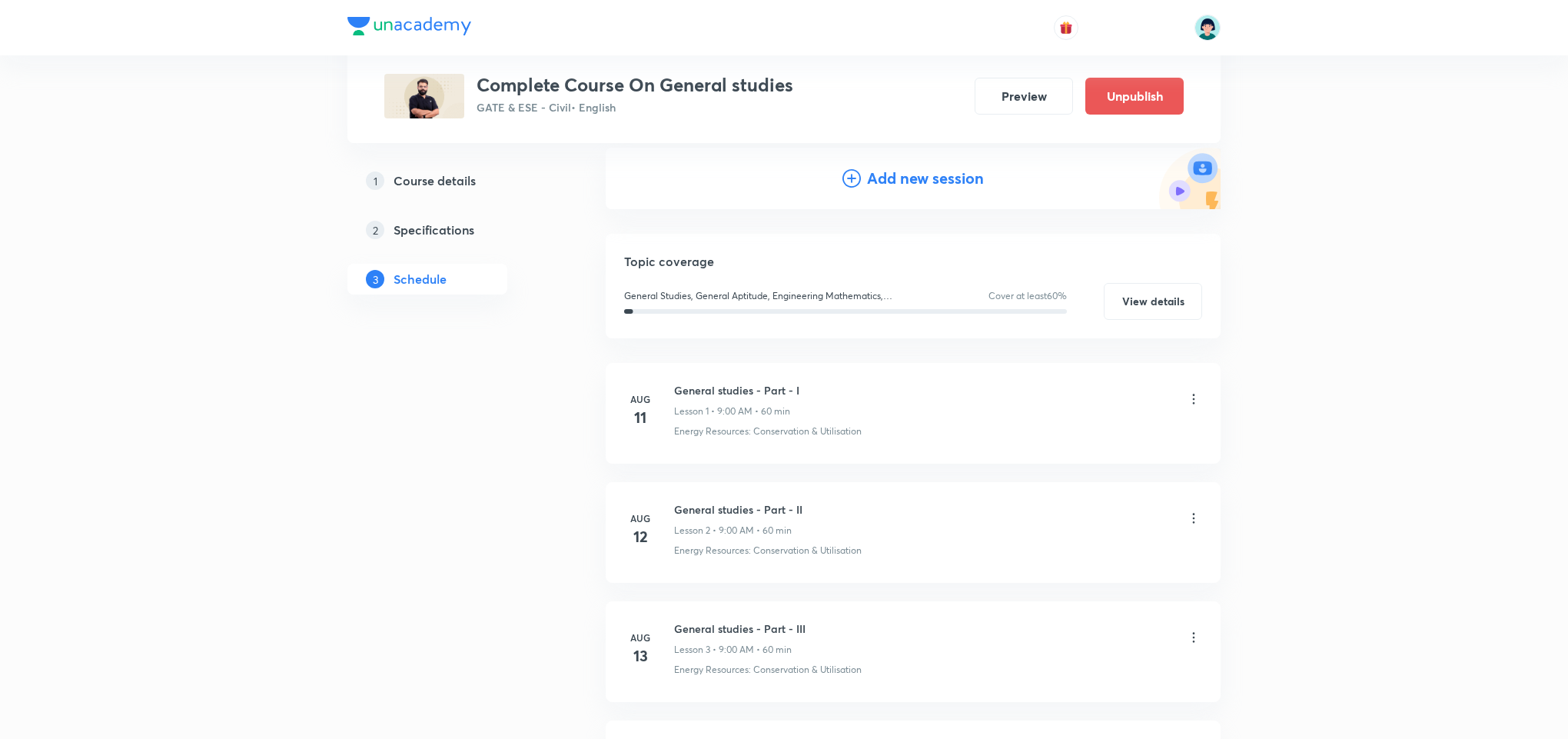
scroll to position [153, 0]
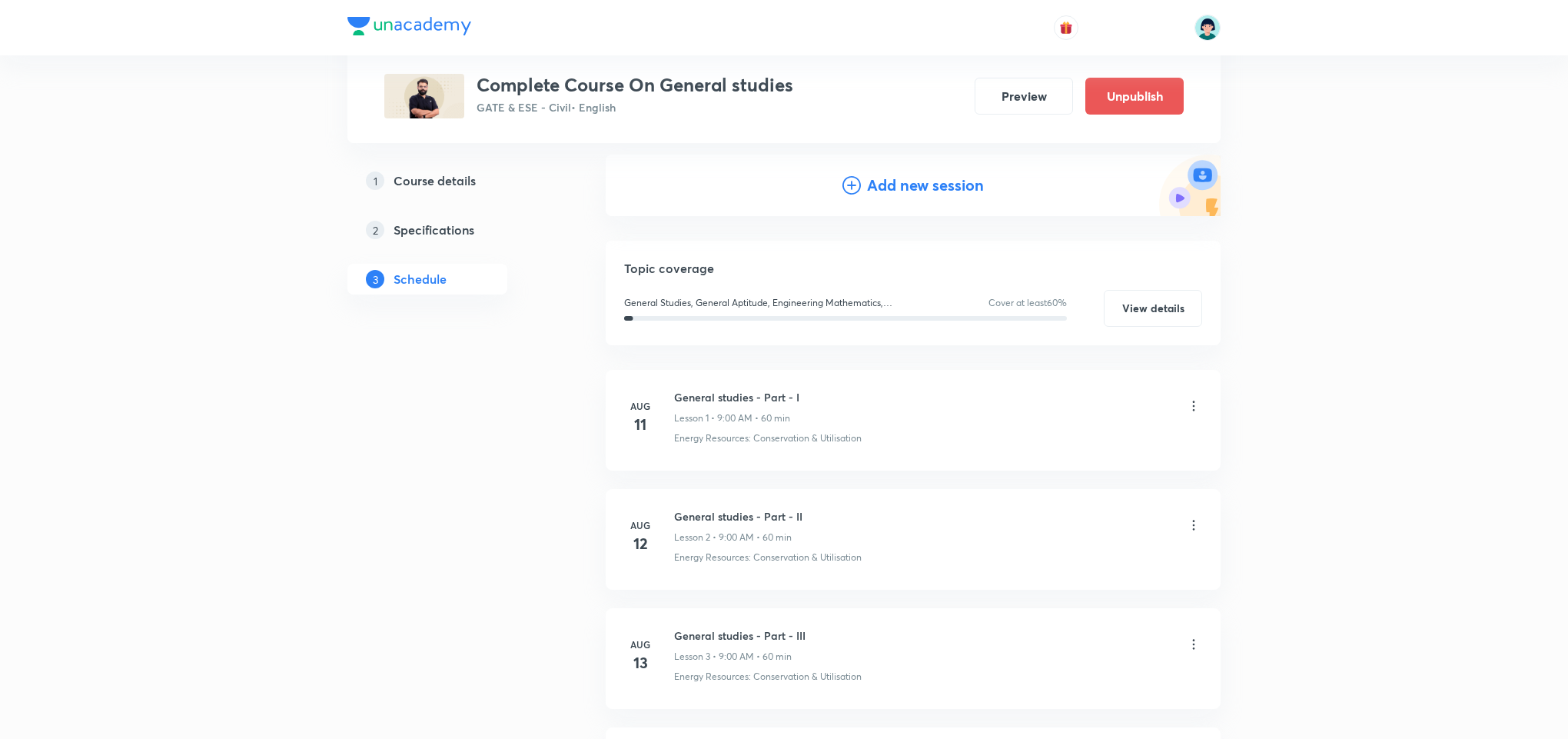
click at [922, 192] on h4 "Add new session" at bounding box center [924, 185] width 117 height 23
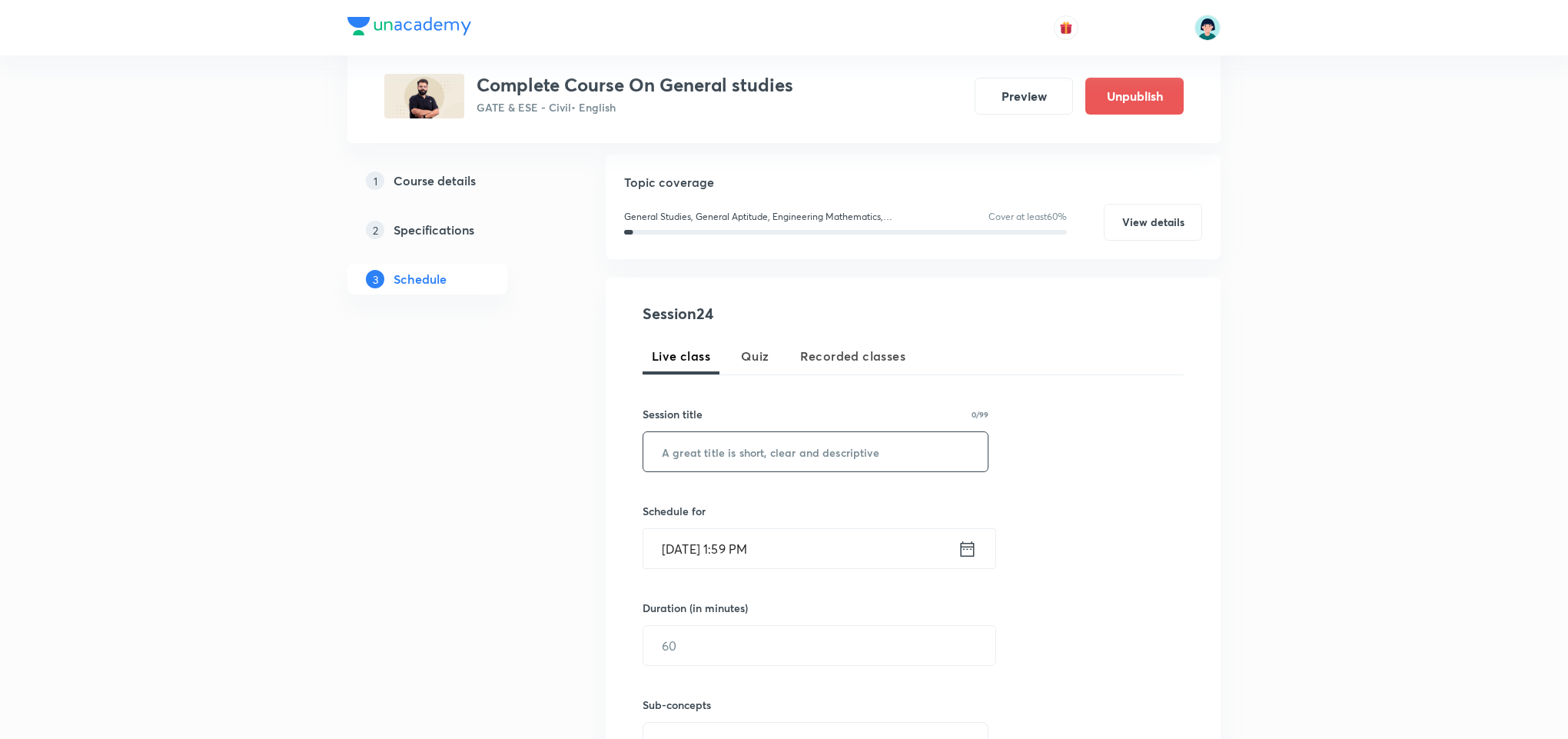
click at [745, 443] on input "text" at bounding box center [816, 451] width 345 height 39
paste input "Science Tech Part - 1"
type input "Science Tech Part - 4"
click at [682, 546] on input "Sep 2, 2025, 1:59 PM" at bounding box center [801, 548] width 314 height 39
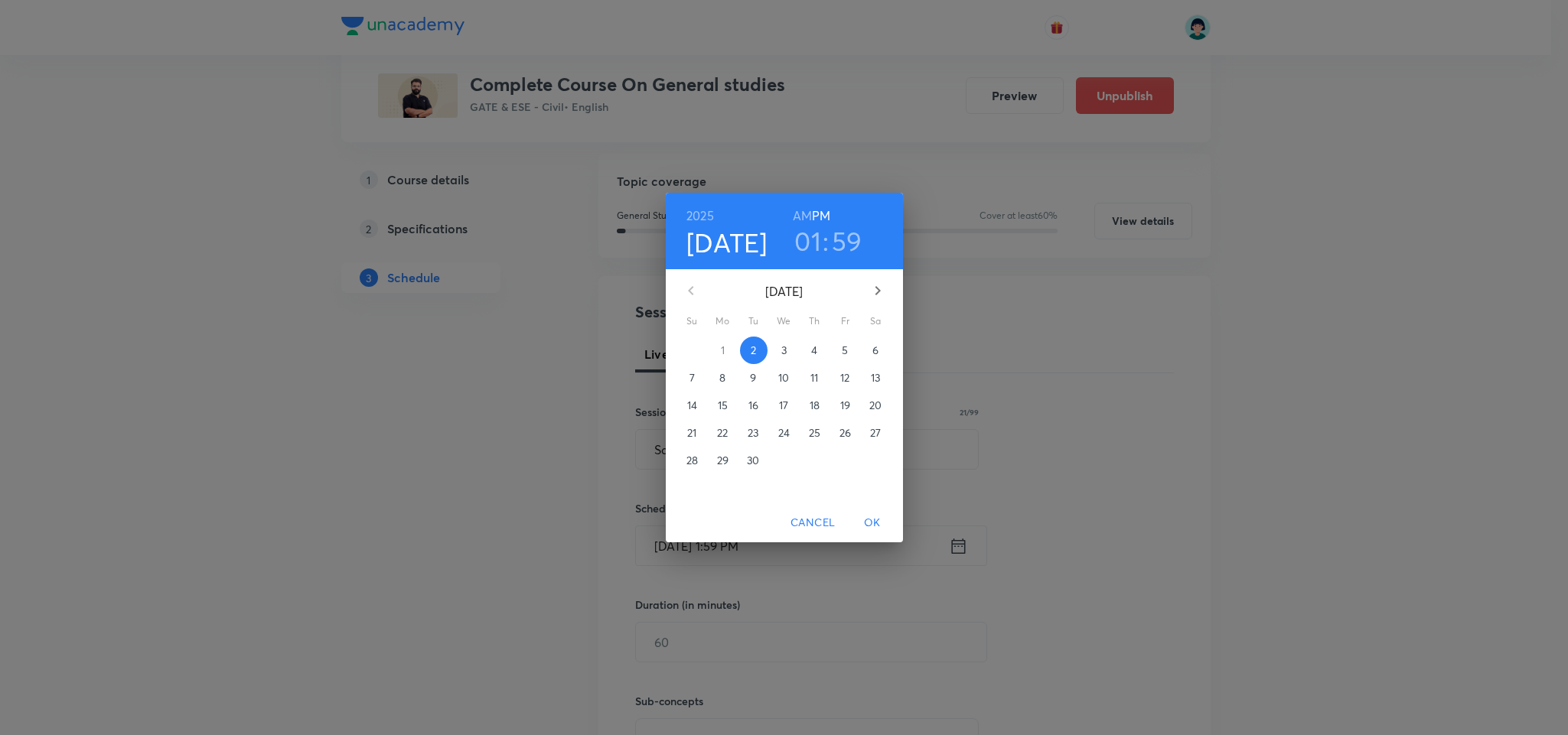
click at [722, 386] on button "8" at bounding box center [723, 377] width 28 height 28
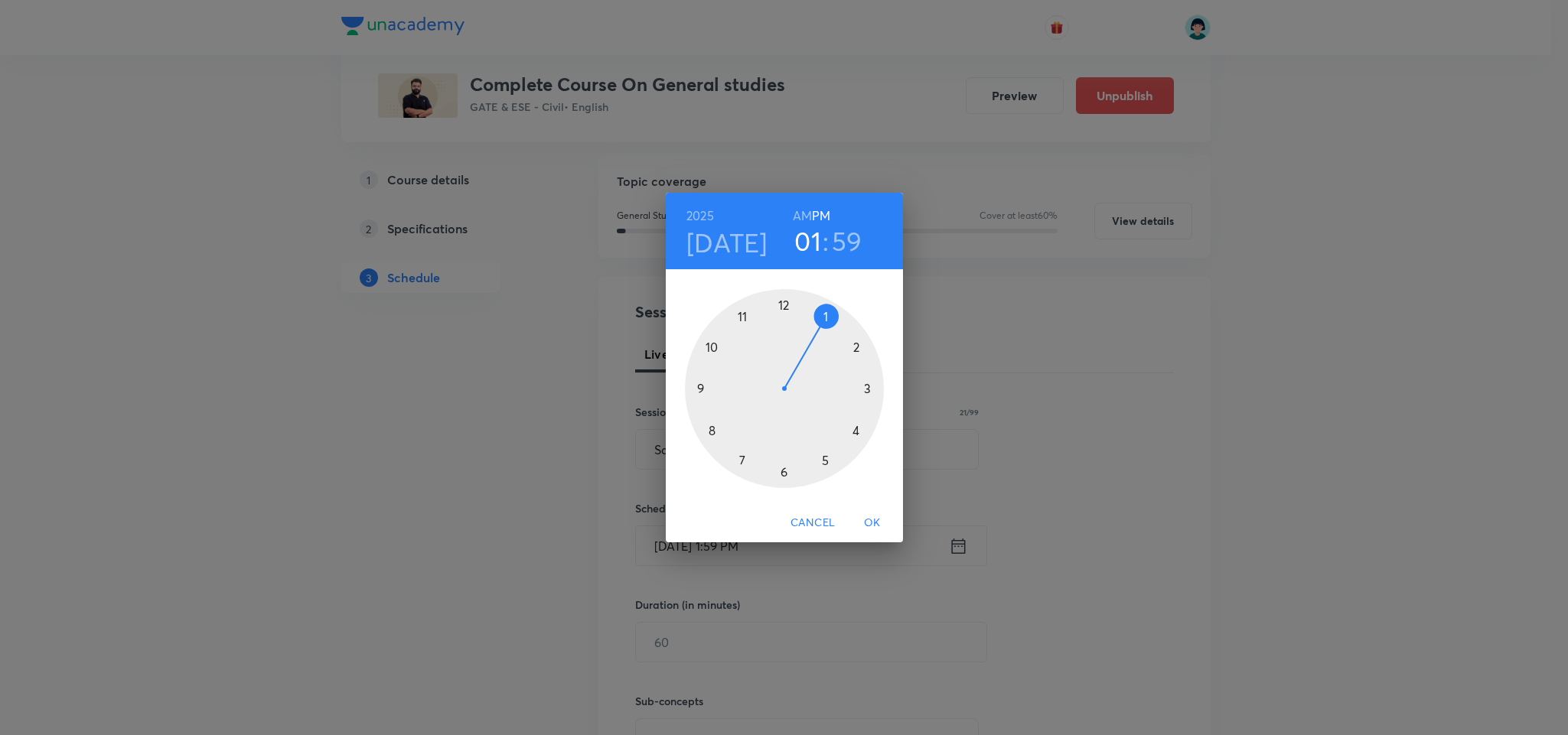
click at [700, 391] on div at bounding box center [784, 388] width 199 height 199
click at [807, 217] on h6 "AM" at bounding box center [802, 215] width 19 height 21
click at [784, 310] on div at bounding box center [784, 388] width 199 height 199
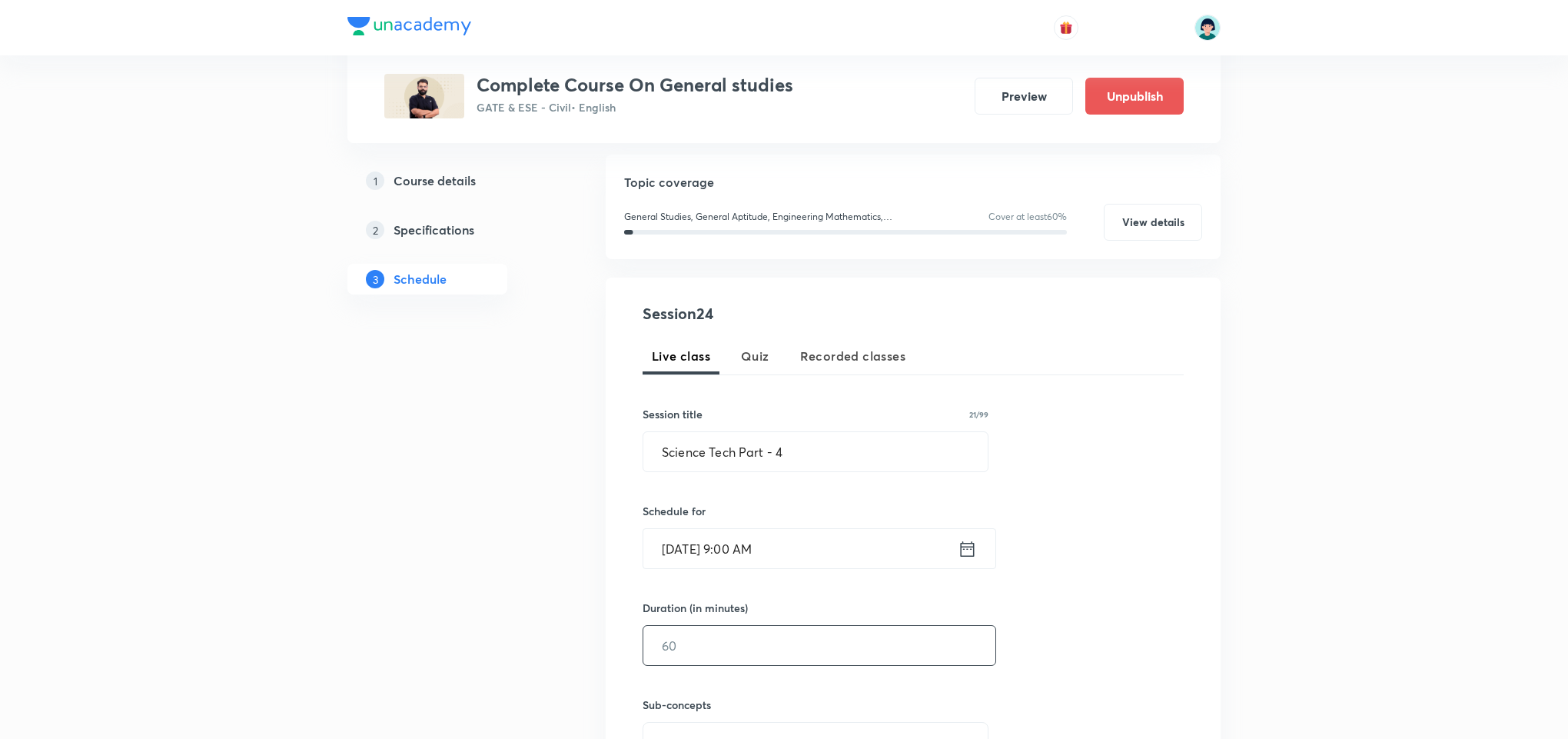
click at [775, 658] on input "text" at bounding box center [819, 645] width 352 height 39
type input "60"
click at [996, 609] on div "Session 24 Live class Quiz Recorded classes Session title 21/99 Science Tech Pa…" at bounding box center [913, 564] width 541 height 525
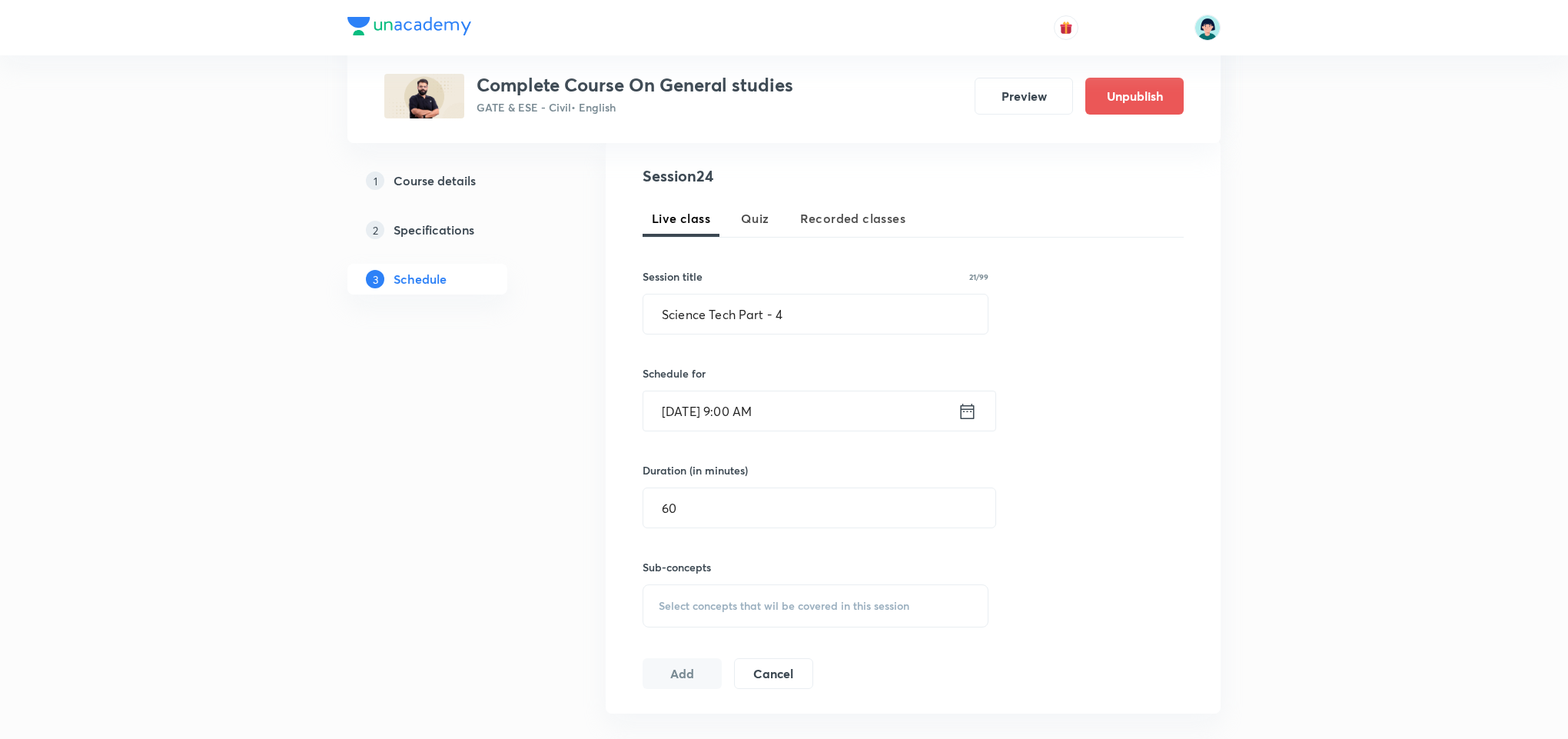
scroll to position [291, 0]
click at [906, 618] on div "Select concepts that wil be covered in this session" at bounding box center [816, 605] width 346 height 43
click at [807, 713] on div "Energy Resources: Conservation & Utilisation Covered previously" at bounding box center [816, 733] width 345 height 51
checkbox input "true"
click at [1190, 470] on div "Session 24 Live class Quiz Recorded classes Session title 21/99 Science Tech Pa…" at bounding box center [913, 435] width 615 height 591
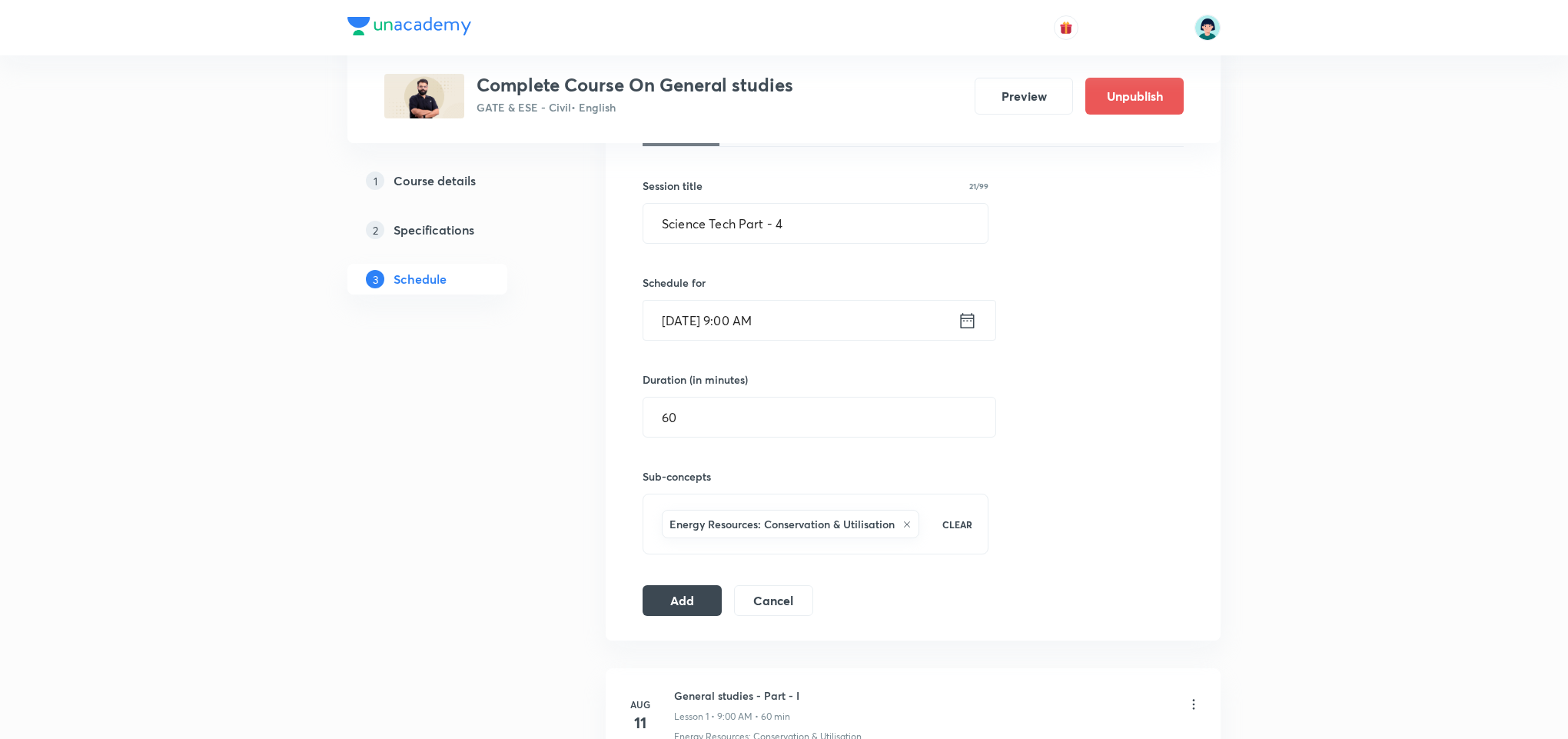
scroll to position [384, 0]
click at [696, 591] on button "Add" at bounding box center [682, 597] width 79 height 31
click at [1090, 477] on div "Session 24 Live class Quiz Recorded classes Session title 21/99 Science Tech Pa…" at bounding box center [913, 342] width 541 height 542
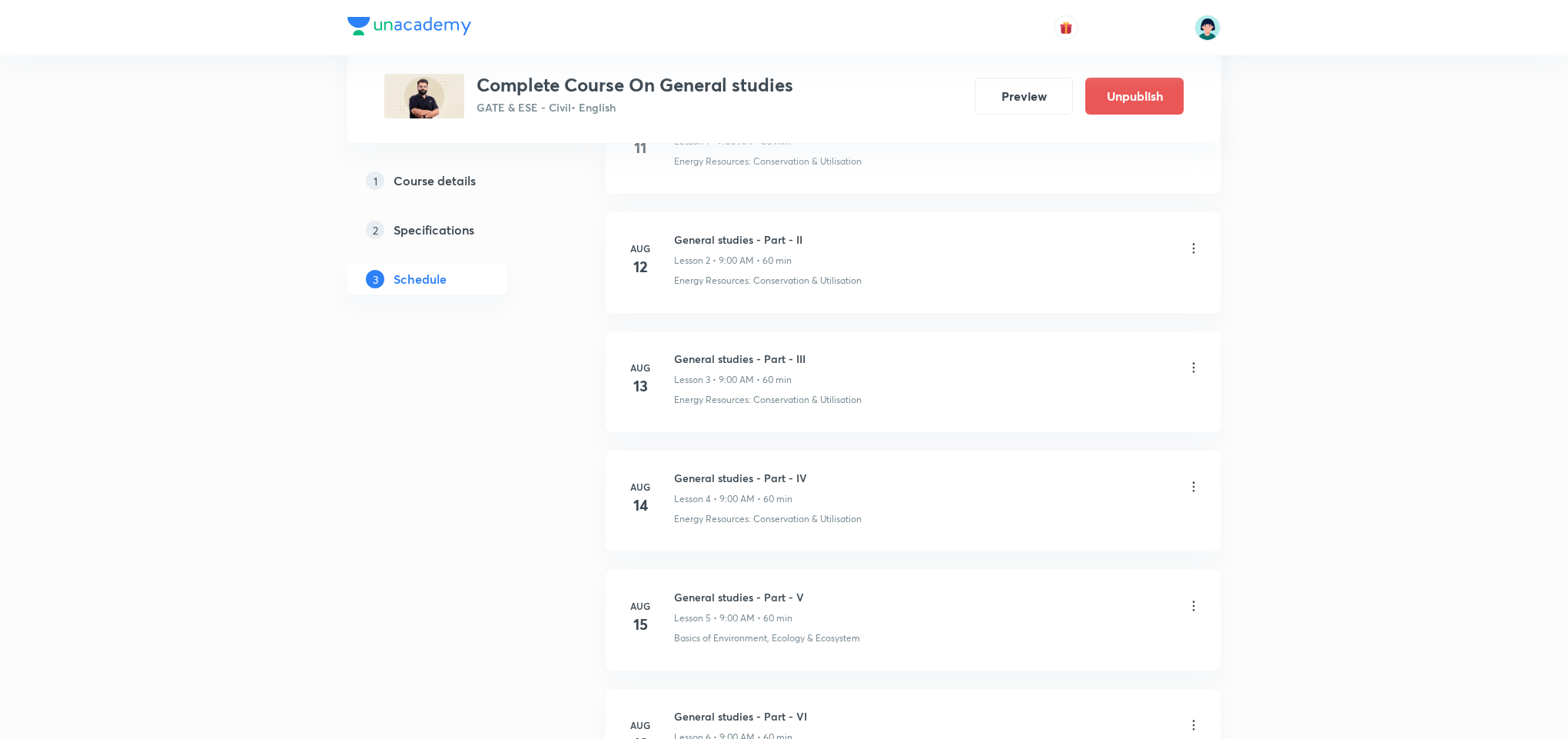
scroll to position [476, 0]
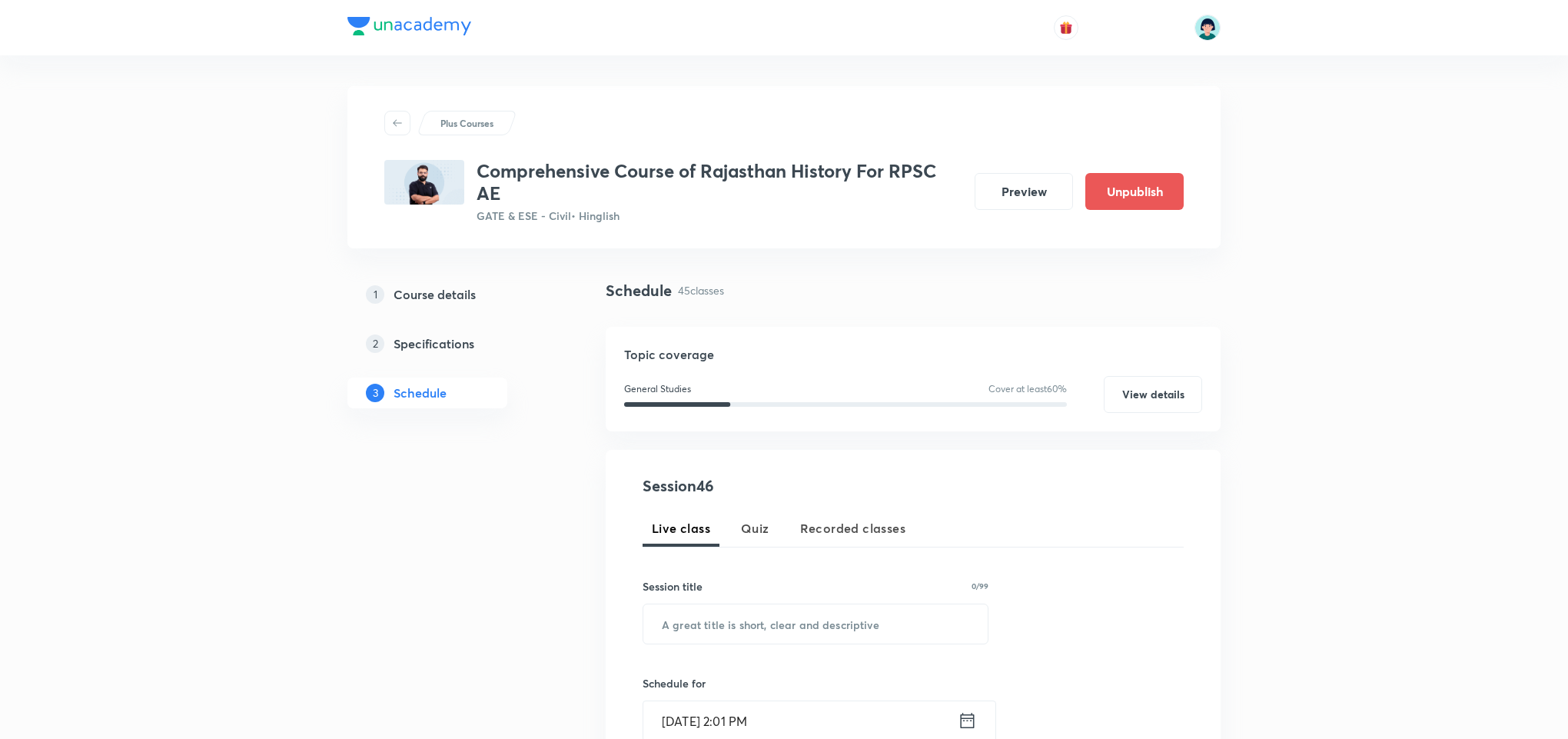
click at [742, 602] on div "Session title 0/99 ​" at bounding box center [816, 611] width 346 height 67
click at [734, 621] on input "text" at bounding box center [816, 623] width 345 height 39
paste input "raj history - part 29"
type input "Raj History - Part 29"
click at [683, 709] on input "Sep 2, 2025, 2:01 PM" at bounding box center [801, 720] width 314 height 39
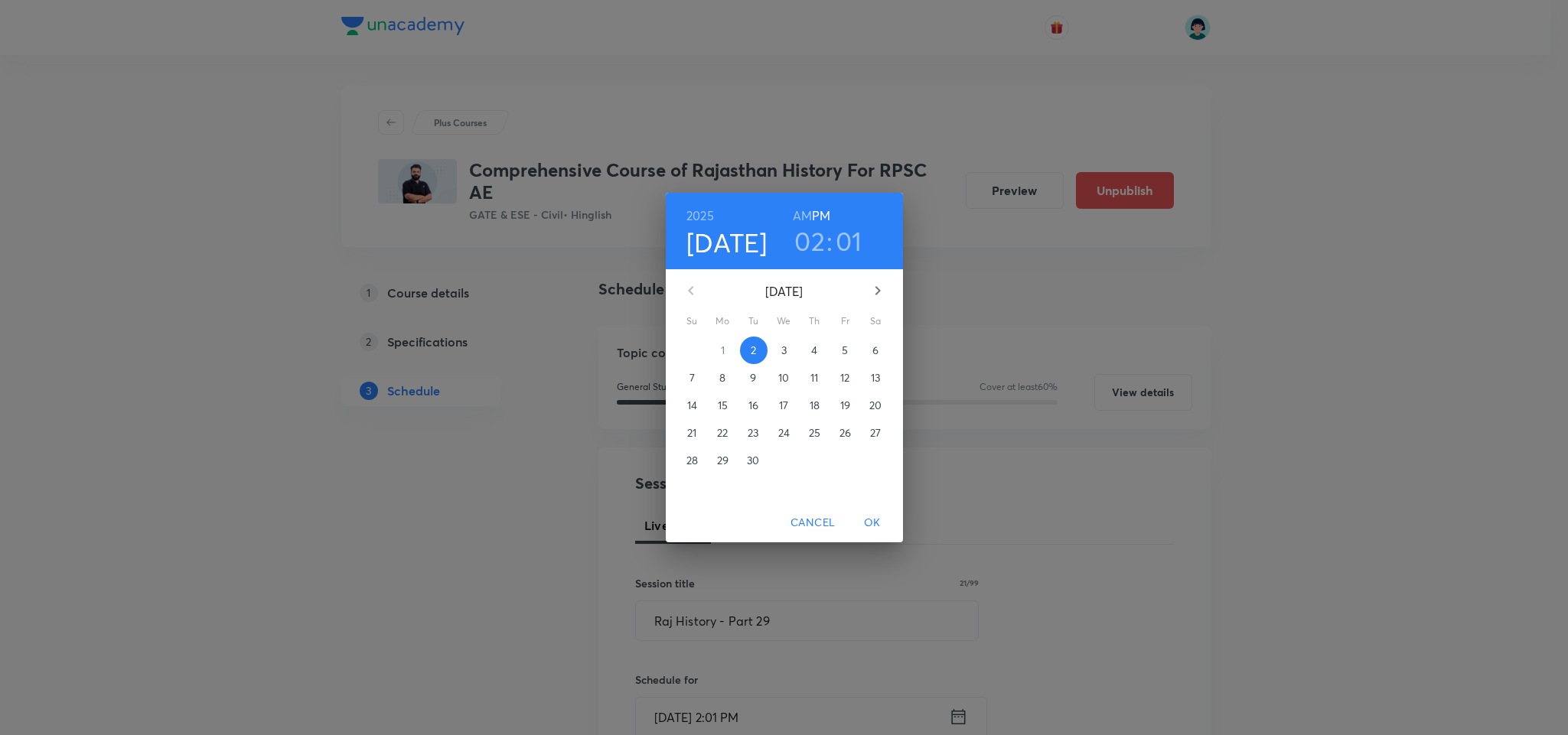
click at [786, 340] on button "3" at bounding box center [784, 350] width 28 height 28
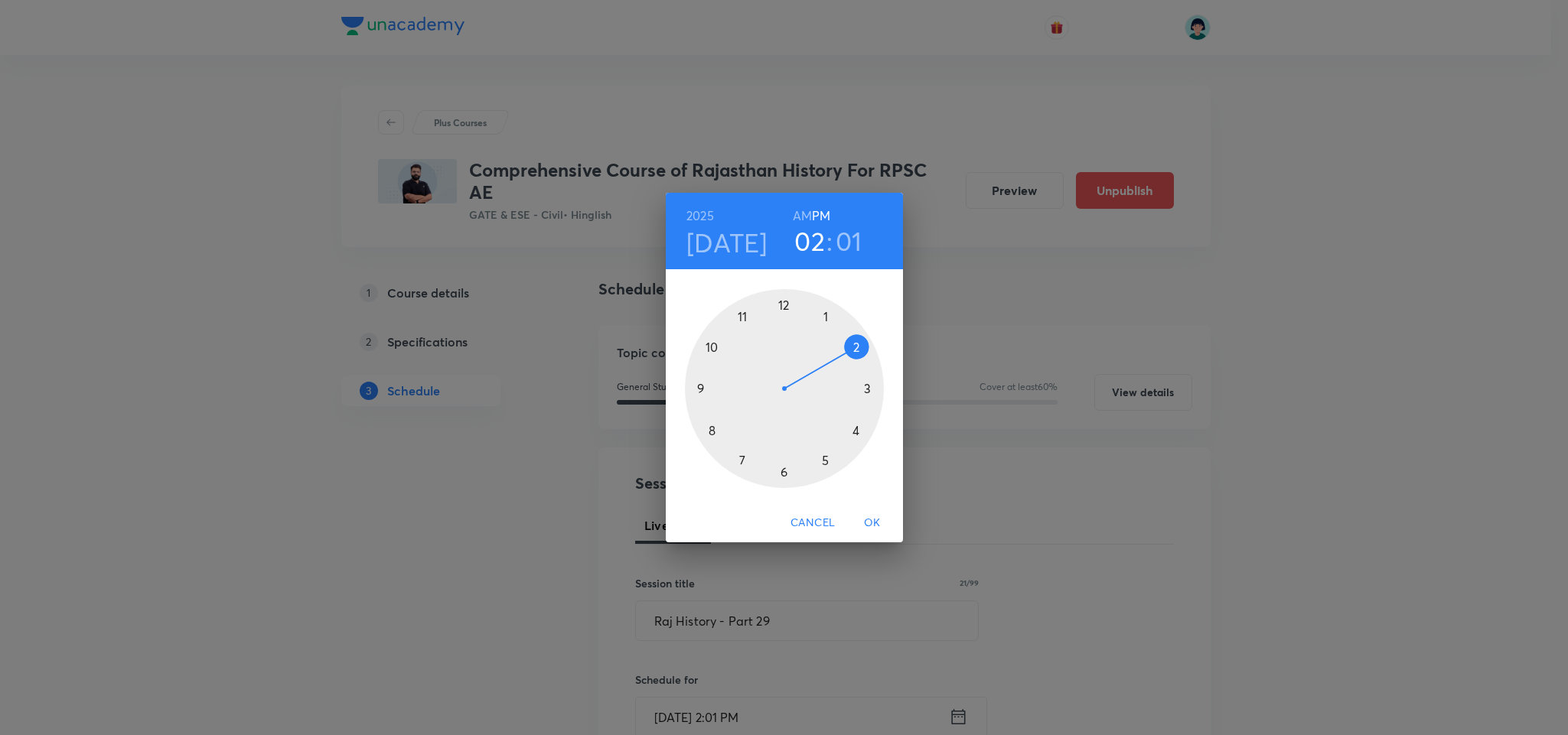
click at [721, 423] on div at bounding box center [784, 388] width 199 height 199
click at [803, 220] on h6 "AM" at bounding box center [802, 215] width 19 height 21
click at [786, 298] on div at bounding box center [784, 388] width 199 height 199
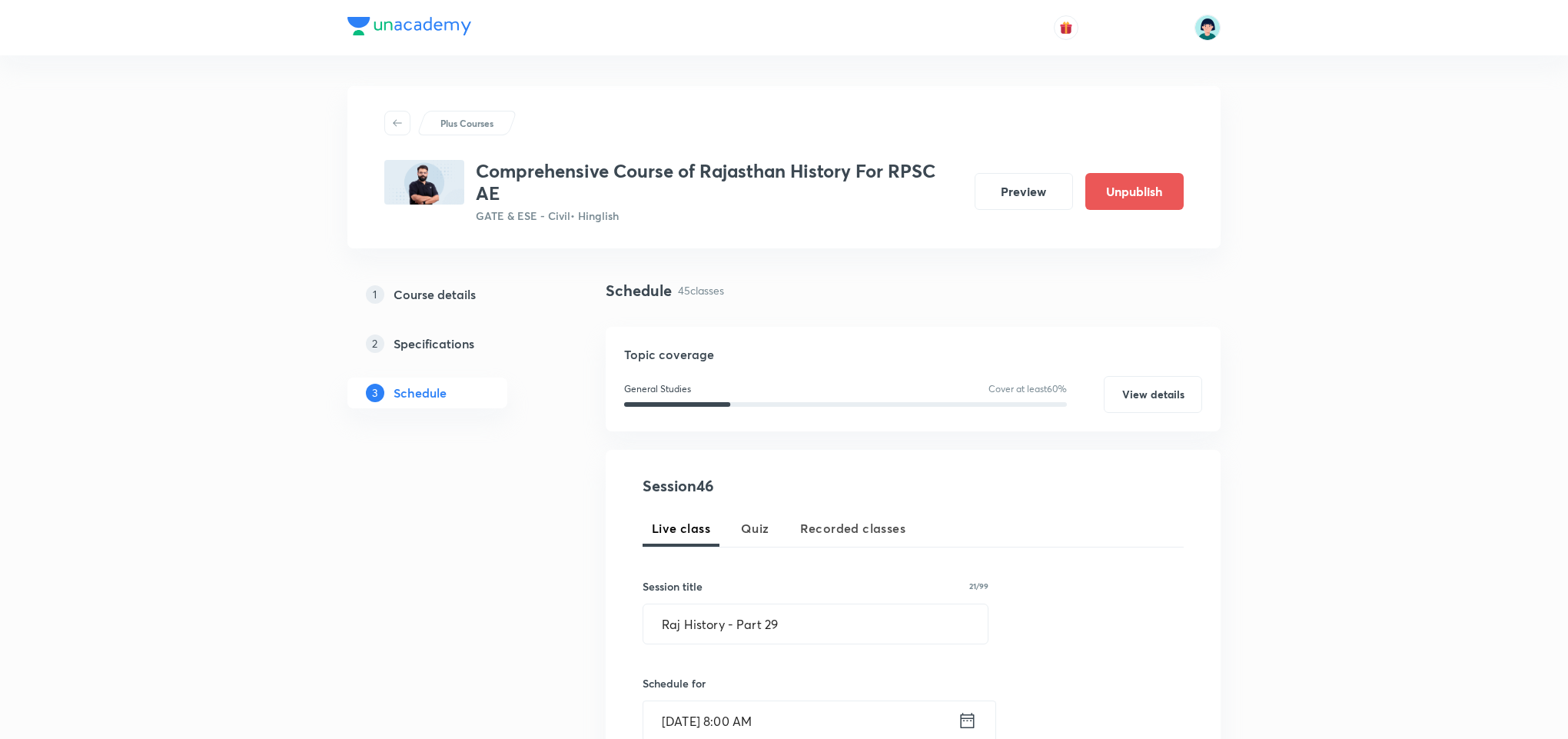
click at [1127, 536] on div "Live class Quiz Recorded classes" at bounding box center [913, 528] width 541 height 37
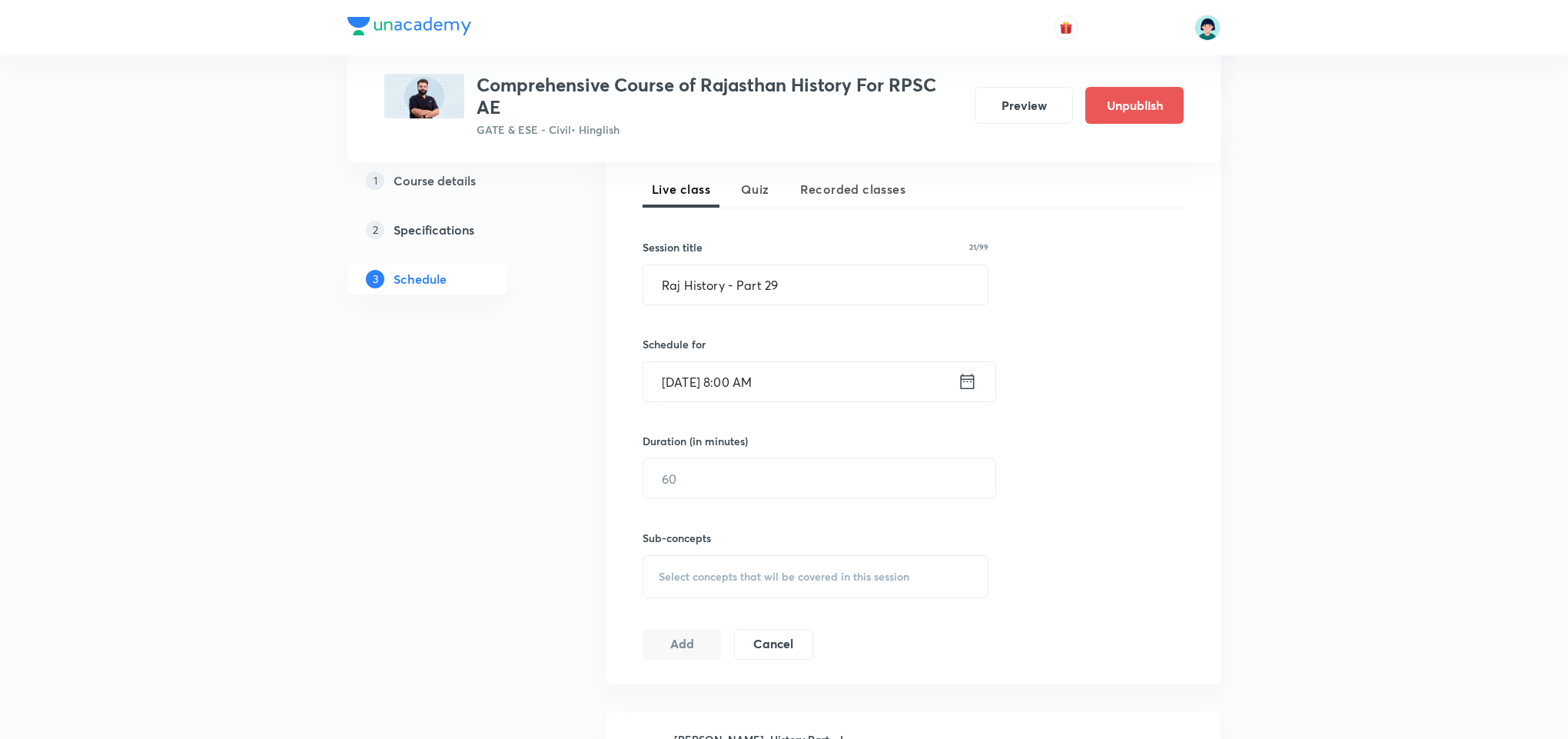
scroll to position [369, 0]
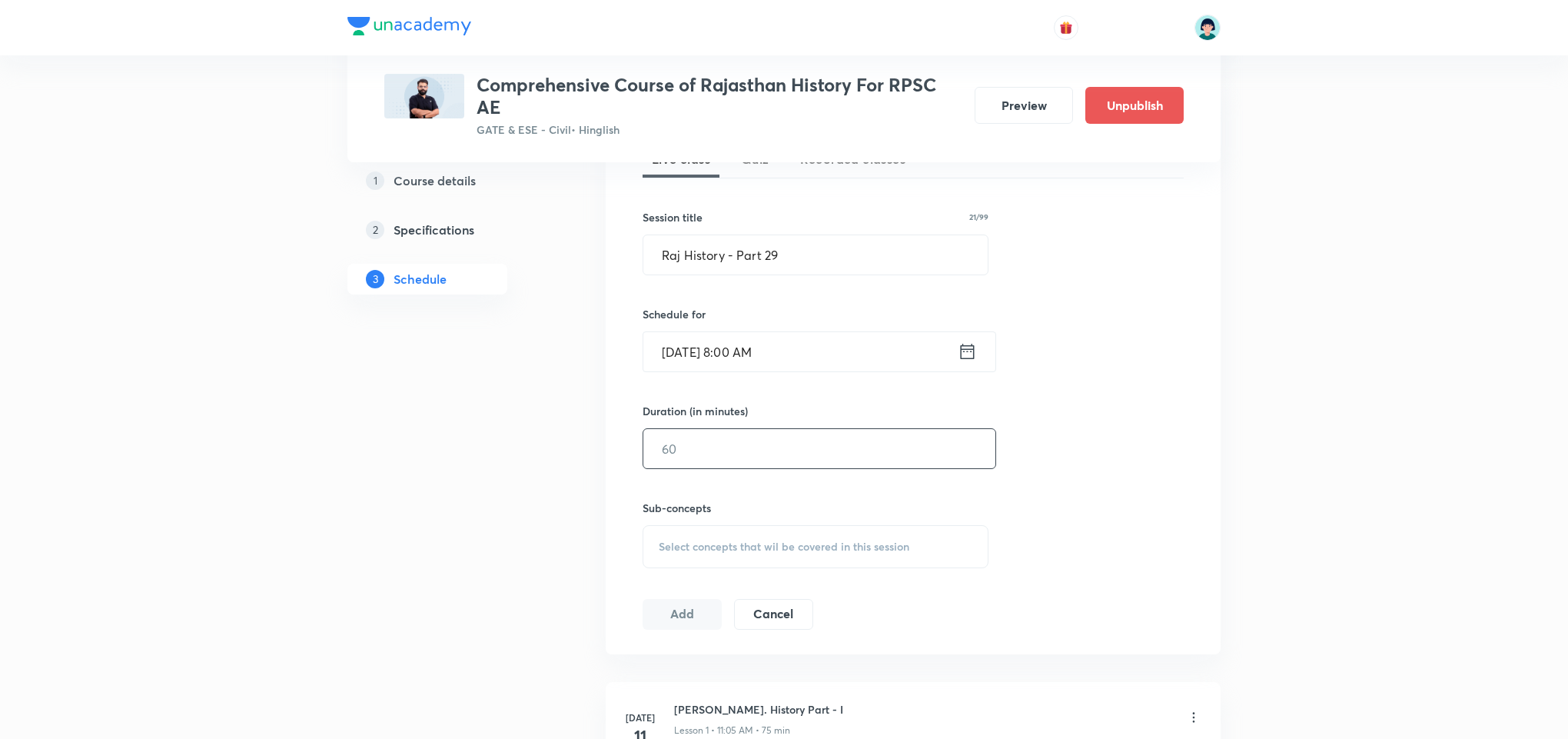
click at [664, 463] on input "text" at bounding box center [819, 448] width 352 height 39
type input "59"
click at [797, 521] on div "Sub-concepts Select concepts that wil be covered in this session" at bounding box center [816, 533] width 346 height 68
click at [810, 533] on div "Select concepts that wil be covered in this session" at bounding box center [816, 547] width 346 height 43
click at [727, 710] on div "Basics of Environment, Ecology & Ecosystem Covered previously" at bounding box center [816, 725] width 345 height 51
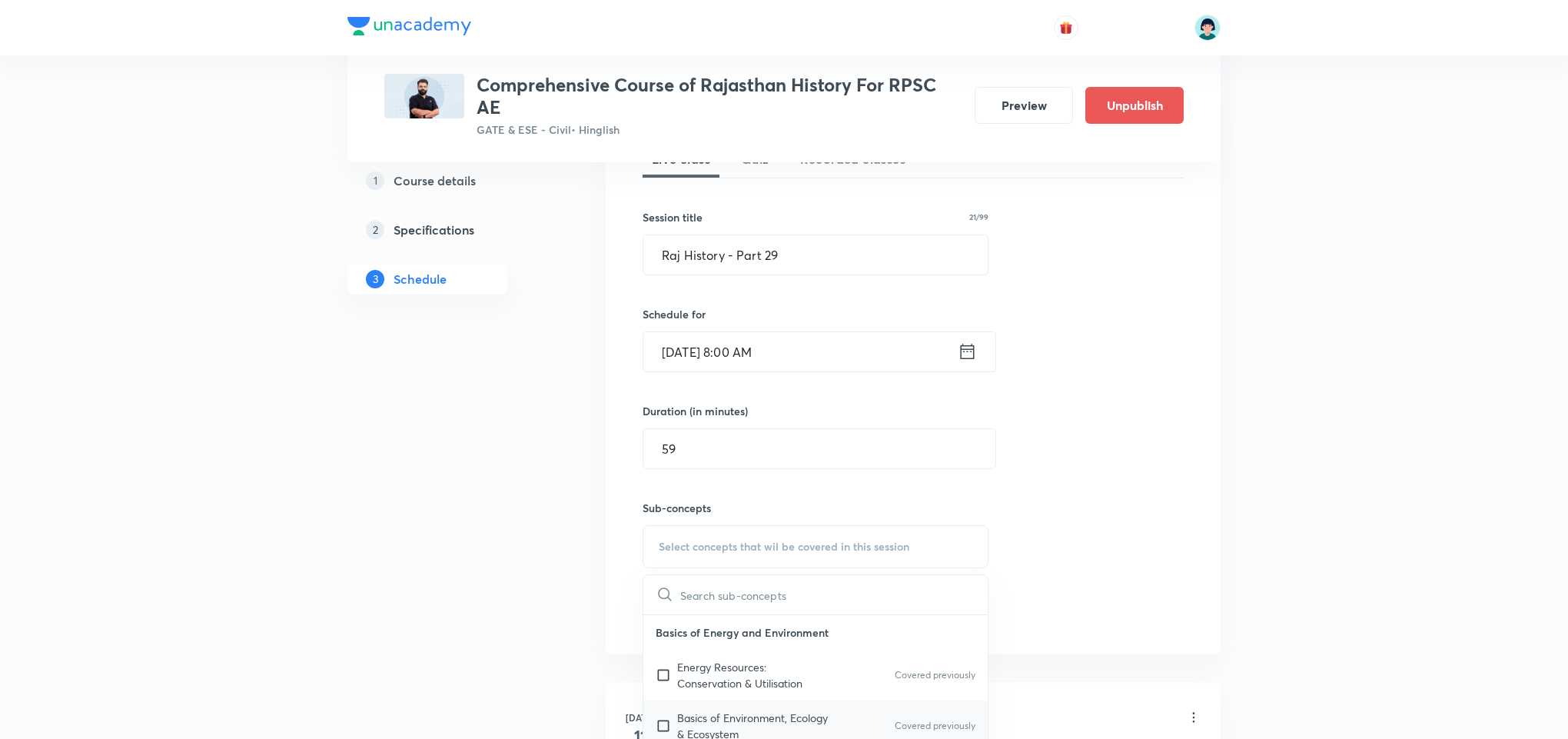
checkbox input "true"
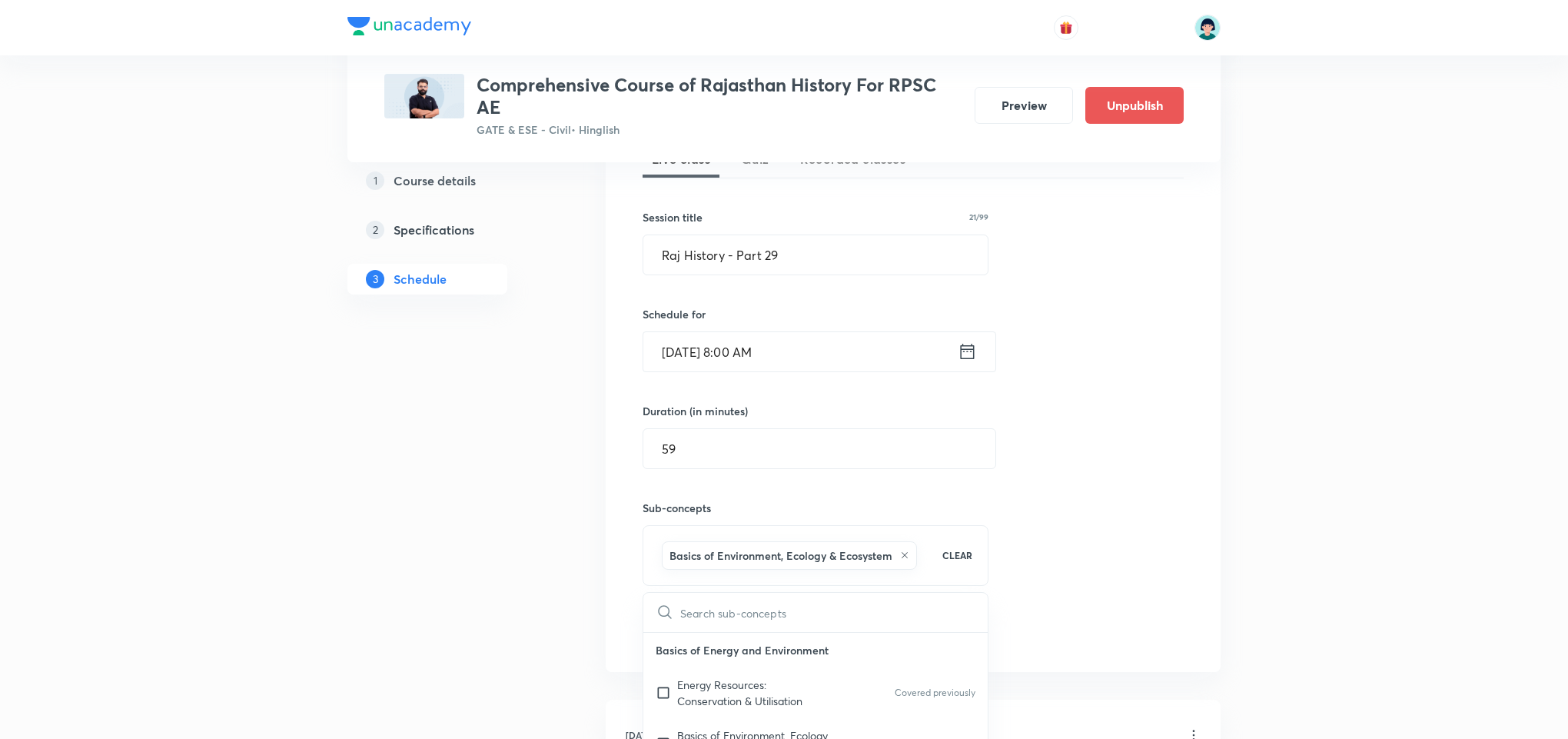
click at [1123, 374] on div "Session 46 Live class Quiz Recorded classes Session title 21/99 Raj History - P…" at bounding box center [913, 376] width 541 height 542
click at [692, 640] on button "Add" at bounding box center [682, 631] width 79 height 31
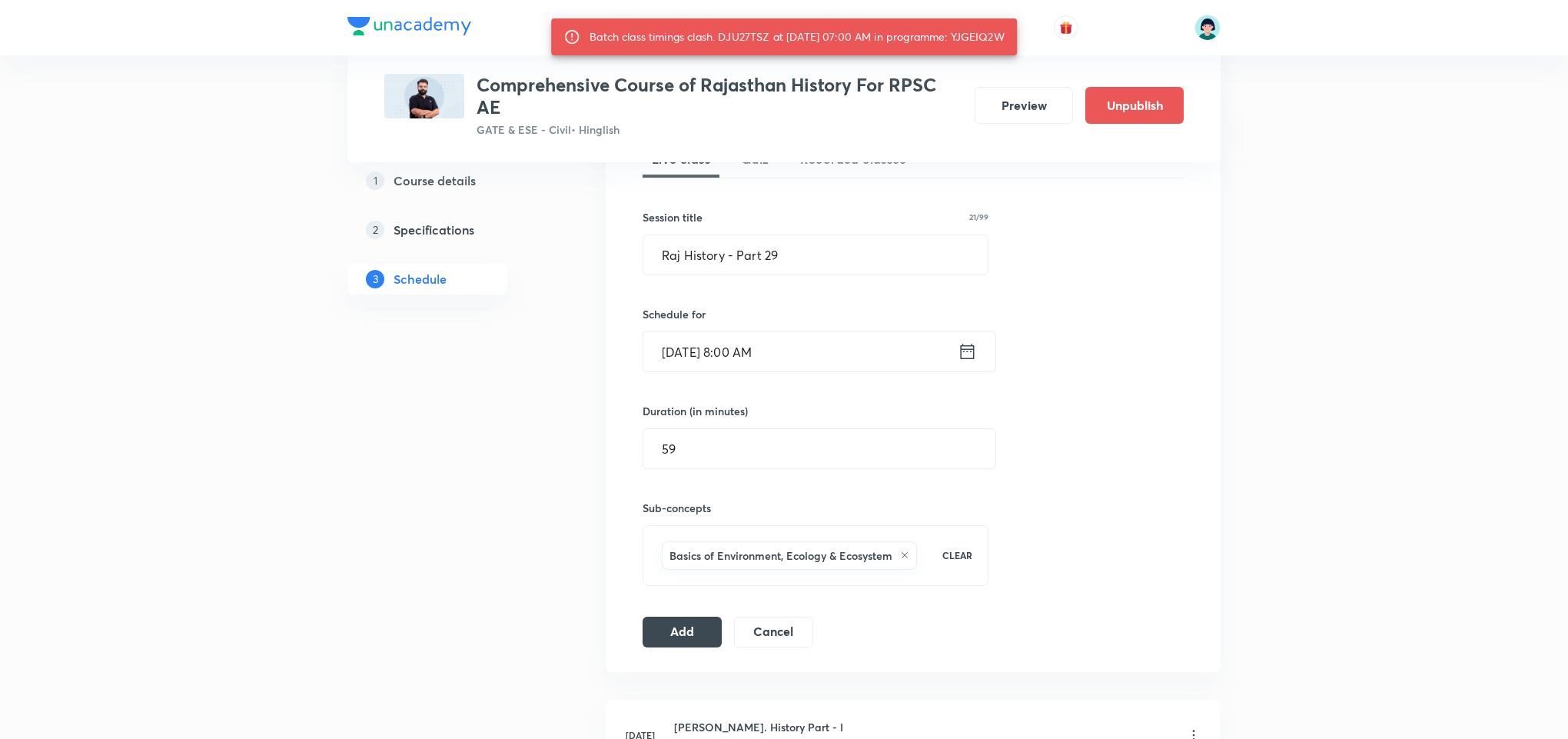
click at [739, 355] on input "Sep 3, 2025, 8:00 AM" at bounding box center [801, 351] width 314 height 39
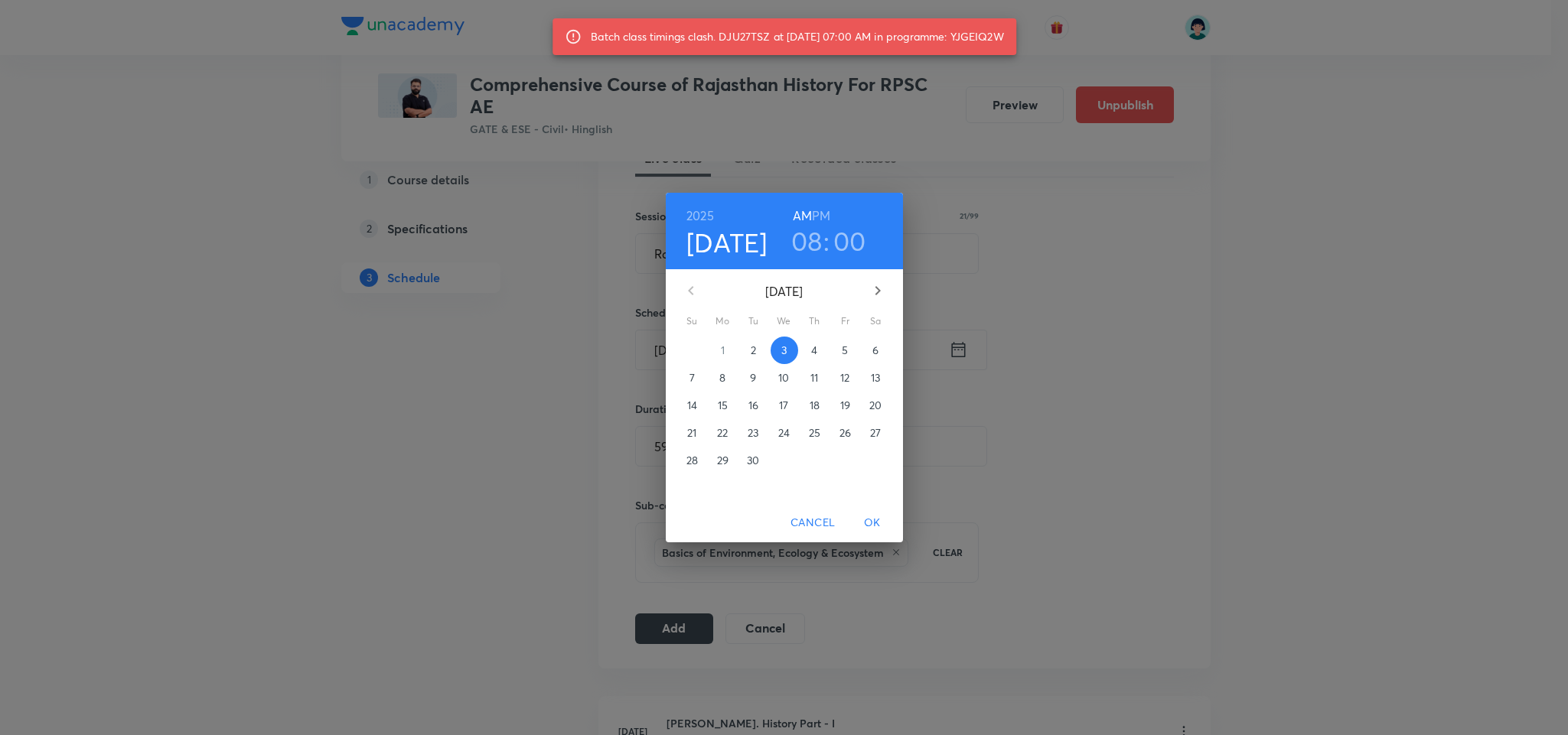
click at [845, 244] on h3 "00" at bounding box center [850, 241] width 33 height 32
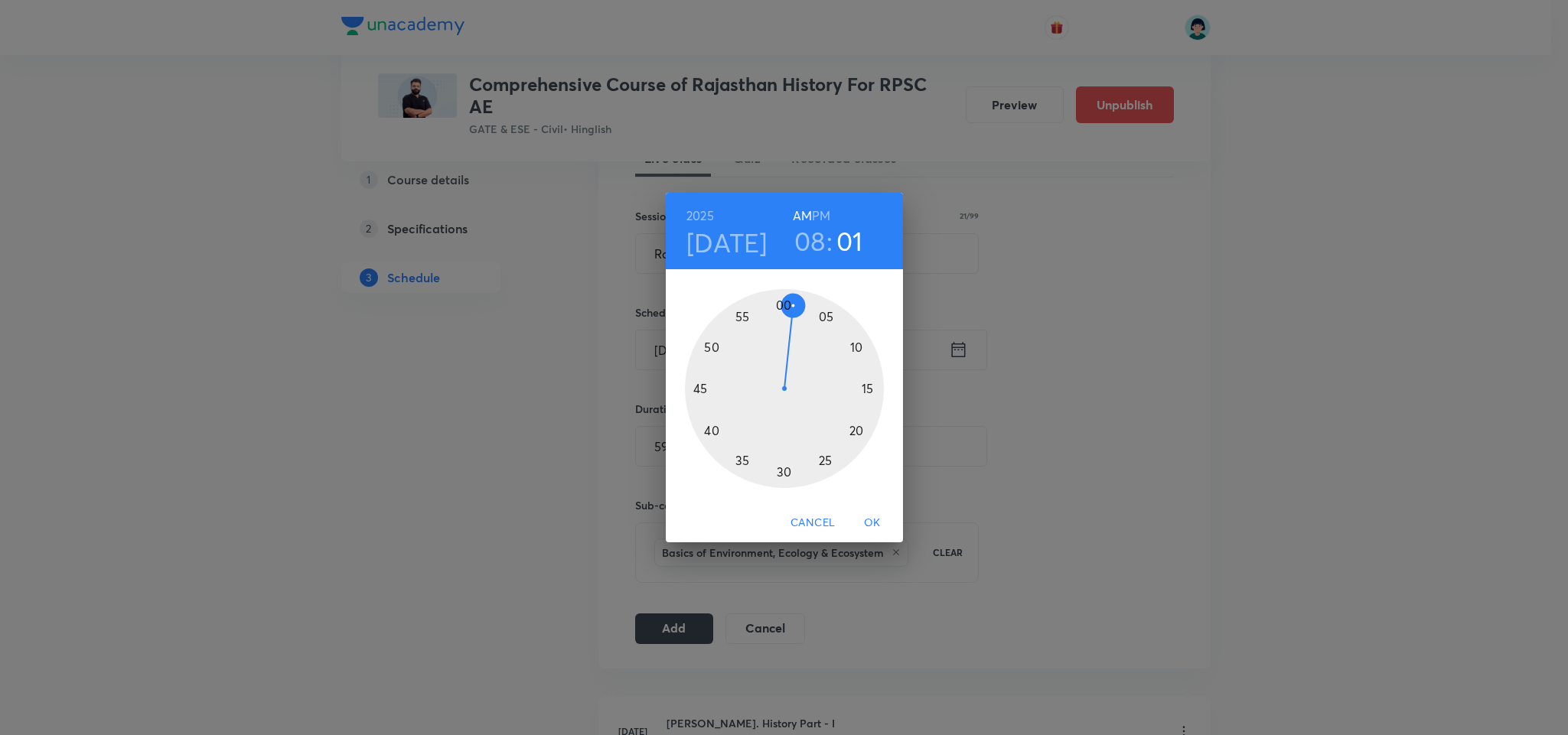
drag, startPoint x: 780, startPoint y: 310, endPoint x: 792, endPoint y: 315, distance: 13.0
click at [792, 315] on div at bounding box center [784, 388] width 199 height 199
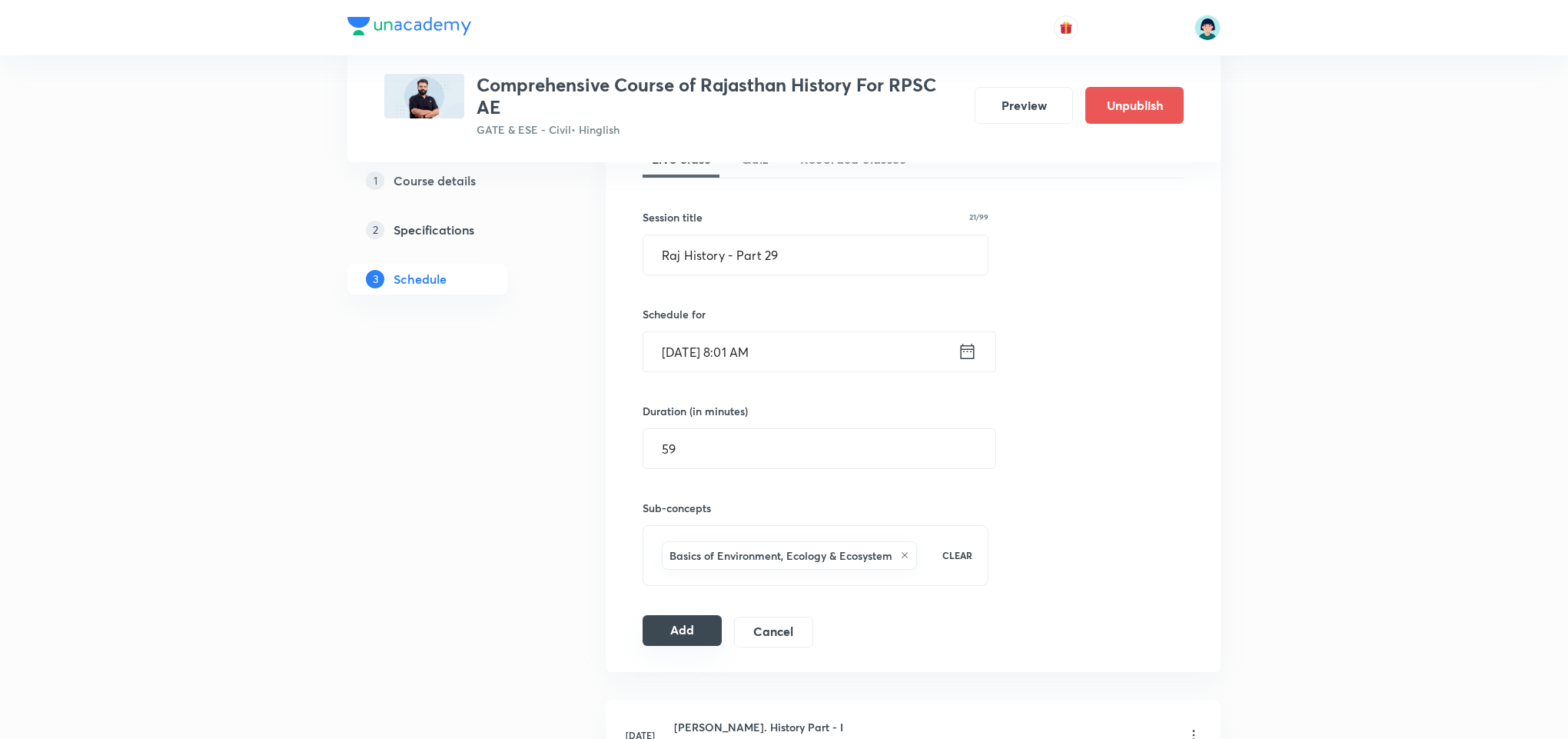
drag, startPoint x: 686, startPoint y: 656, endPoint x: 708, endPoint y: 625, distance: 38.0
click at [708, 625] on div "Session 46 Live class Quiz Recorded classes Session title 21/99 Raj History - P…" at bounding box center [913, 376] width 615 height 591
click at [708, 625] on button "Add" at bounding box center [682, 631] width 79 height 31
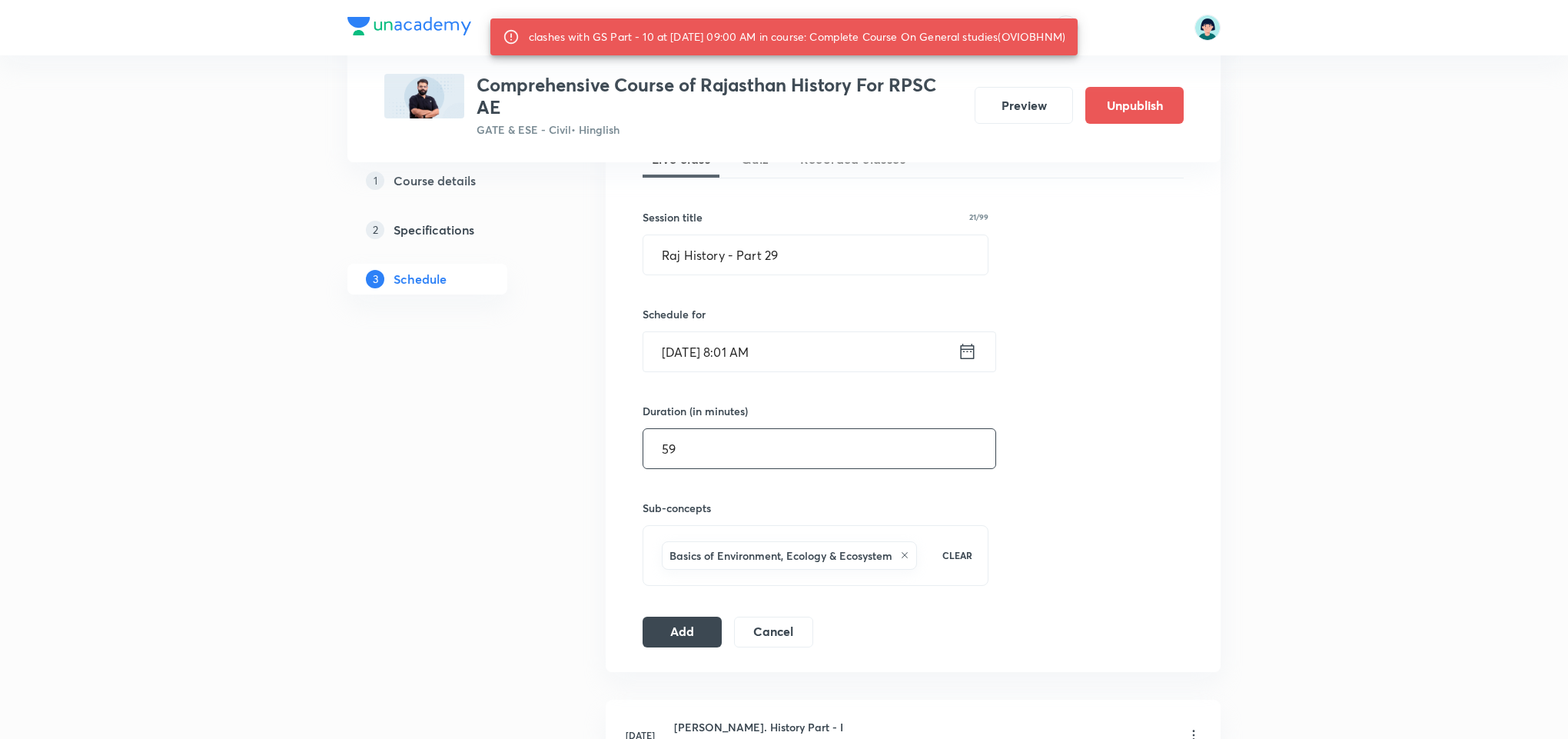
click at [718, 450] on input "59" at bounding box center [819, 448] width 352 height 39
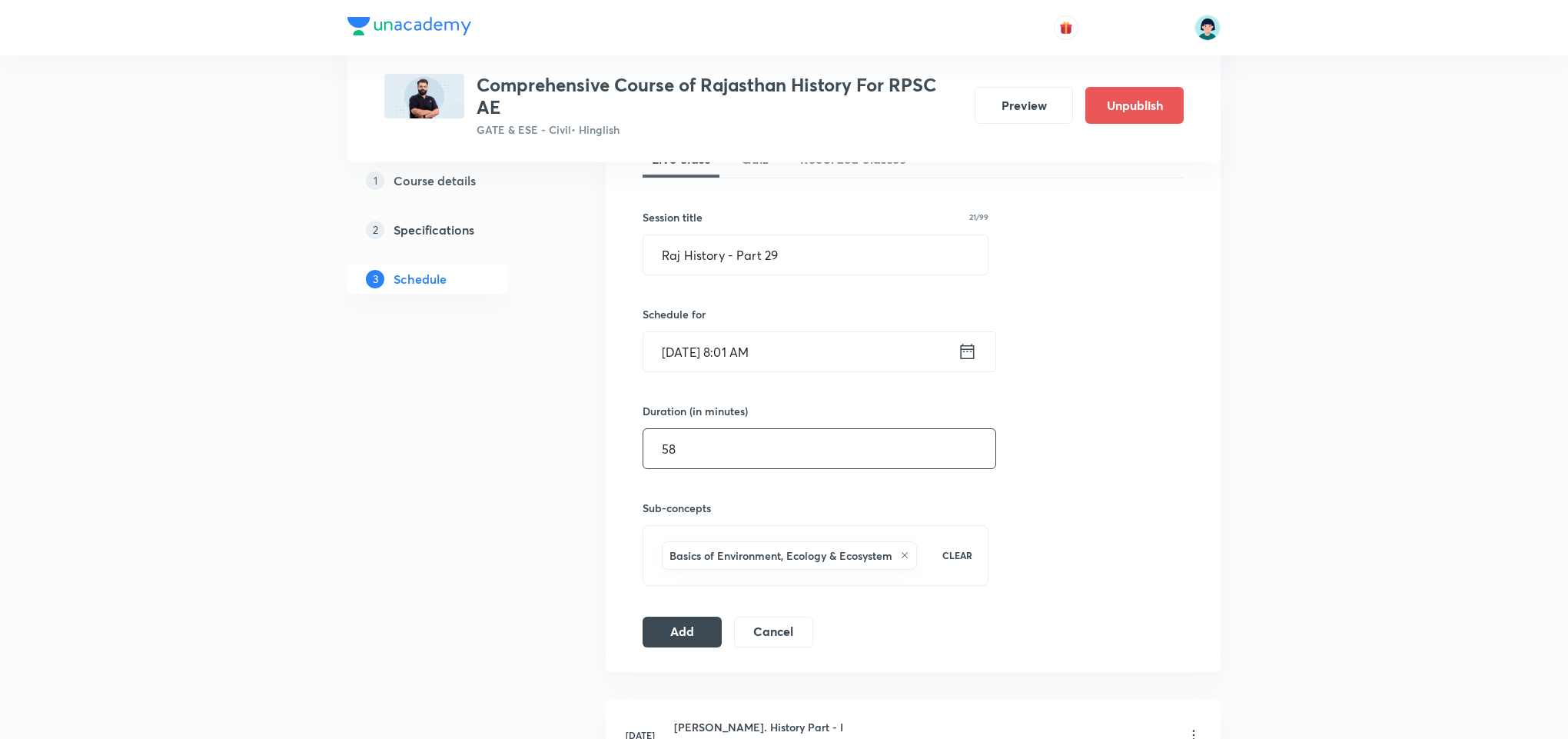
type input "58"
click at [693, 616] on div "Session 46 Live class Quiz Recorded classes Session title 21/99 Raj History - P…" at bounding box center [913, 376] width 541 height 542
click at [699, 633] on button "Add" at bounding box center [682, 631] width 79 height 31
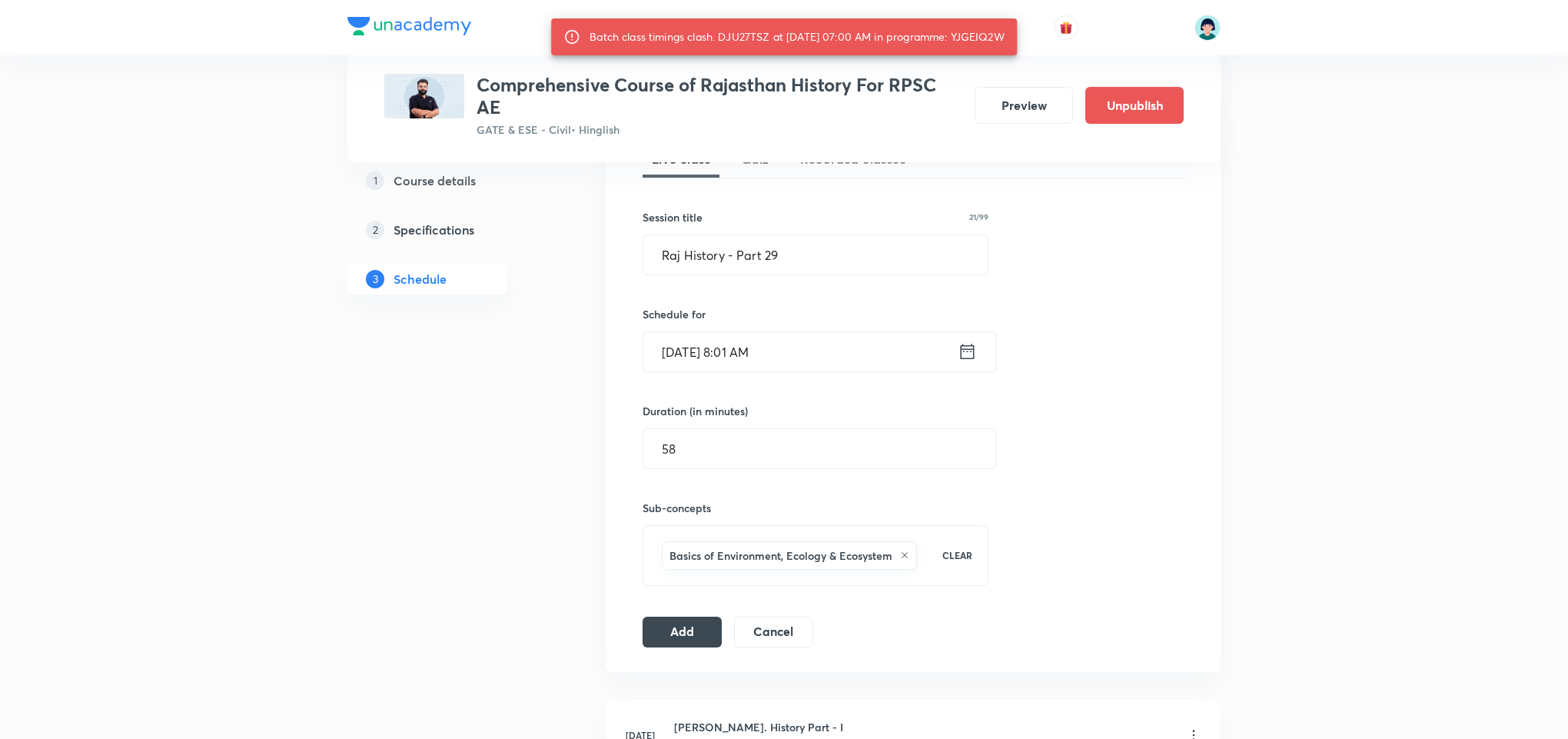
click at [729, 333] on input "Sep 3, 2025, 8:01 AM" at bounding box center [801, 351] width 314 height 39
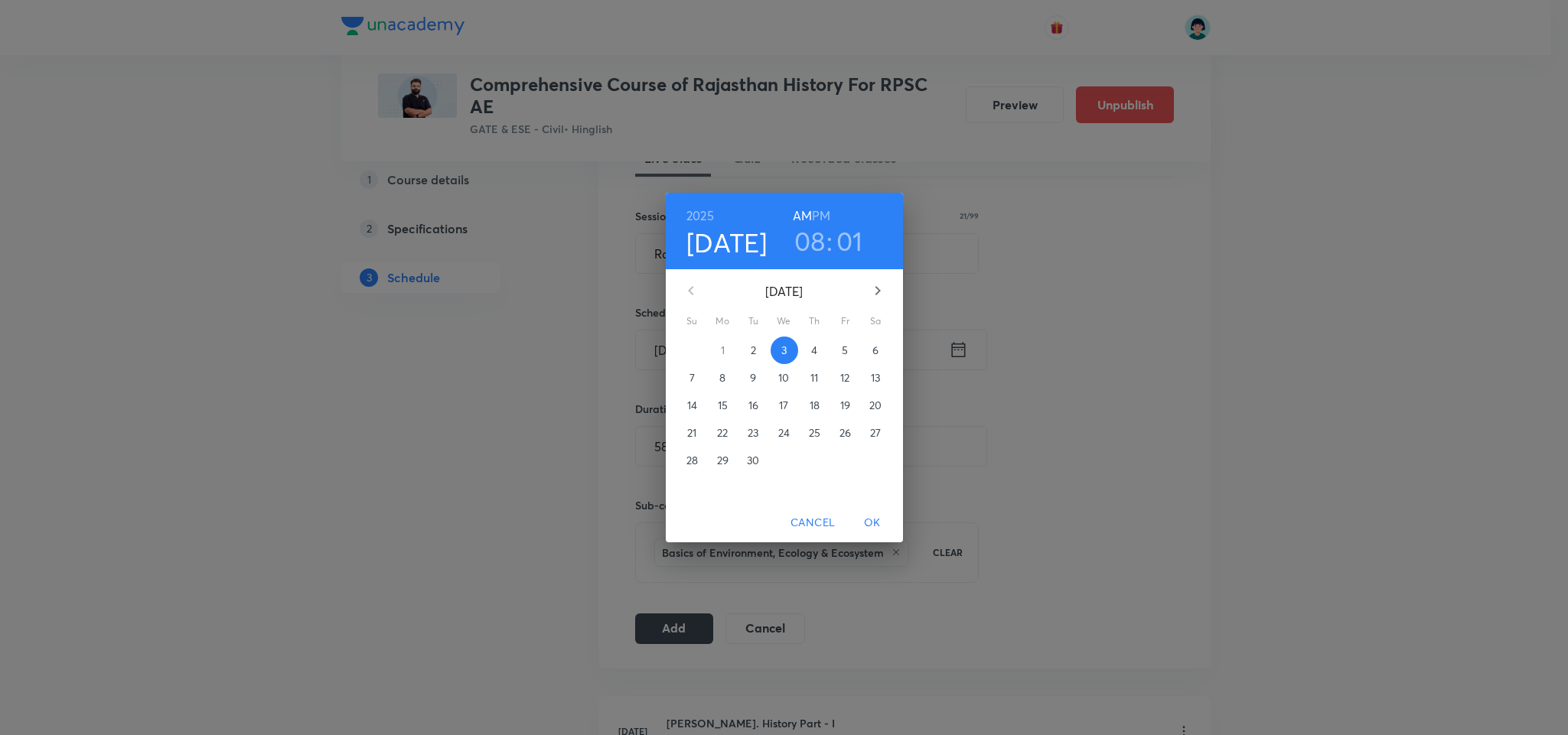
click at [821, 248] on h3 "08" at bounding box center [809, 241] width 31 height 32
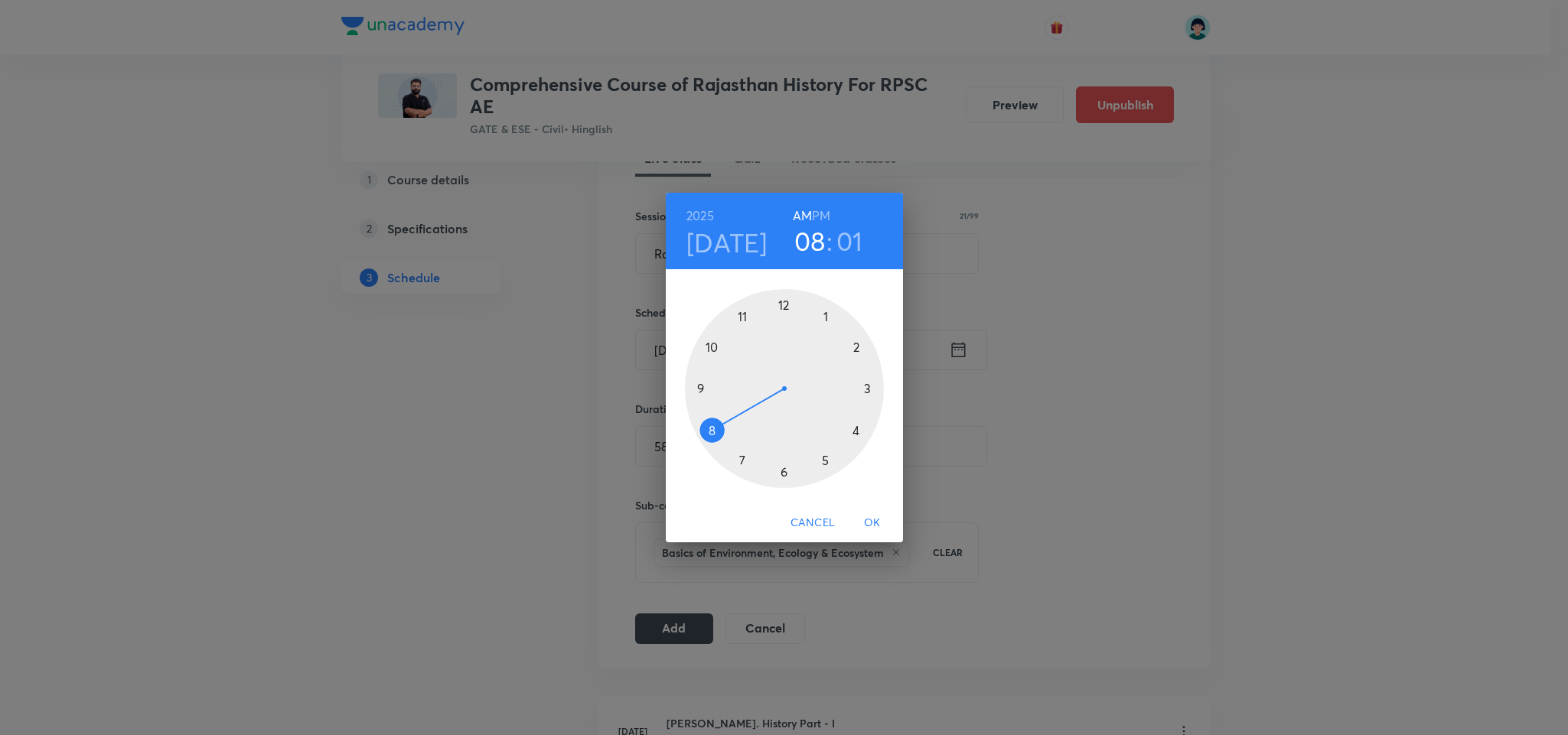
click at [841, 244] on h3 "01" at bounding box center [849, 241] width 27 height 32
click at [786, 475] on div at bounding box center [784, 388] width 199 height 199
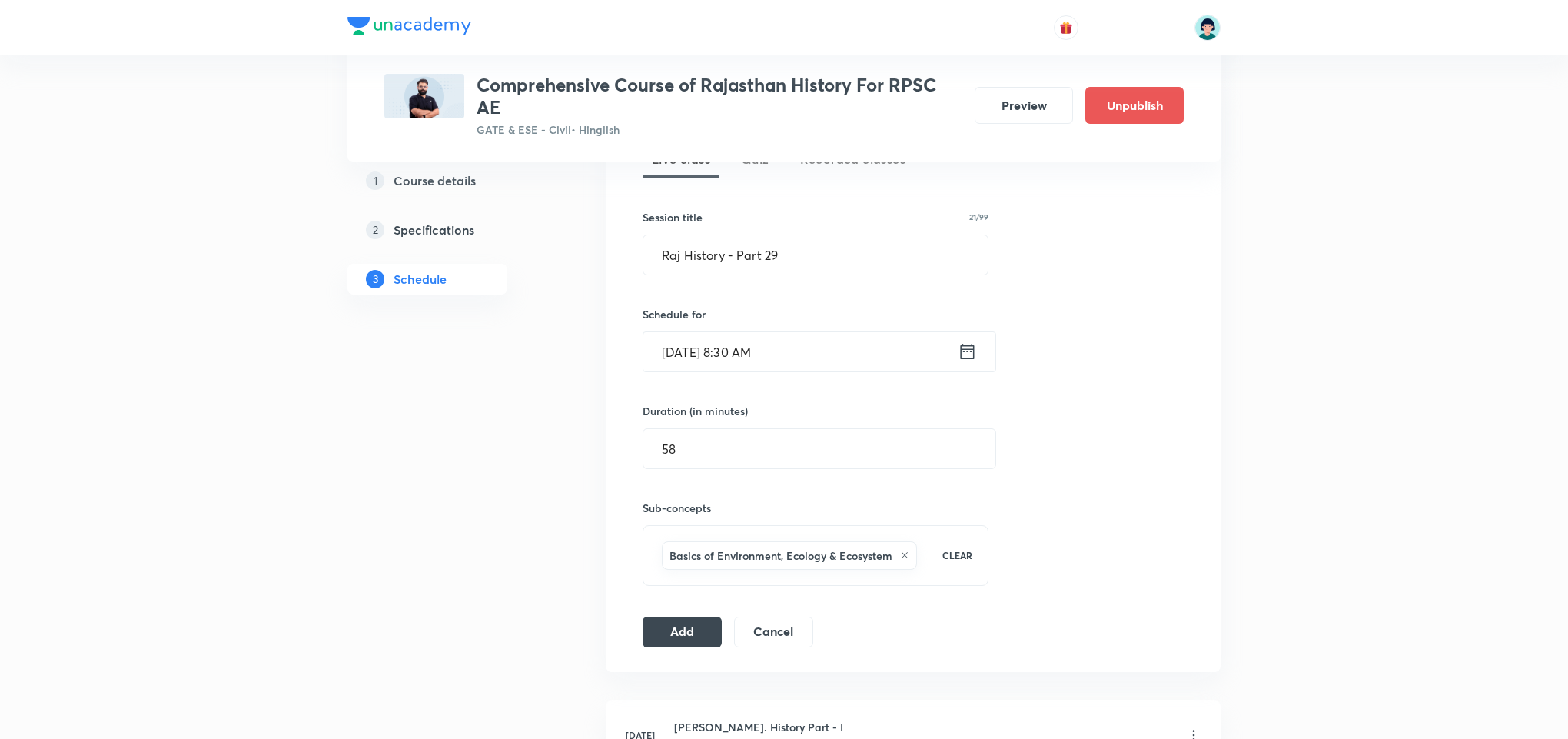
click at [782, 356] on input "Sep 3, 2025, 8:30 AM" at bounding box center [801, 351] width 314 height 39
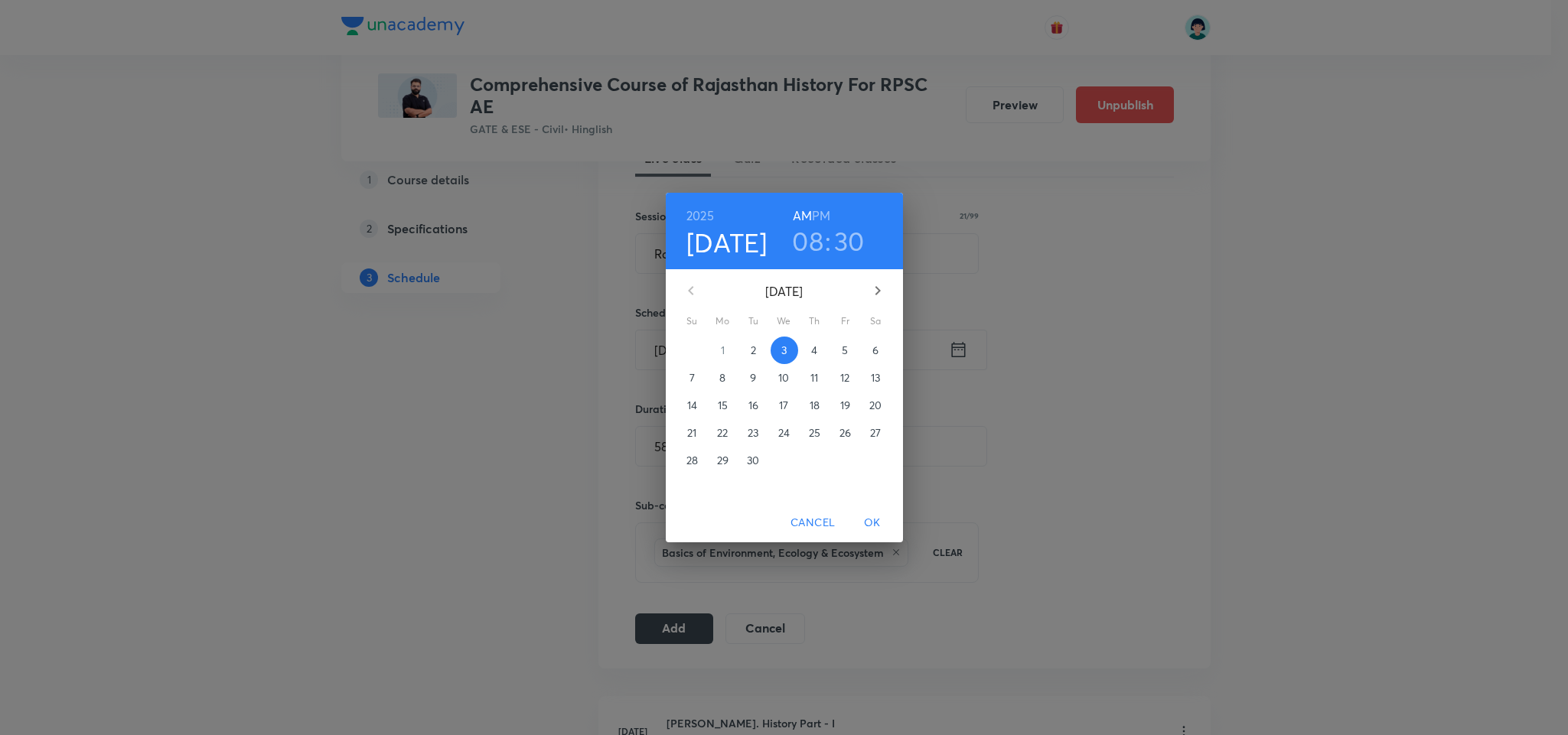
click at [827, 218] on h6 "PM" at bounding box center [821, 215] width 18 height 21
click at [879, 507] on div "Cancel OK" at bounding box center [784, 522] width 237 height 40
click at [872, 529] on span "OK" at bounding box center [872, 523] width 37 height 19
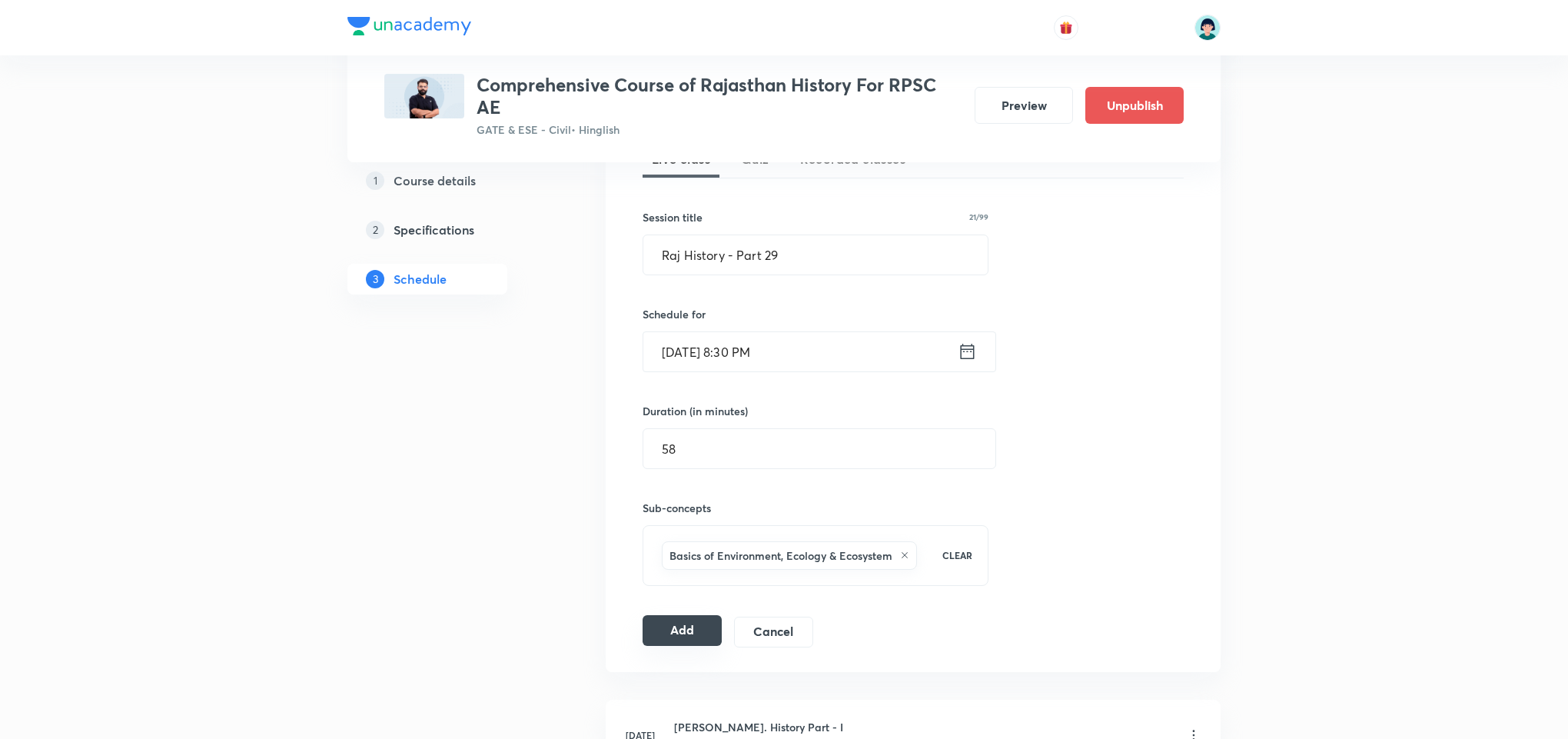
click at [676, 646] on button "Add" at bounding box center [682, 631] width 79 height 31
click at [690, 303] on div "Session 46 Live class Quiz Recorded classes Session title 21/99 Raj History - P…" at bounding box center [913, 376] width 541 height 542
click at [809, 263] on input "Raj History - Part 29" at bounding box center [816, 254] width 345 height 39
type input "Raj History - Part 30"
click at [676, 354] on input "Sep 3, 2025, 8:30 PM" at bounding box center [801, 351] width 314 height 39
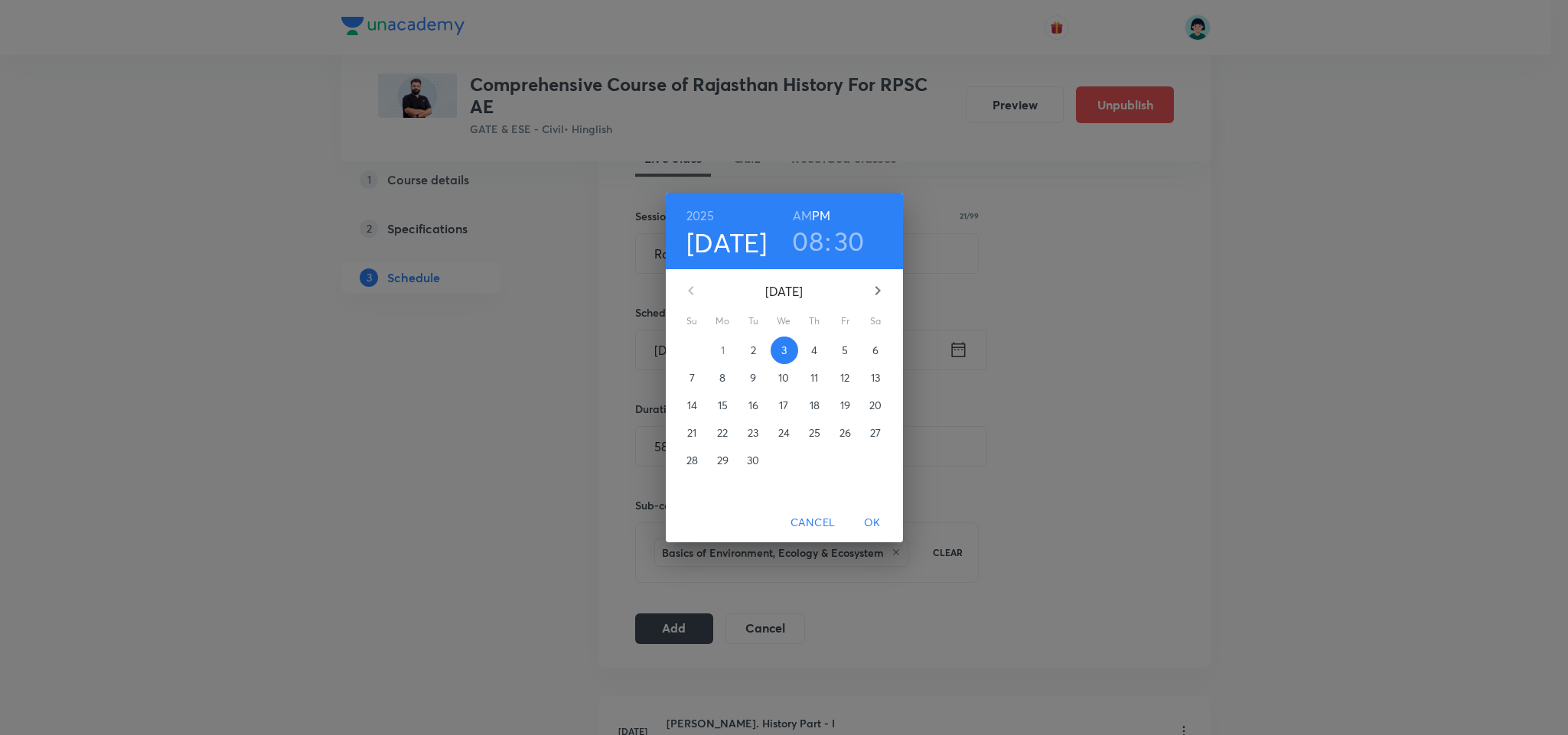
click at [820, 356] on span "4" at bounding box center [815, 351] width 28 height 15
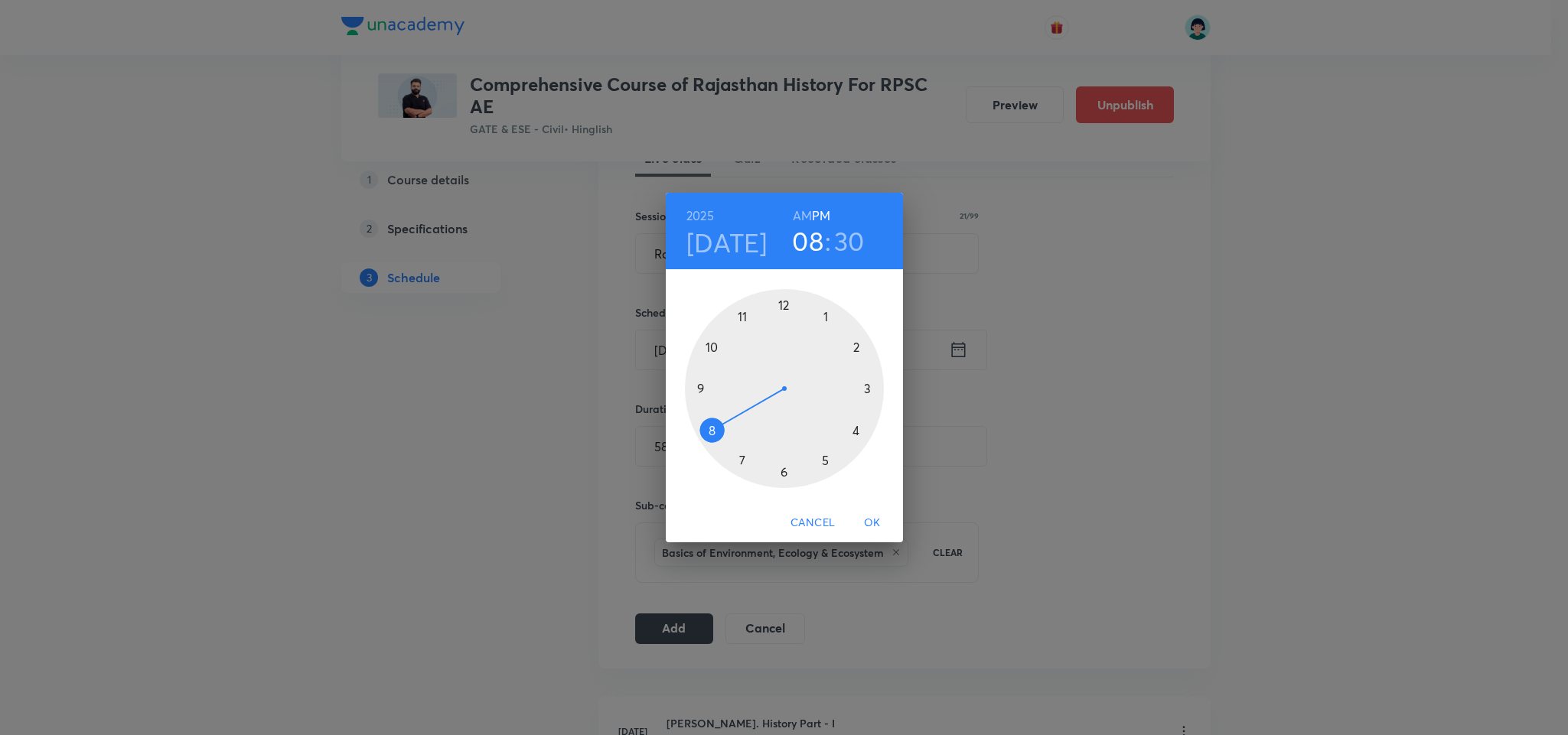
click at [876, 517] on span "OK" at bounding box center [872, 523] width 37 height 19
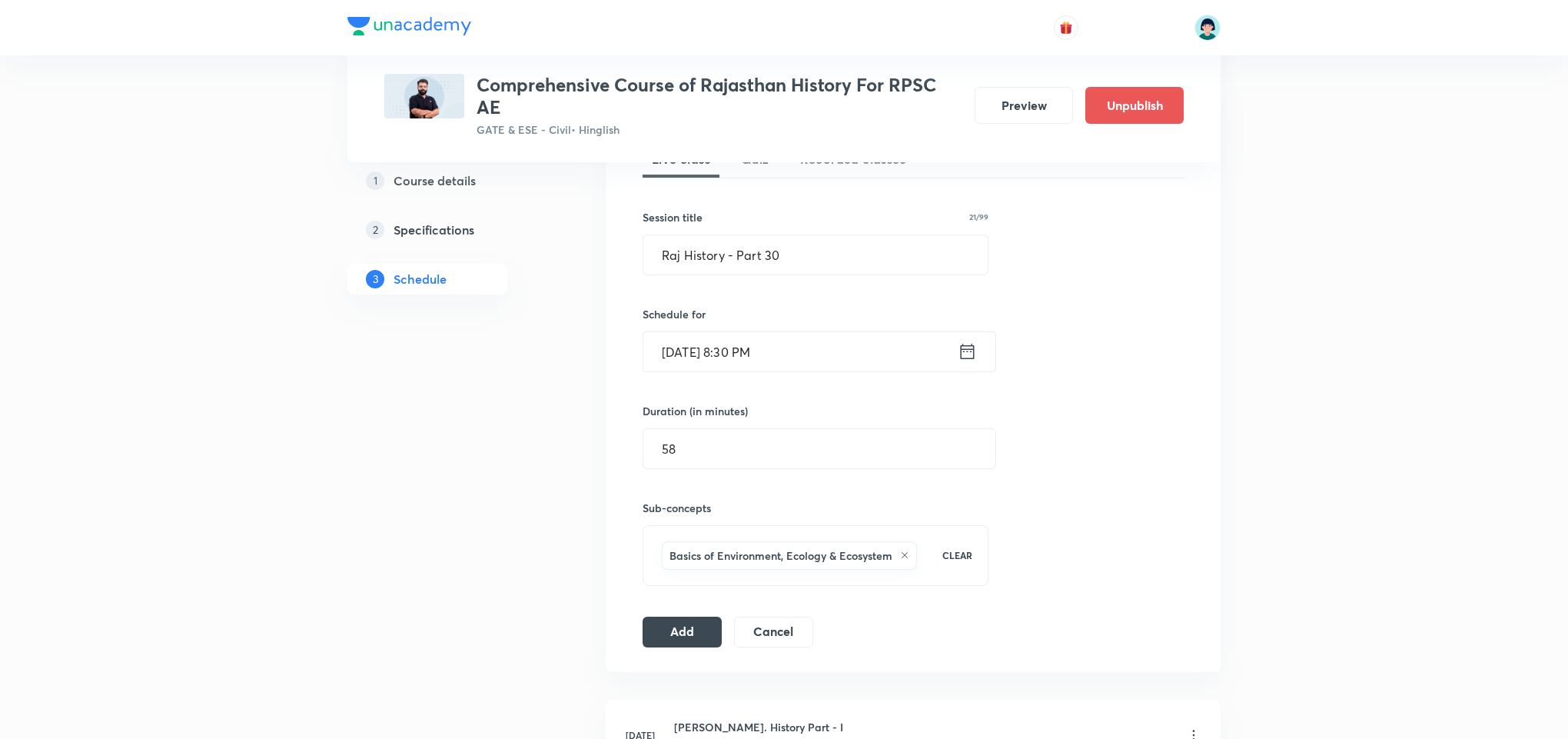
click at [694, 658] on div "Session 46 Live class Quiz Recorded classes Session title 21/99 Raj History - P…" at bounding box center [913, 376] width 615 height 591
click at [688, 635] on button "Add" at bounding box center [682, 631] width 79 height 31
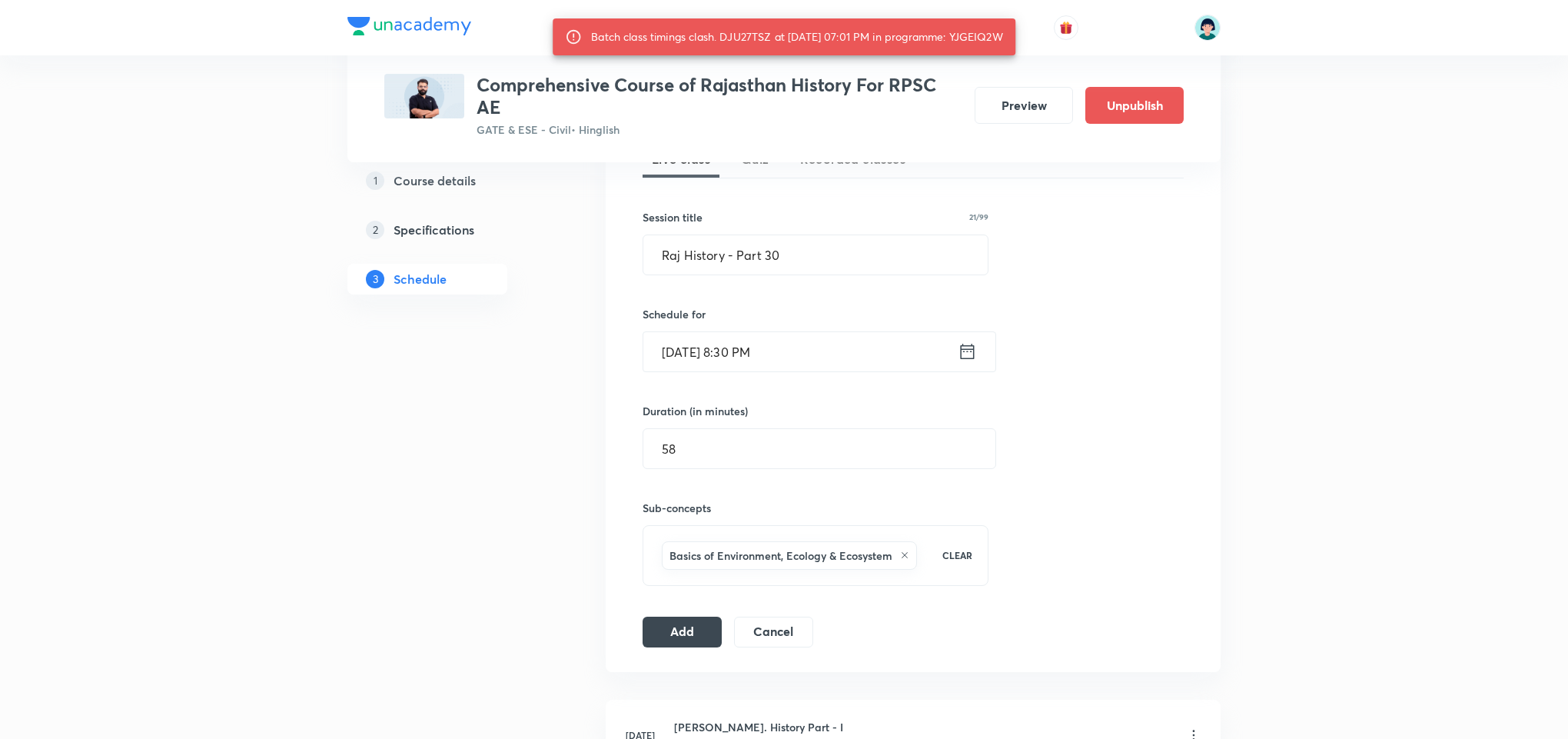
click at [644, 619] on div "Add Cancel" at bounding box center [734, 632] width 183 height 31
click at [657, 626] on button "Add" at bounding box center [682, 631] width 79 height 31
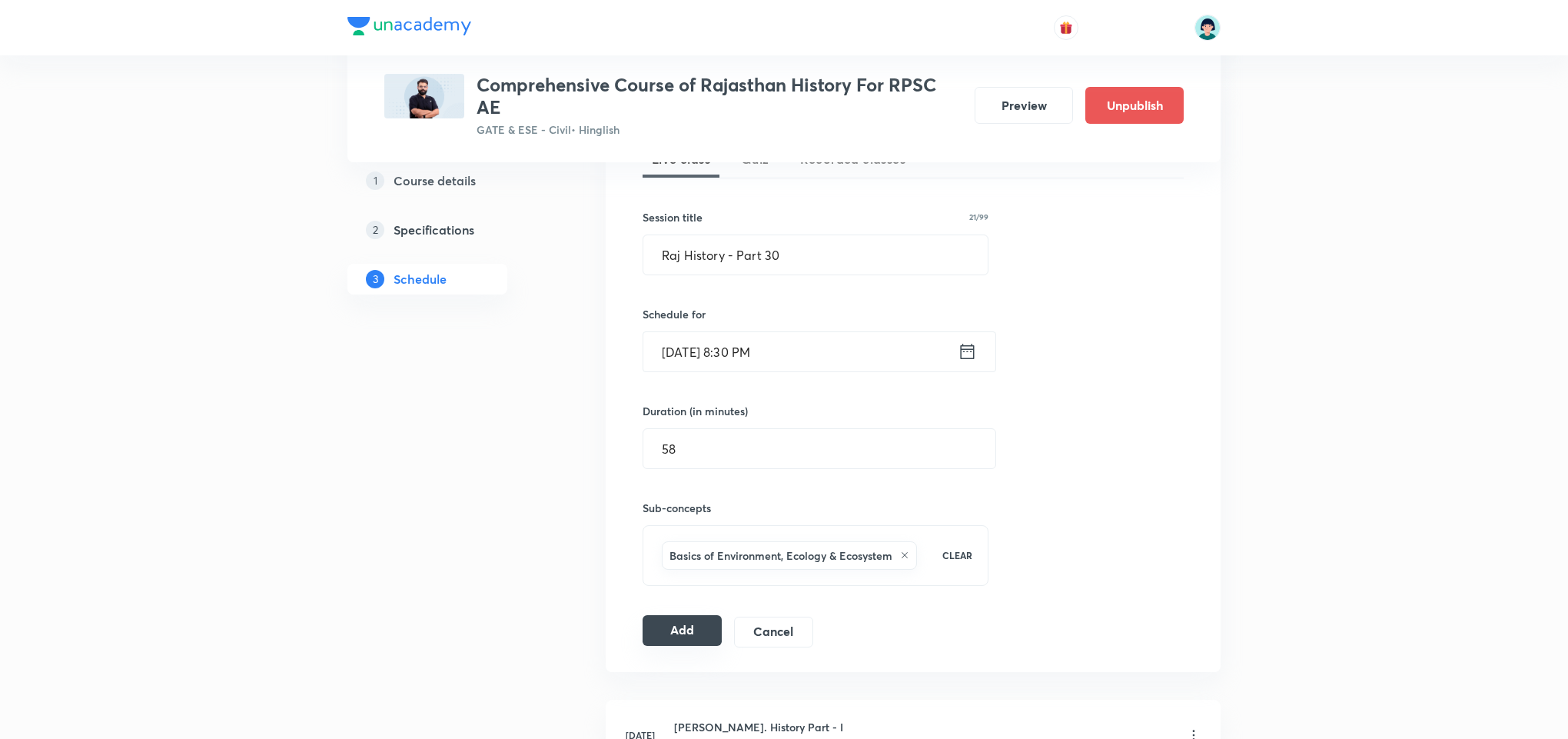
click at [697, 635] on button "Add" at bounding box center [682, 631] width 79 height 31
